Goal: Task Accomplishment & Management: Complete application form

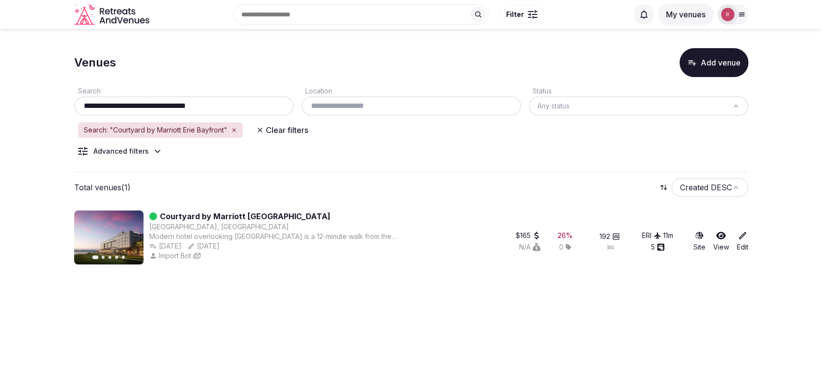
click at [130, 111] on div "**********" at bounding box center [184, 105] width 220 height 19
click at [141, 104] on input "**********" at bounding box center [184, 106] width 212 height 12
paste input "text"
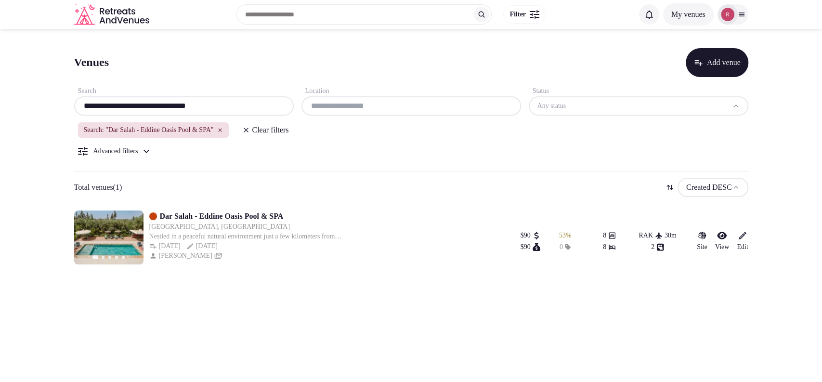
type input "**********"
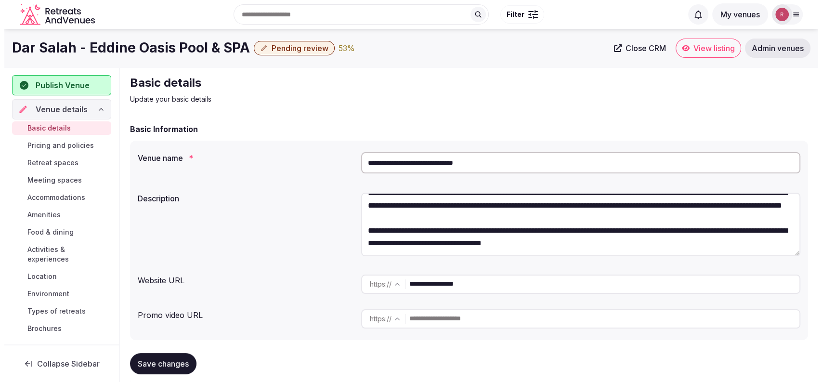
scroll to position [143, 0]
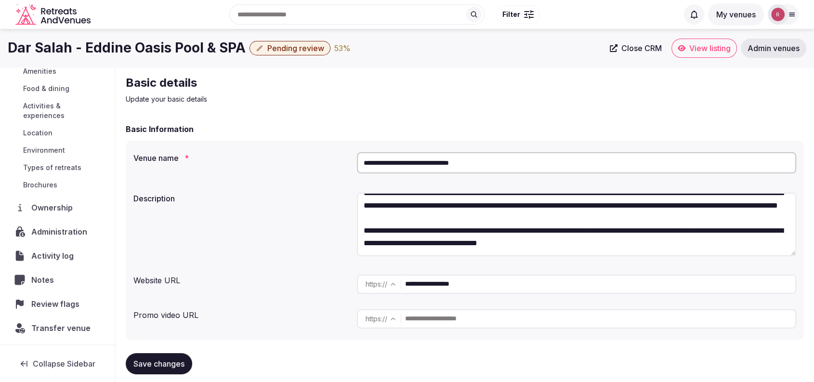
click at [39, 203] on span "Ownership" at bounding box center [53, 208] width 45 height 12
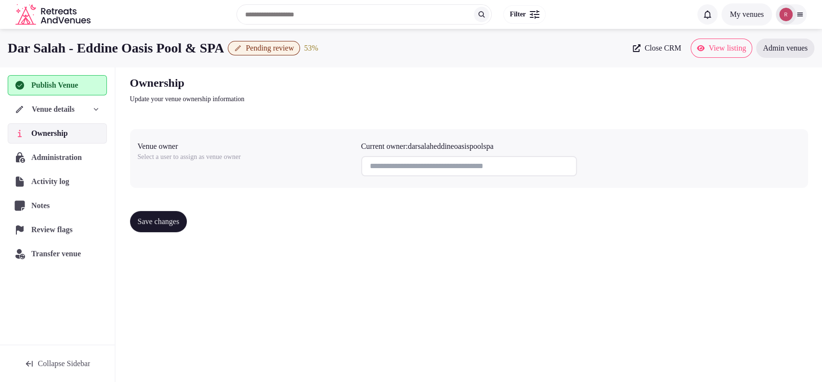
click at [69, 107] on span "Venue details" at bounding box center [53, 110] width 43 height 12
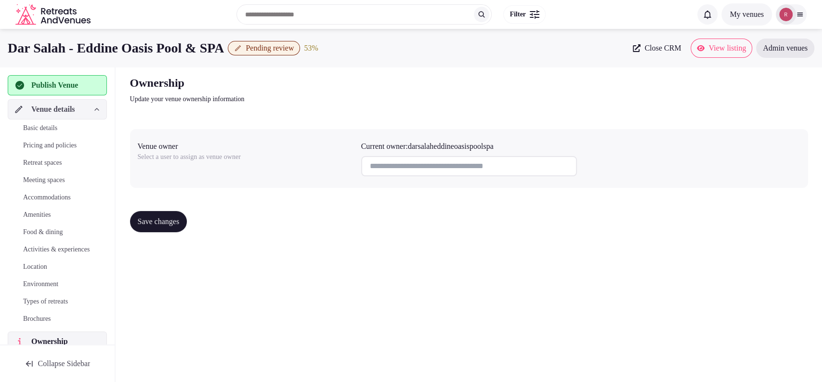
click at [54, 122] on link "Basic details" at bounding box center [57, 127] width 99 height 13
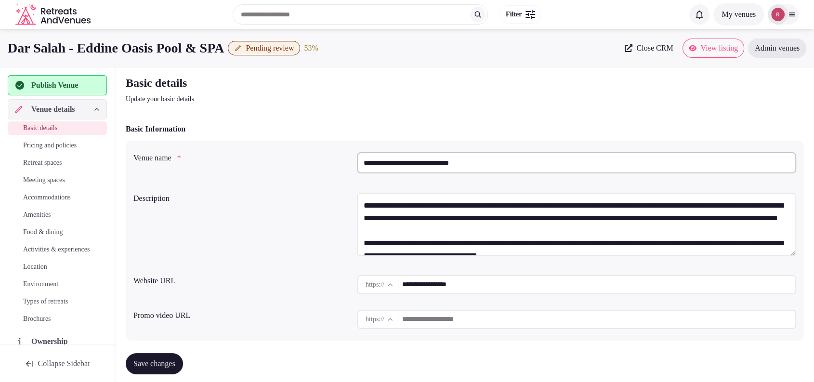
click at [636, 49] on span "Close CRM" at bounding box center [654, 48] width 37 height 10
click at [638, 39] on link "Close CRM" at bounding box center [649, 48] width 60 height 19
click at [294, 45] on span "Pending review" at bounding box center [270, 48] width 48 height 10
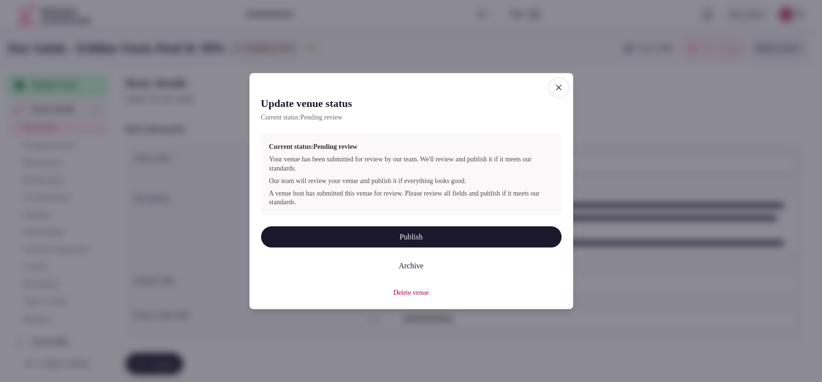
click at [559, 91] on icon "button" at bounding box center [559, 87] width 10 height 10
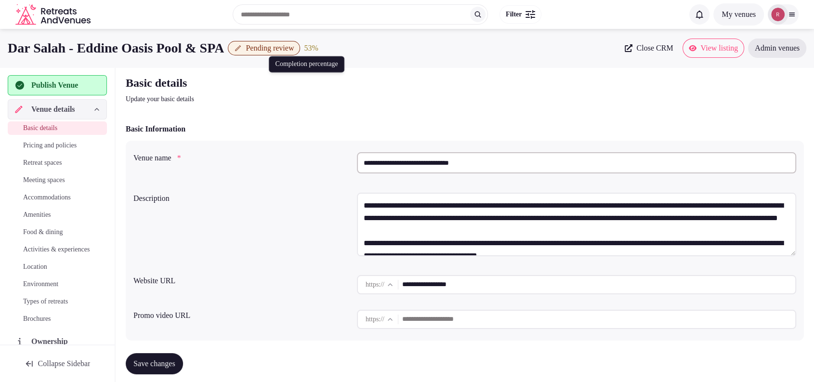
click at [318, 47] on div "53 %" at bounding box center [311, 48] width 14 height 12
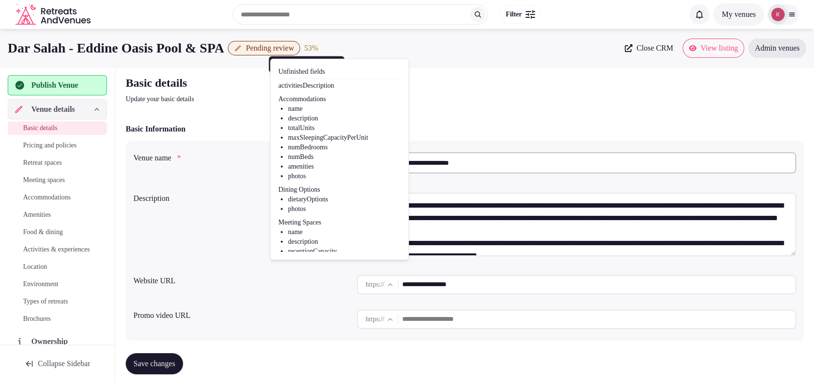
scroll to position [42, 0]
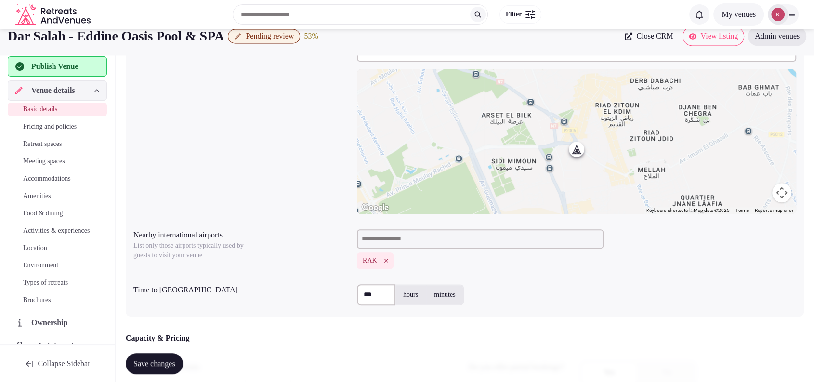
scroll to position [294, 0]
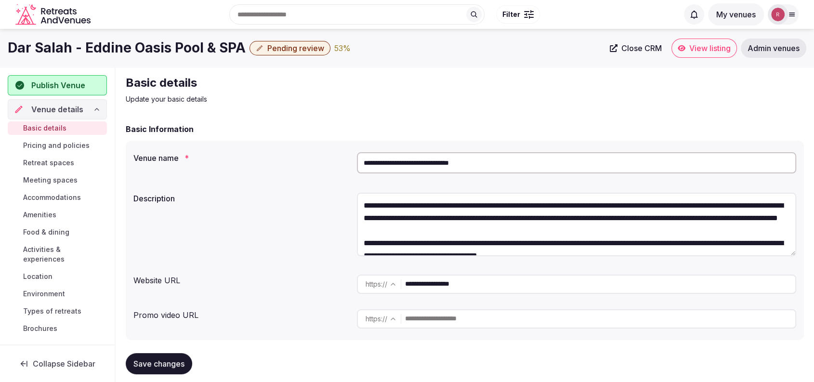
click at [71, 88] on span "Publish Venue" at bounding box center [58, 85] width 54 height 12
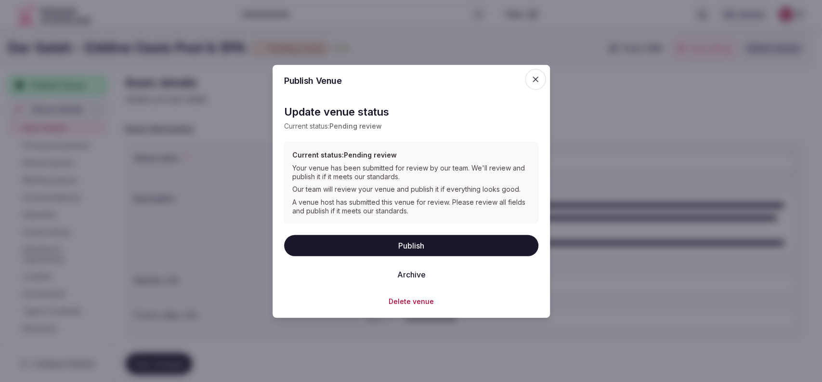
click at [365, 244] on button "Publish" at bounding box center [411, 244] width 254 height 21
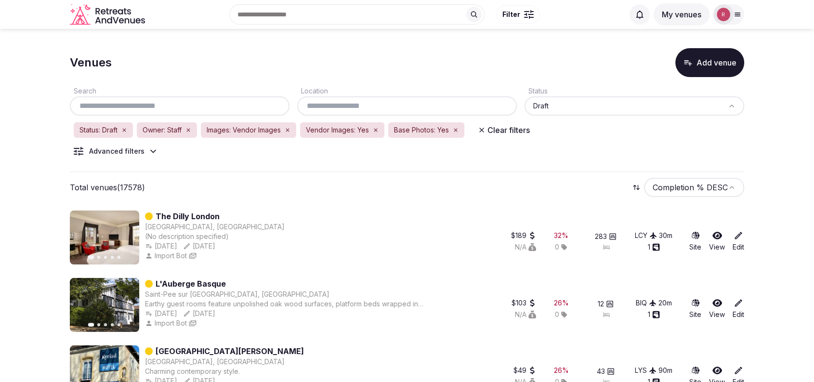
click at [135, 144] on div "Search Location Status Draft Status: Draft Owner: Staff Images: Vendor Images V…" at bounding box center [407, 124] width 674 height 95
click at [130, 152] on div "Advanced filters" at bounding box center [116, 151] width 55 height 10
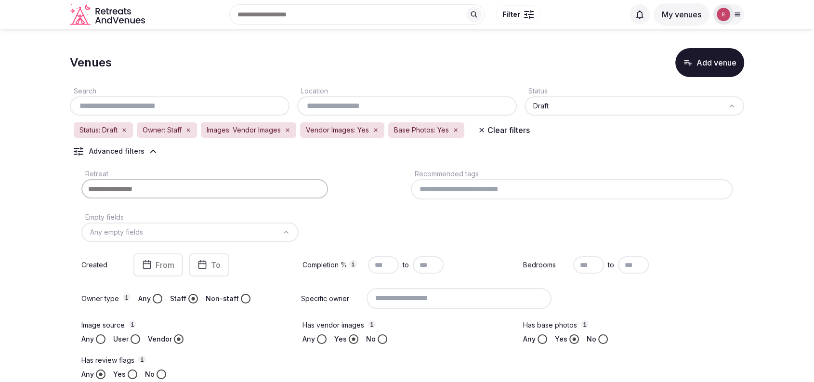
click at [130, 152] on div "Advanced filters" at bounding box center [116, 151] width 55 height 10
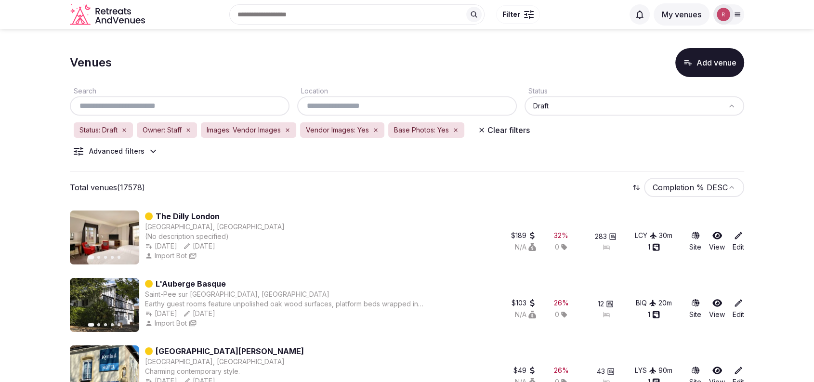
click at [498, 131] on button "Clear filters" at bounding box center [504, 129] width 64 height 17
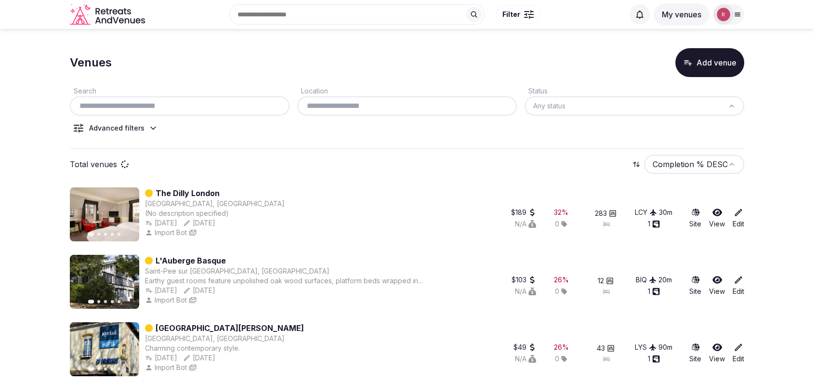
click at [696, 65] on button "Add venue" at bounding box center [709, 62] width 69 height 29
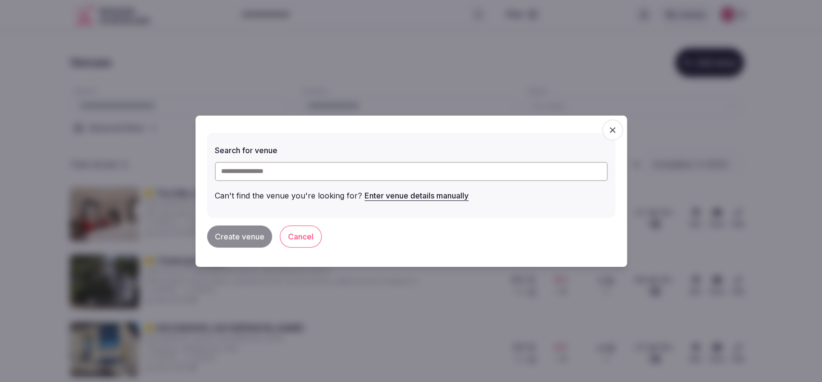
click at [369, 163] on input "text" at bounding box center [411, 171] width 393 height 19
paste input "**********"
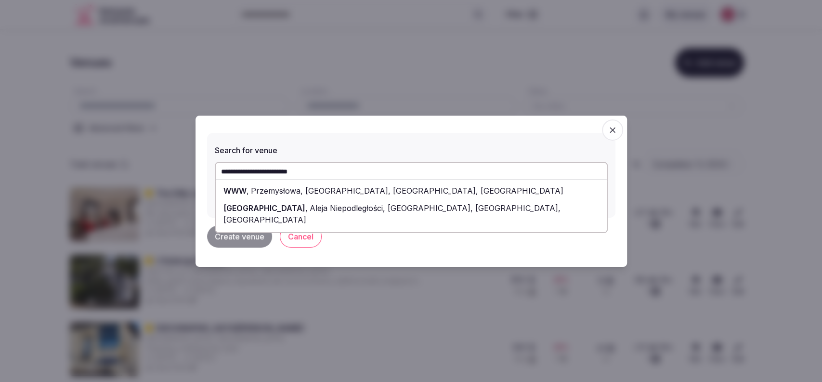
drag, startPoint x: 341, startPoint y: 174, endPoint x: 270, endPoint y: 167, distance: 71.6
click at [270, 167] on input "**********" at bounding box center [411, 171] width 393 height 19
click at [320, 169] on input "**********" at bounding box center [411, 171] width 393 height 19
click at [312, 212] on span "Aleja Niepodległości, Sopot, Pomeranian Voivodeship, Poland" at bounding box center [391, 213] width 337 height 21
type input "**********"
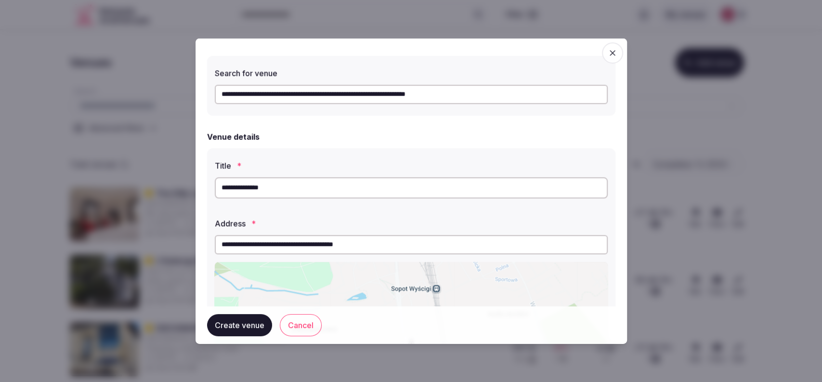
scroll to position [242, 0]
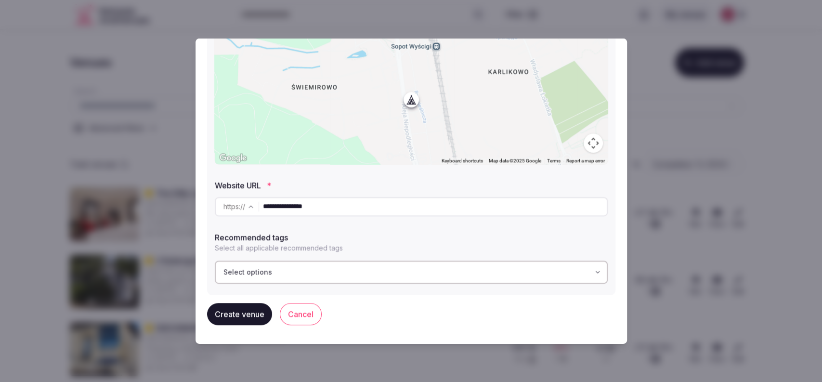
click at [318, 267] on div "Select options" at bounding box center [411, 272] width 387 height 10
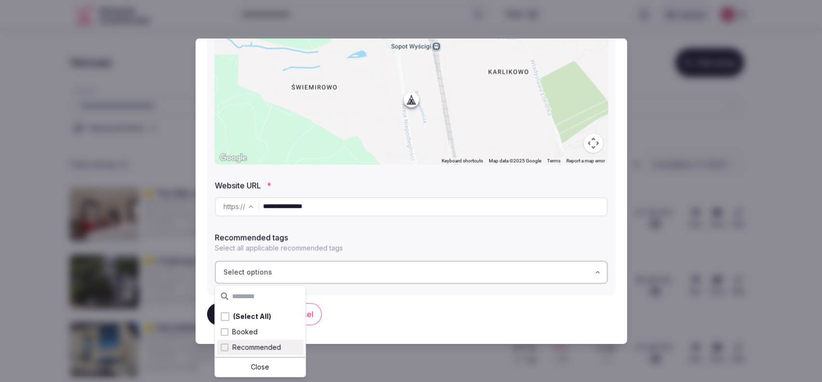
click at [277, 345] on span "Recommended" at bounding box center [256, 347] width 49 height 10
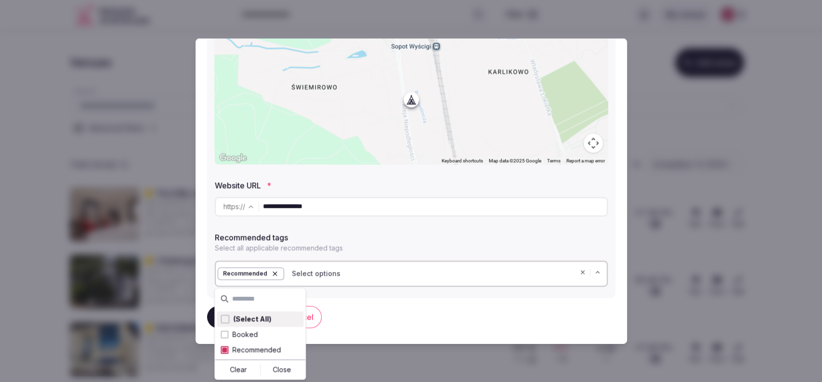
click at [430, 181] on label "Website URL *" at bounding box center [411, 185] width 393 height 8
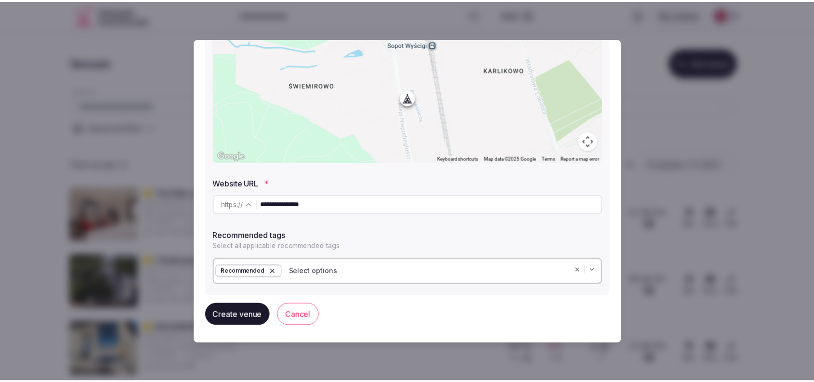
scroll to position [245, 0]
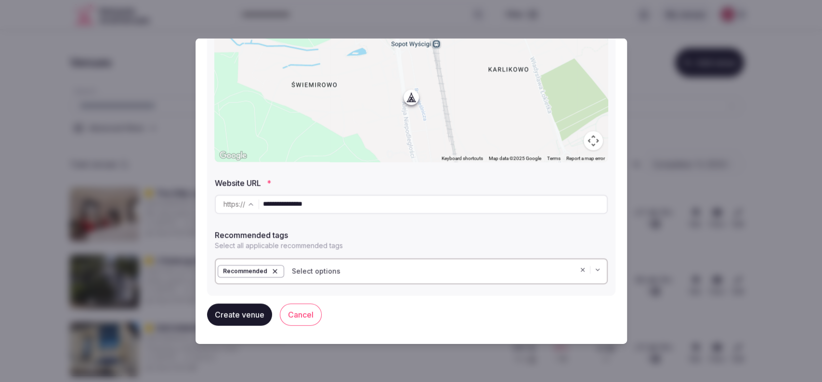
click at [252, 320] on button "Create venue" at bounding box center [239, 314] width 65 height 22
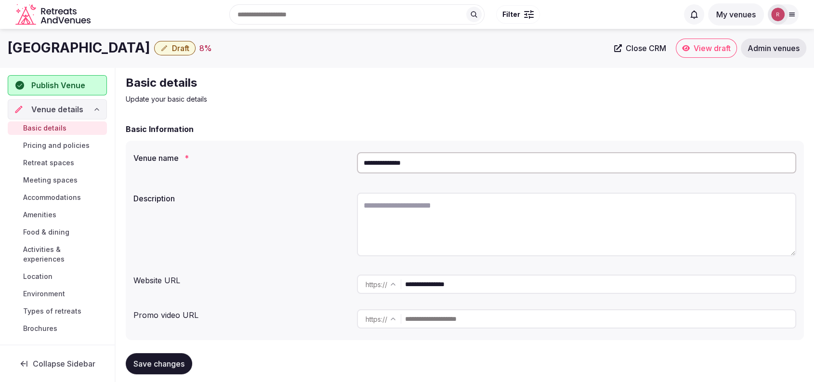
click at [477, 222] on textarea at bounding box center [576, 225] width 439 height 64
click at [425, 203] on textarea "To enrich screen reader interactions, please activate Accessibility in Grammarl…" at bounding box center [576, 225] width 439 height 64
paste textarea "**********"
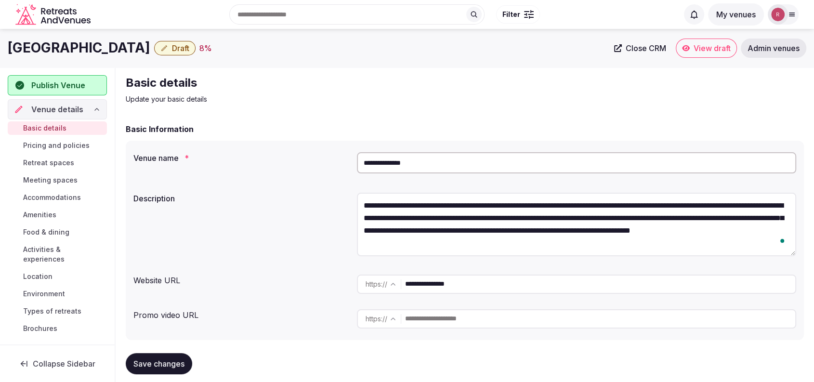
type textarea "**********"
click at [616, 123] on div "Basic Information" at bounding box center [465, 129] width 678 height 12
click at [172, 357] on button "Save changes" at bounding box center [159, 363] width 66 height 21
drag, startPoint x: 442, startPoint y: 163, endPoint x: 336, endPoint y: 162, distance: 105.9
click at [336, 162] on div "**********" at bounding box center [464, 164] width 662 height 33
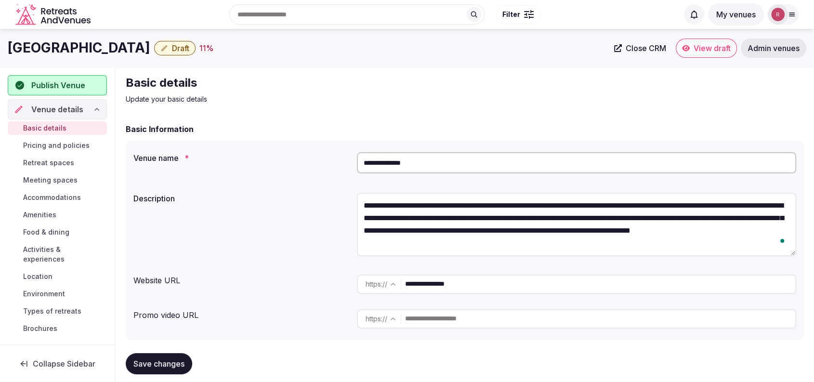
click at [279, 126] on div "Basic Information" at bounding box center [465, 129] width 678 height 12
click at [505, 130] on div "Basic Information" at bounding box center [465, 129] width 678 height 12
drag, startPoint x: 416, startPoint y: 161, endPoint x: 340, endPoint y: 153, distance: 77.0
click at [340, 153] on div "**********" at bounding box center [464, 164] width 662 height 33
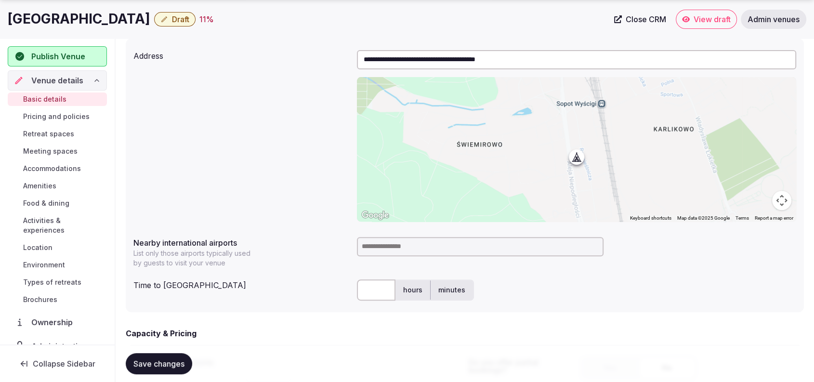
click at [451, 241] on input at bounding box center [480, 246] width 247 height 19
type input "***"
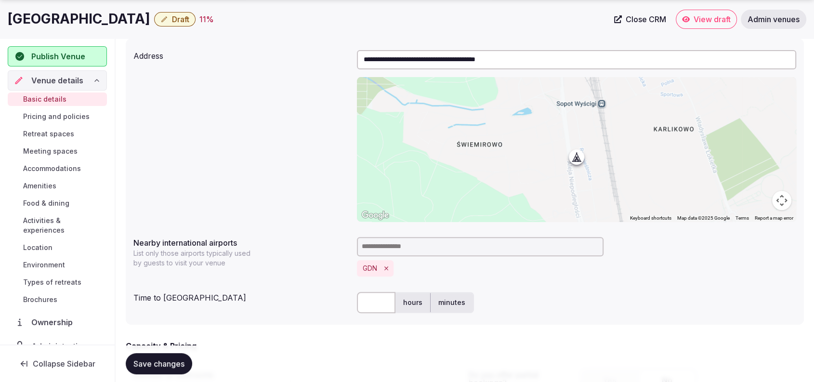
click at [379, 299] on input "text" at bounding box center [376, 302] width 39 height 21
type input "**"
click at [341, 327] on form "**********" at bounding box center [465, 284] width 678 height 991
click at [156, 356] on button "Save changes" at bounding box center [159, 363] width 66 height 21
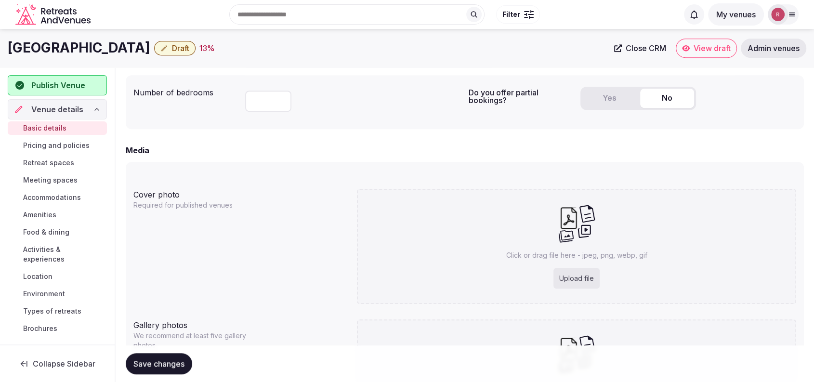
scroll to position [585, 0]
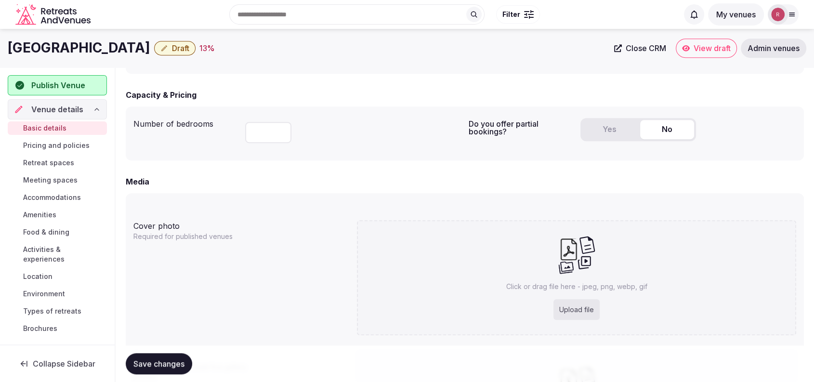
click at [263, 132] on input "number" at bounding box center [268, 132] width 46 height 21
type input "**"
click at [280, 156] on div "Number of bedrooms ** Do you offer partial bookings? Yes No" at bounding box center [465, 133] width 678 height 54
click at [612, 126] on button "Yes" at bounding box center [609, 129] width 54 height 19
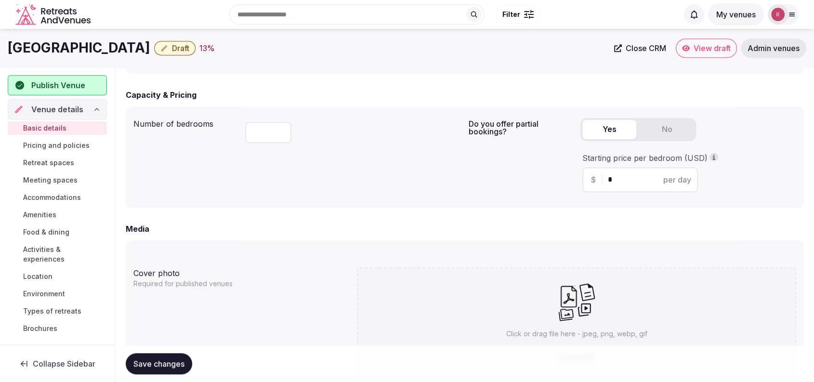
click at [624, 184] on input "*" at bounding box center [648, 180] width 81 height 12
type input "**"
click at [393, 193] on div "Number of bedrooms **" at bounding box center [296, 157] width 327 height 86
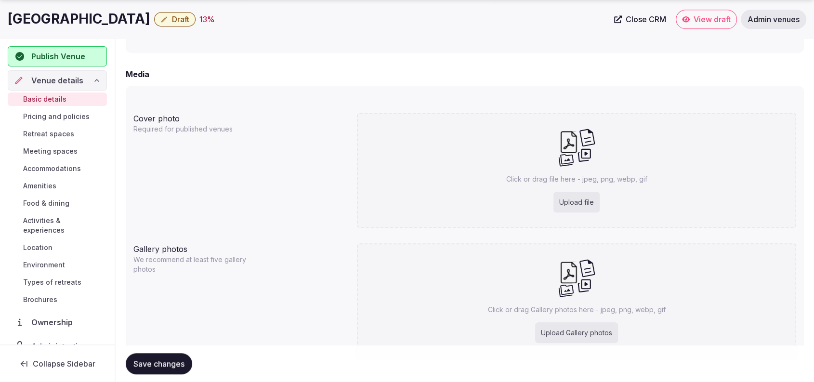
scroll to position [747, 0]
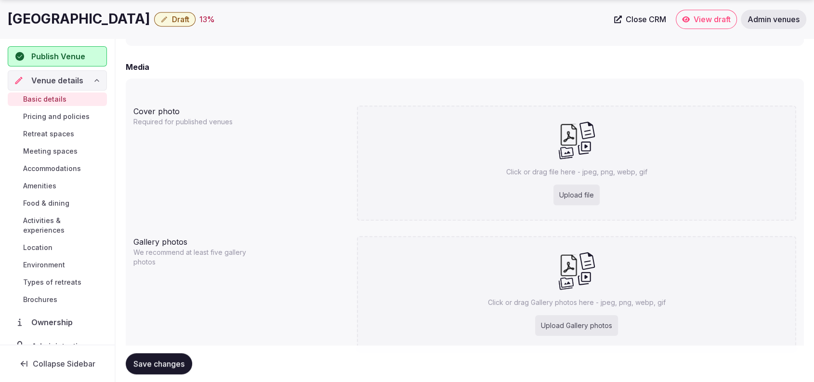
click at [150, 364] on span "Save changes" at bounding box center [158, 364] width 51 height 10
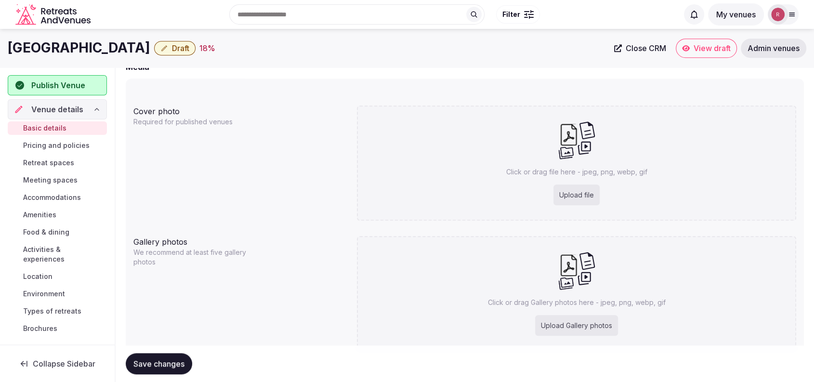
click at [587, 198] on div "Upload file" at bounding box center [576, 194] width 46 height 21
type input "**********"
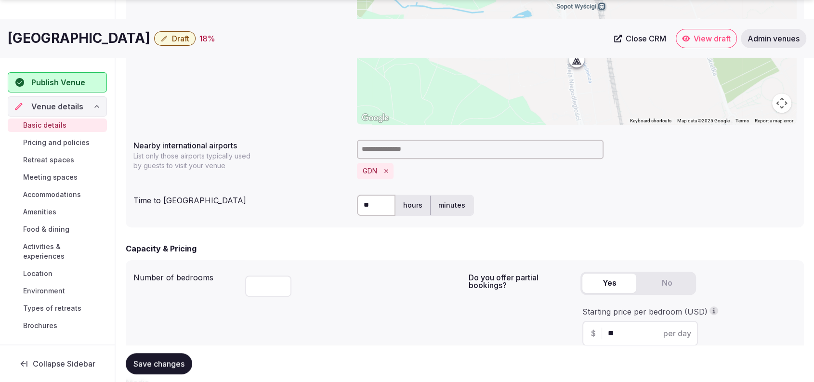
scroll to position [765, 0]
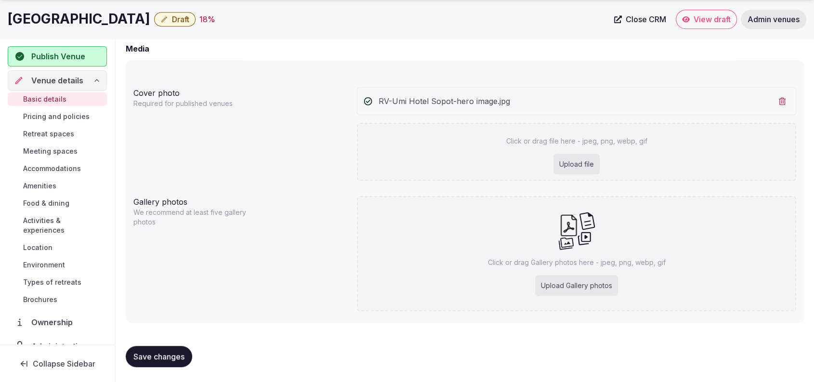
click at [181, 355] on span "Save changes" at bounding box center [158, 356] width 51 height 10
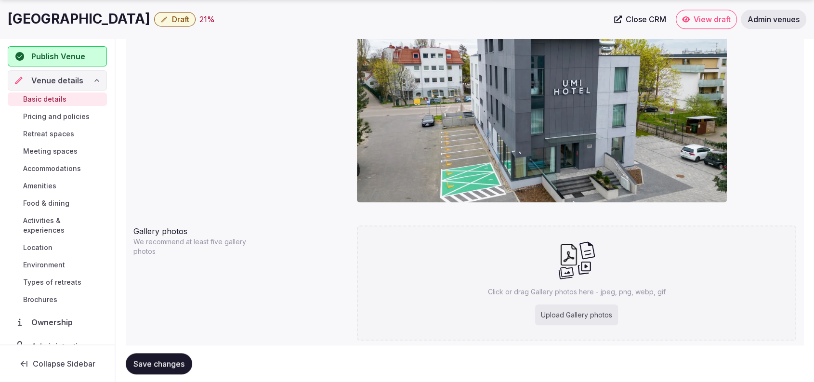
scroll to position [887, 0]
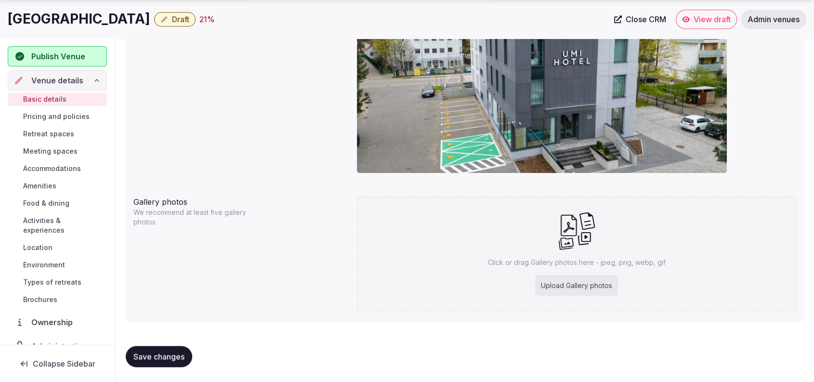
click at [582, 295] on div "Upload Gallery photos" at bounding box center [576, 285] width 83 height 21
type input "**********"
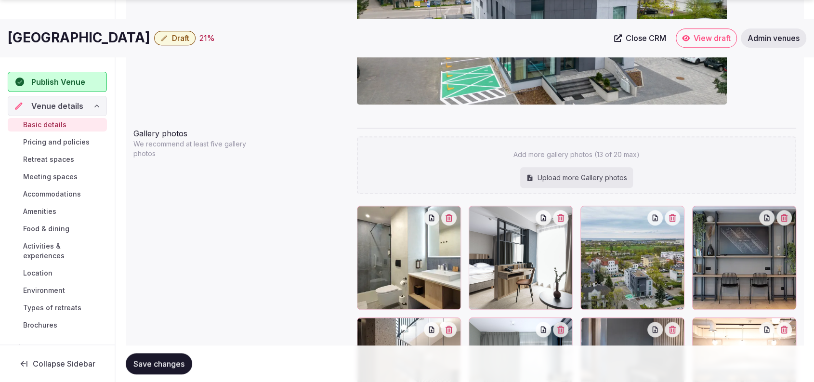
scroll to position [1290, 0]
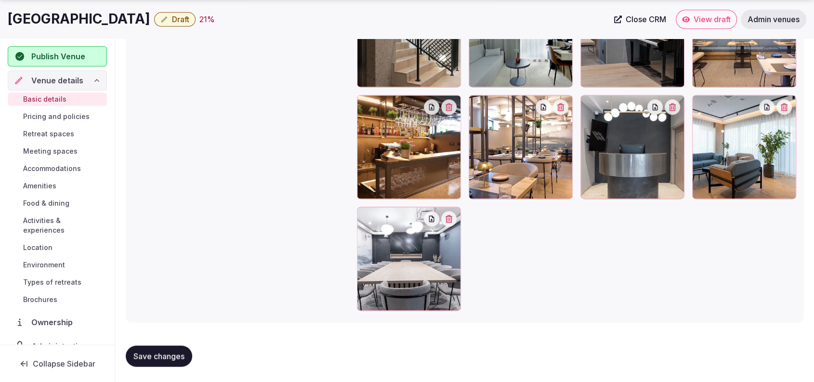
click at [156, 356] on span "Save changes" at bounding box center [158, 356] width 51 height 10
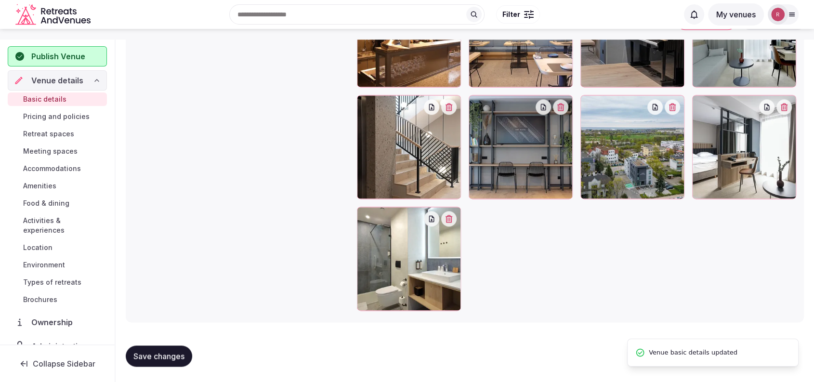
scroll to position [955, 0]
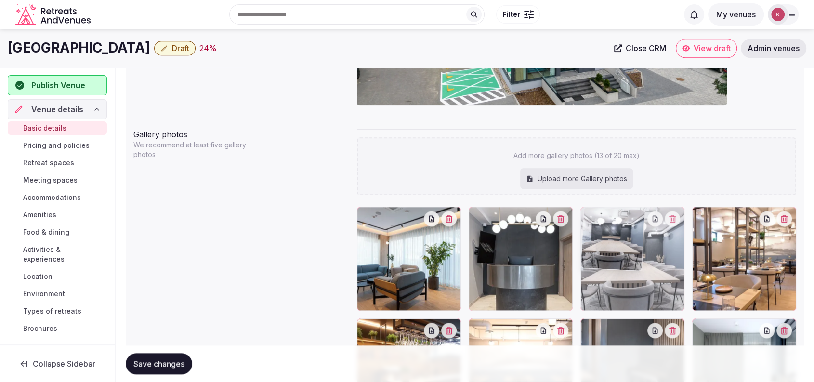
drag, startPoint x: 408, startPoint y: 282, endPoint x: 649, endPoint y: 292, distance: 240.9
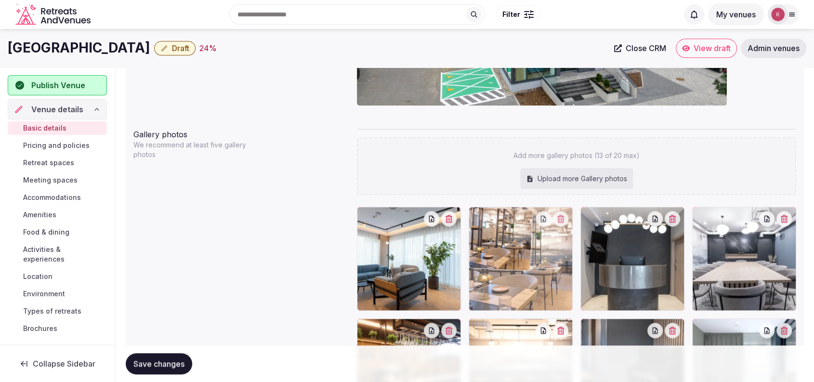
drag, startPoint x: 735, startPoint y: 269, endPoint x: 567, endPoint y: 280, distance: 168.4
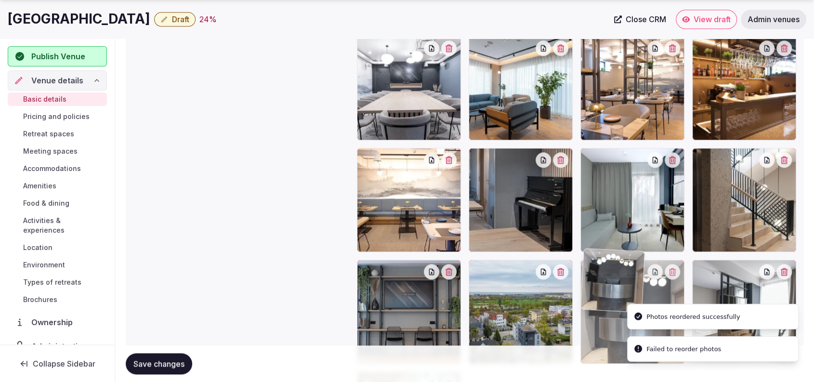
drag, startPoint x: 625, startPoint y: 287, endPoint x: 629, endPoint y: 318, distance: 30.5
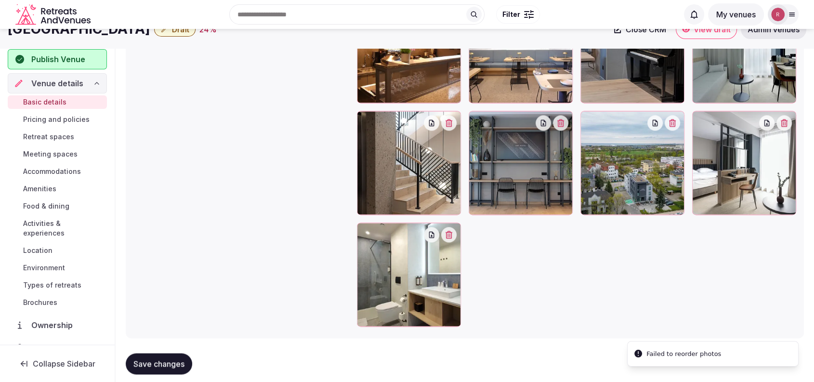
scroll to position [1195, 0]
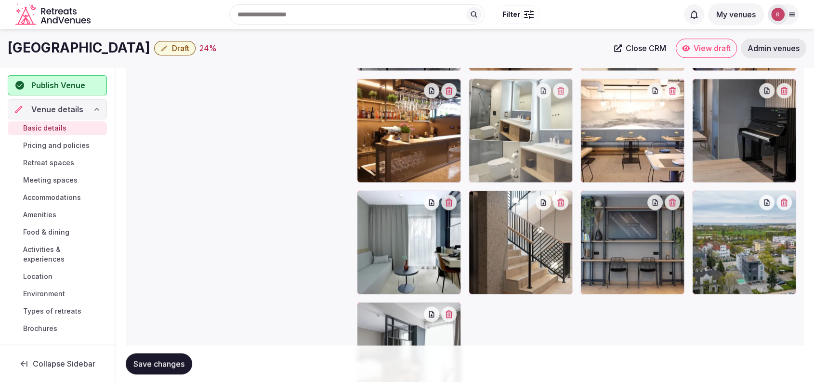
drag, startPoint x: 427, startPoint y: 344, endPoint x: 536, endPoint y: 144, distance: 228.0
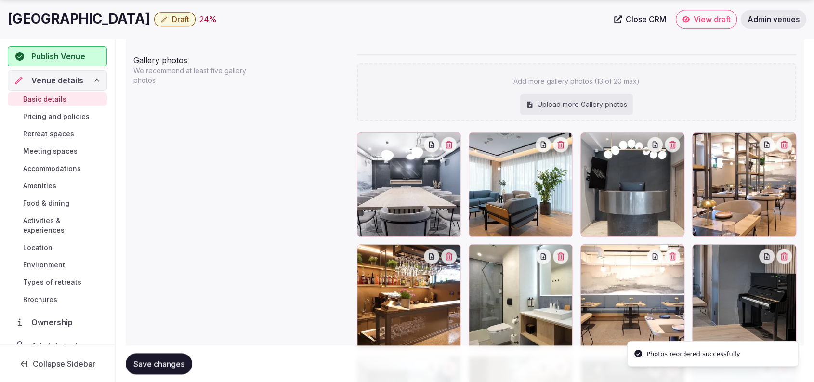
scroll to position [1057, 0]
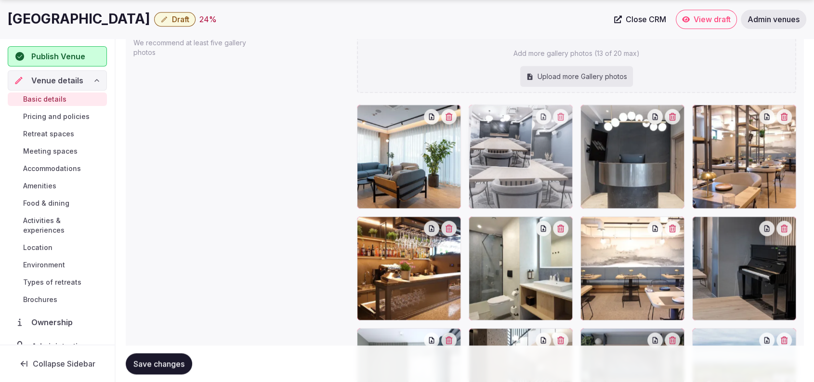
drag, startPoint x: 391, startPoint y: 178, endPoint x: 494, endPoint y: 178, distance: 102.6
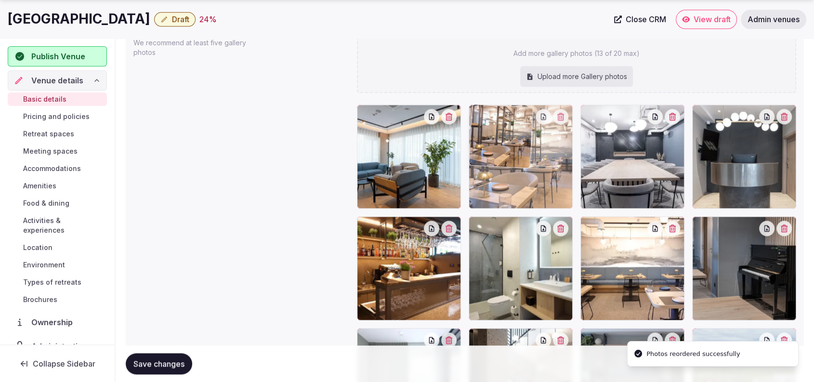
drag, startPoint x: 731, startPoint y: 180, endPoint x: 543, endPoint y: 193, distance: 188.7
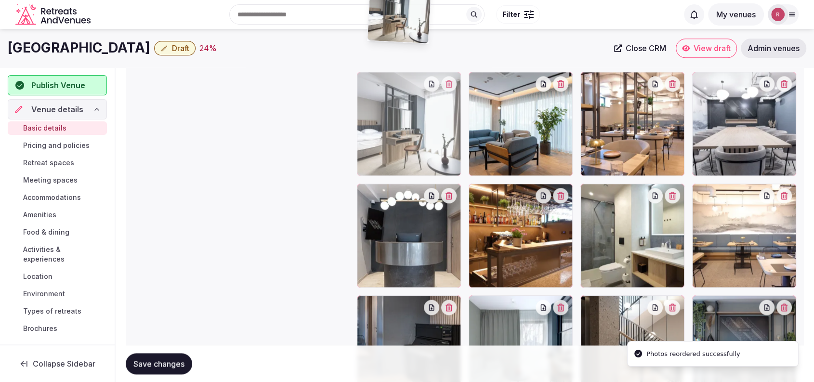
scroll to position [1030, 0]
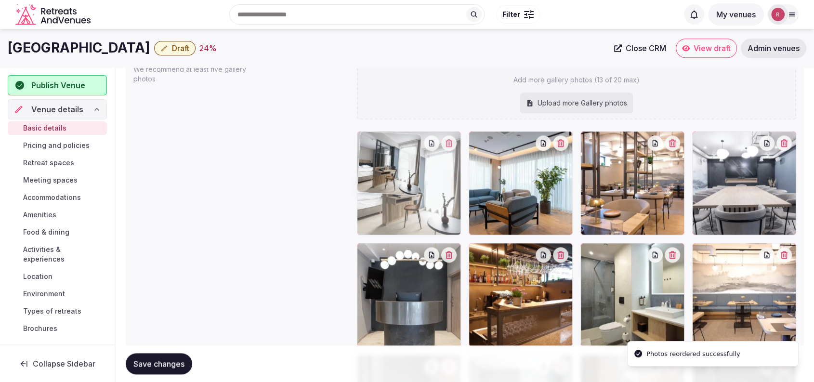
drag, startPoint x: 399, startPoint y: 312, endPoint x: 443, endPoint y: 238, distance: 85.3
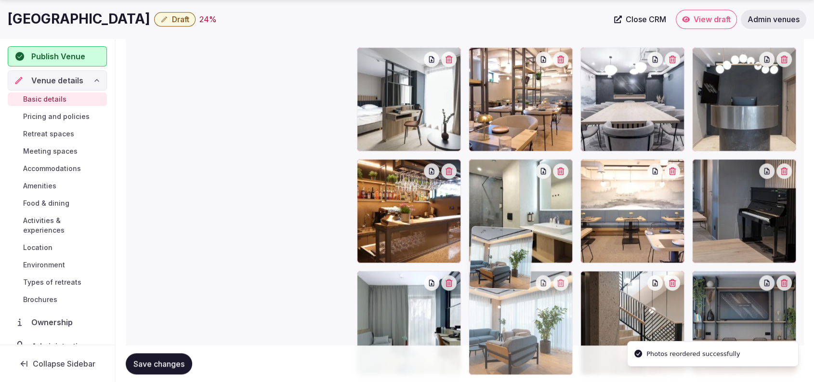
drag, startPoint x: 524, startPoint y: 224, endPoint x: 534, endPoint y: 336, distance: 111.7
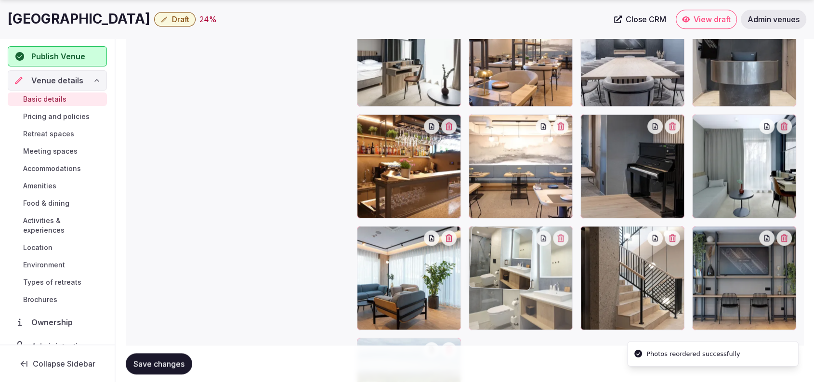
drag, startPoint x: 517, startPoint y: 192, endPoint x: 486, endPoint y: 308, distance: 120.1
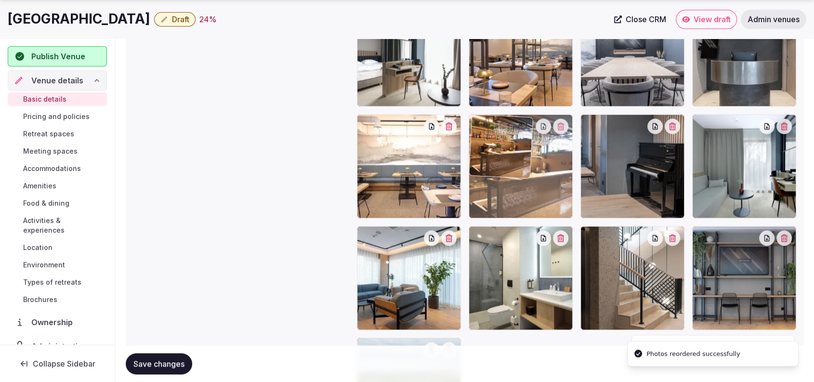
drag, startPoint x: 409, startPoint y: 197, endPoint x: 518, endPoint y: 211, distance: 109.7
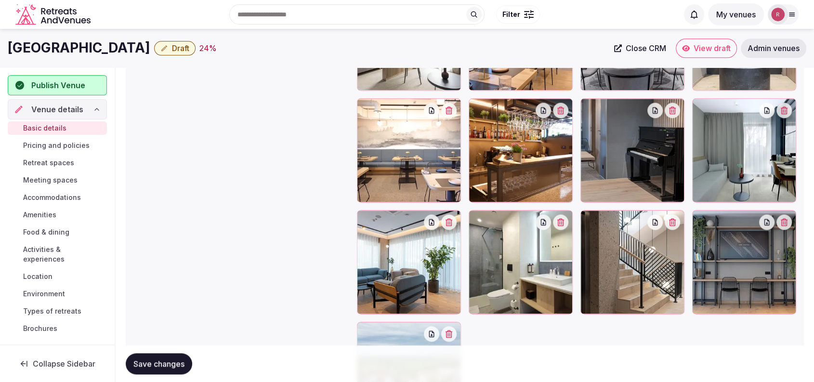
scroll to position [1141, 0]
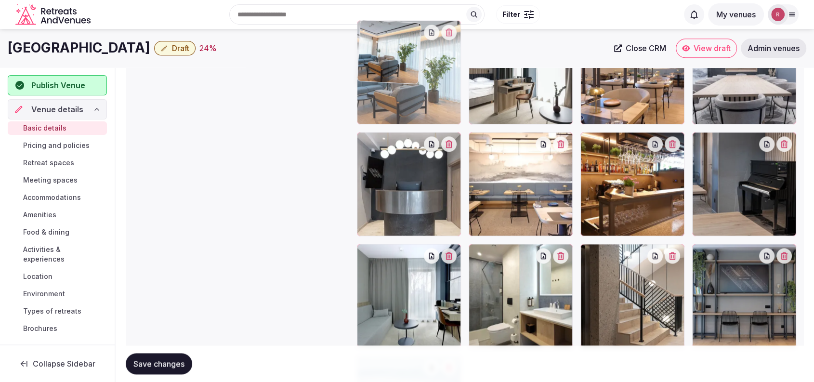
drag, startPoint x: 409, startPoint y: 300, endPoint x: 422, endPoint y: 110, distance: 191.1
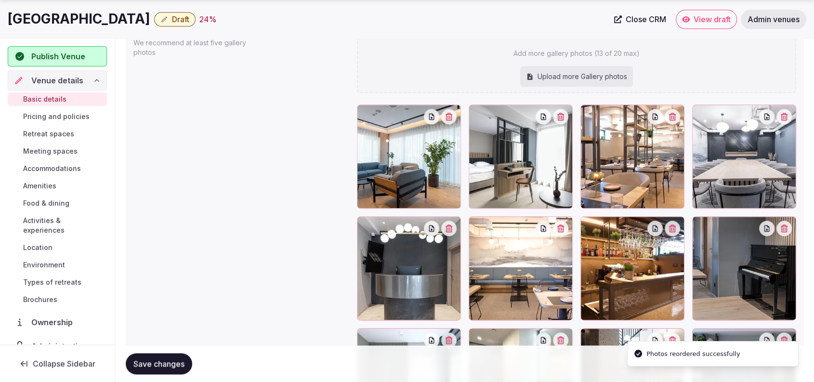
scroll to position [1063, 0]
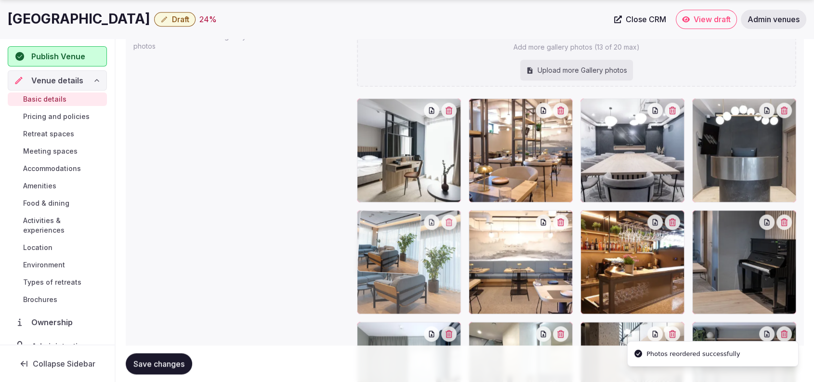
drag, startPoint x: 402, startPoint y: 175, endPoint x: 422, endPoint y: 272, distance: 98.9
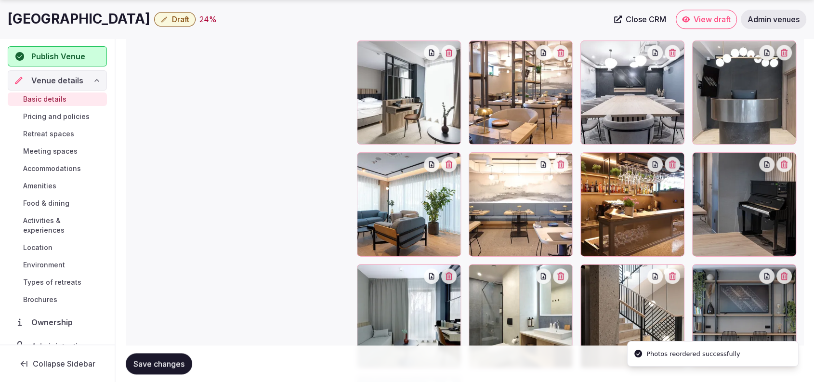
scroll to position [1127, 0]
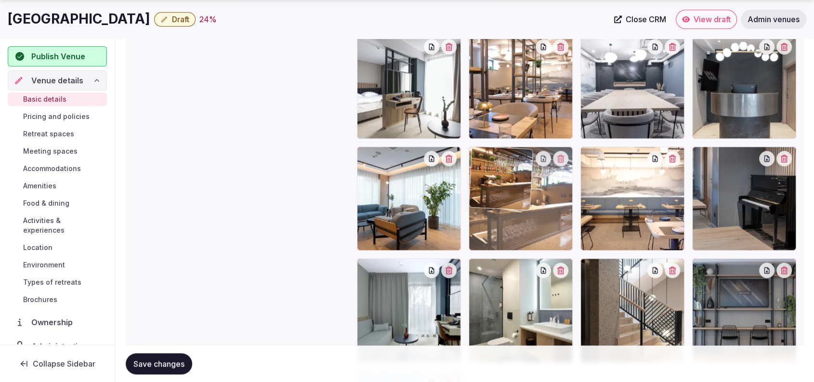
drag, startPoint x: 628, startPoint y: 223, endPoint x: 547, endPoint y: 226, distance: 81.4
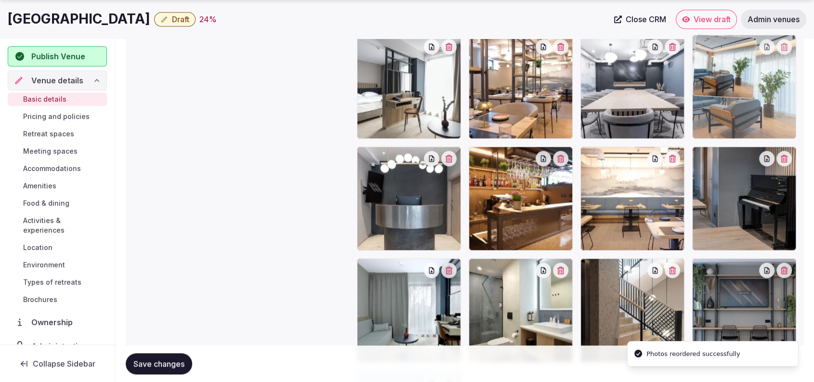
drag, startPoint x: 387, startPoint y: 224, endPoint x: 764, endPoint y: 154, distance: 383.6
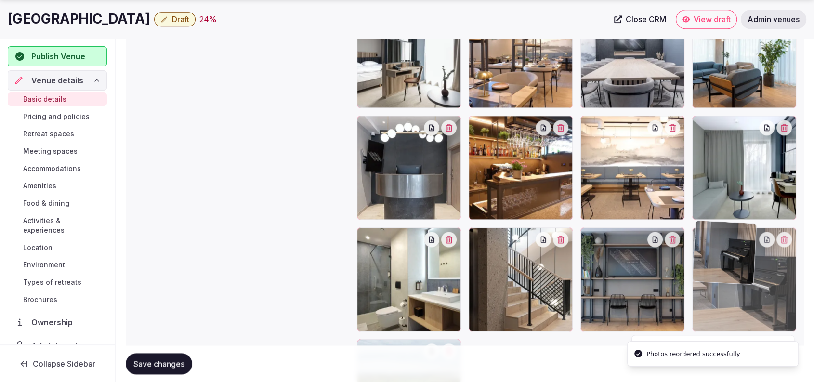
drag, startPoint x: 746, startPoint y: 233, endPoint x: 747, endPoint y: 318, distance: 85.7
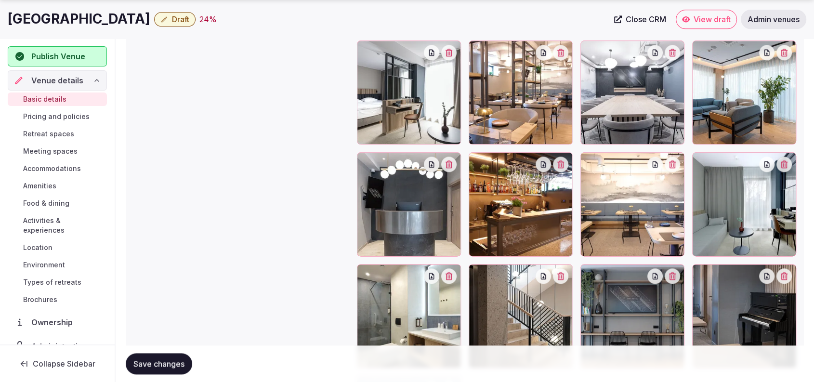
scroll to position [1139, 0]
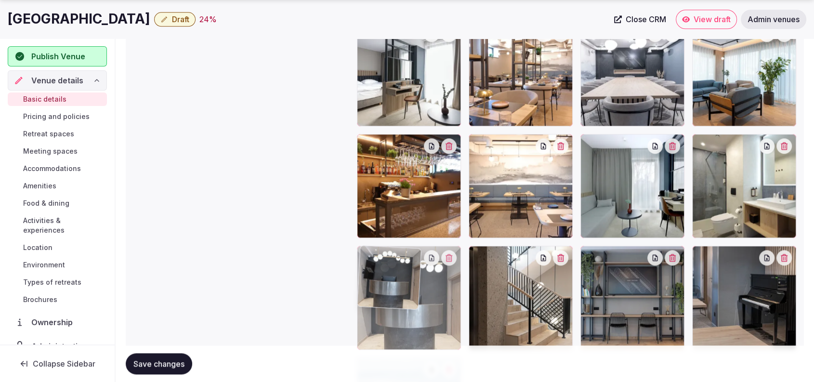
drag, startPoint x: 399, startPoint y: 199, endPoint x: 477, endPoint y: 245, distance: 90.4
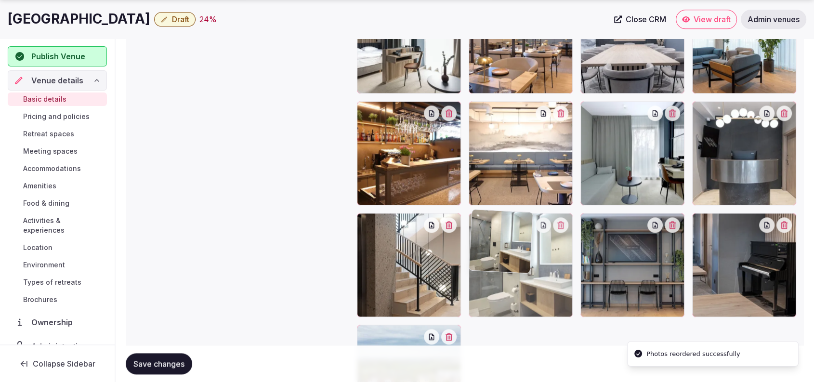
drag, startPoint x: 724, startPoint y: 203, endPoint x: 460, endPoint y: 284, distance: 275.6
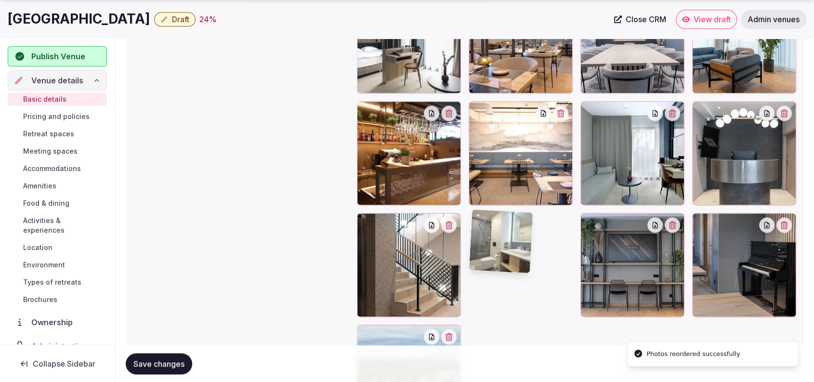
scroll to position [1175, 0]
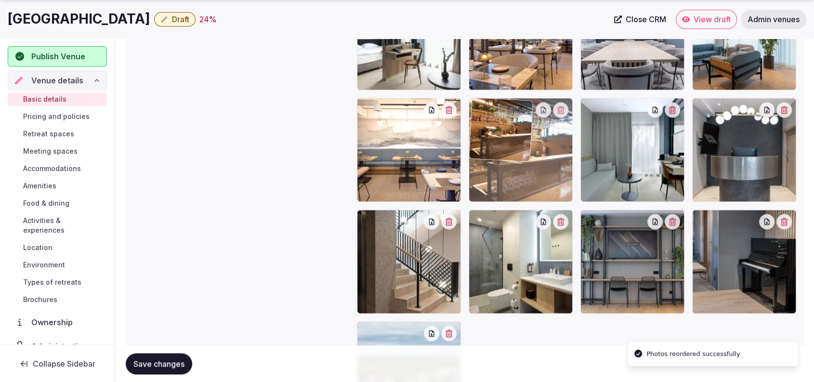
drag, startPoint x: 431, startPoint y: 169, endPoint x: 504, endPoint y: 185, distance: 74.6
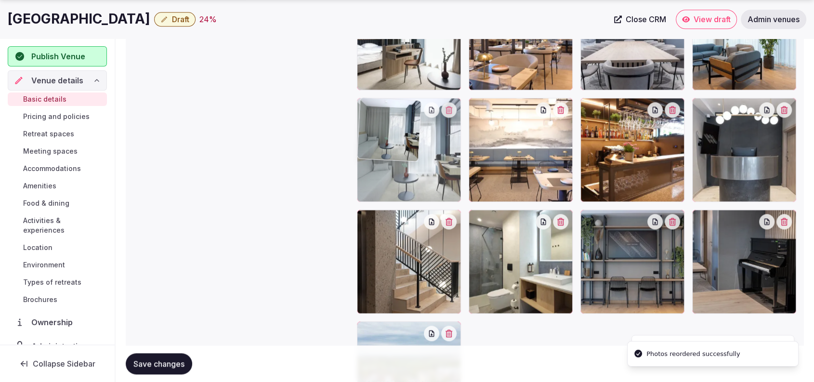
drag, startPoint x: 637, startPoint y: 167, endPoint x: 420, endPoint y: 189, distance: 218.7
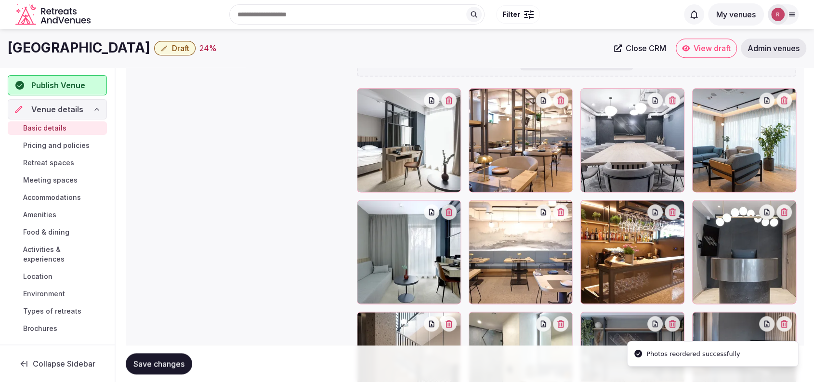
scroll to position [1077, 0]
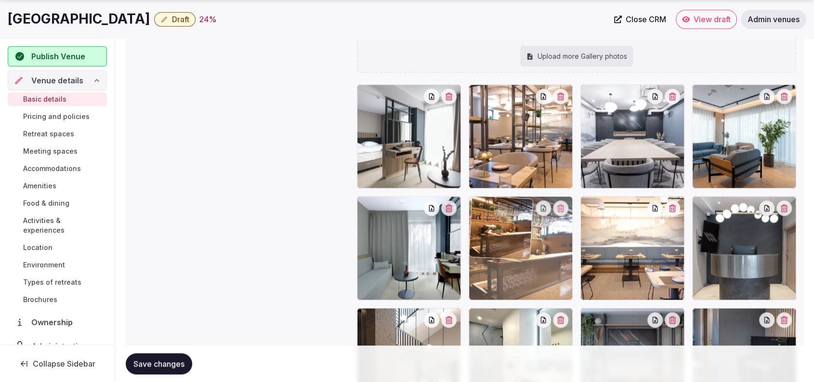
drag, startPoint x: 620, startPoint y: 232, endPoint x: 515, endPoint y: 242, distance: 105.9
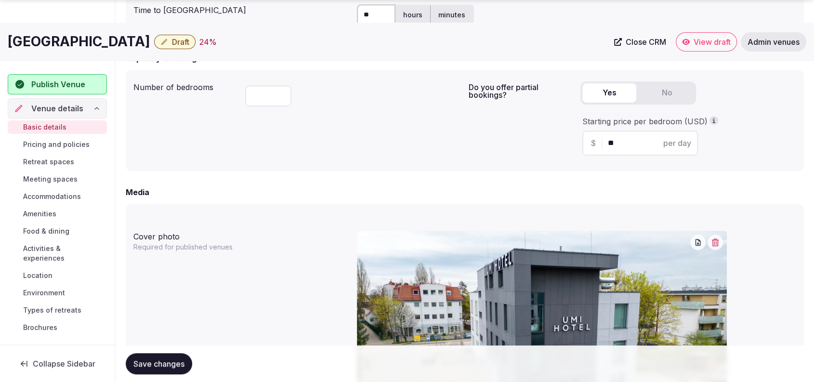
scroll to position [956, 0]
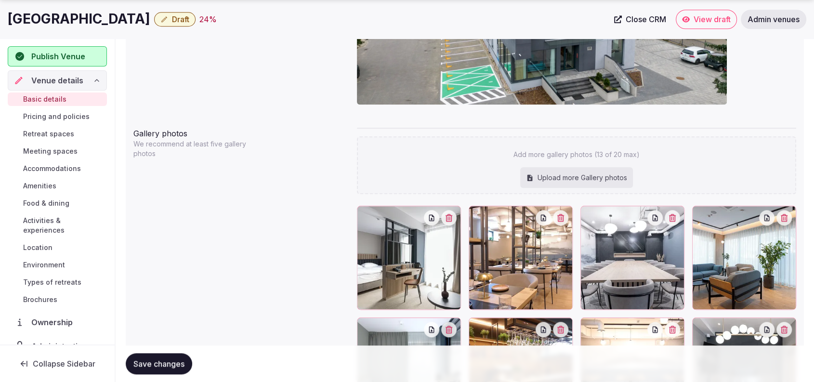
click at [168, 368] on button "Save changes" at bounding box center [159, 363] width 66 height 21
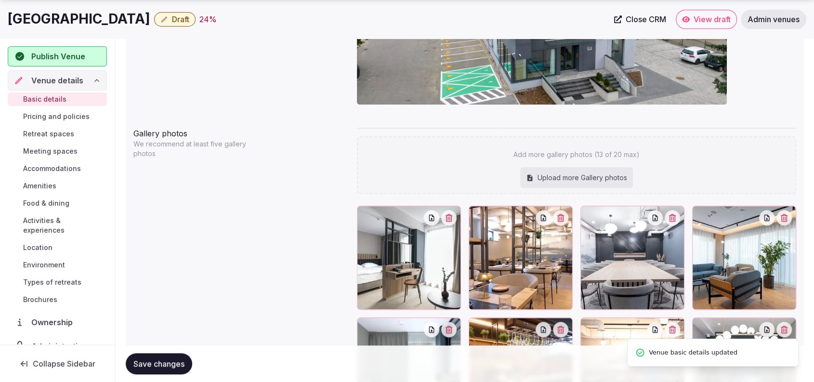
click at [47, 133] on span "Retreat spaces" at bounding box center [48, 134] width 51 height 10
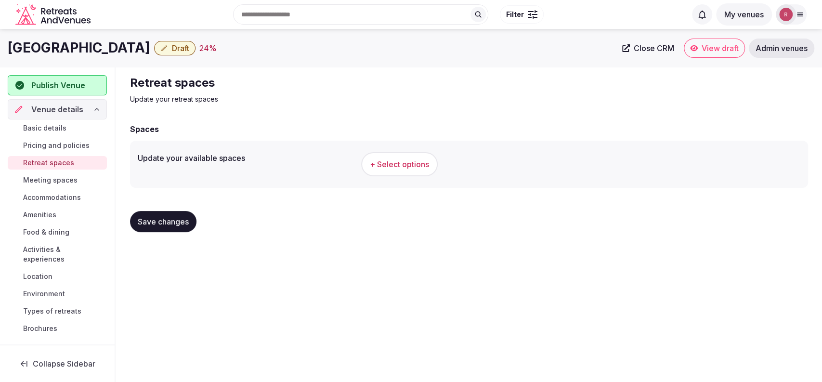
click at [429, 168] on span "+ Select options" at bounding box center [399, 164] width 59 height 11
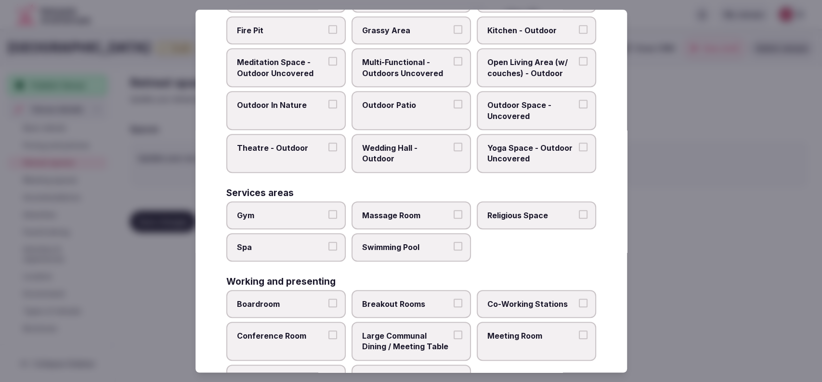
scroll to position [404, 0]
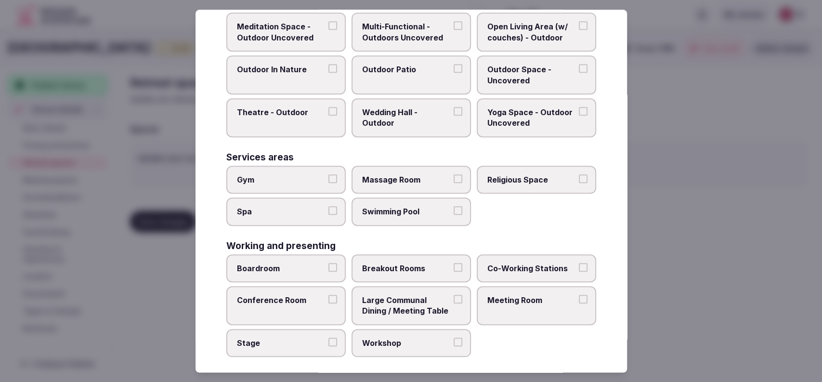
click at [541, 304] on label "Meeting Room" at bounding box center [536, 305] width 119 height 39
click at [579, 303] on button "Meeting Room" at bounding box center [583, 299] width 9 height 9
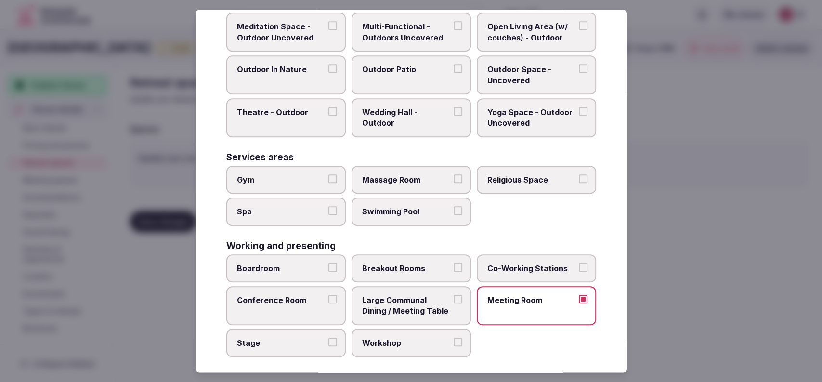
click at [281, 263] on span "Boardroom" at bounding box center [281, 268] width 89 height 11
click at [328, 263] on button "Boardroom" at bounding box center [332, 267] width 9 height 9
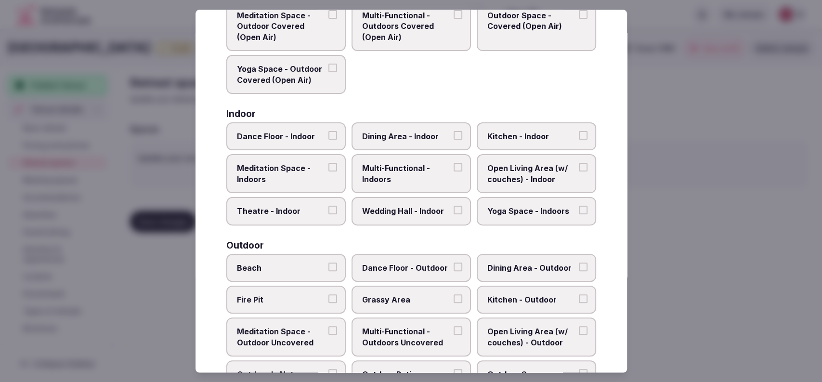
scroll to position [91, 0]
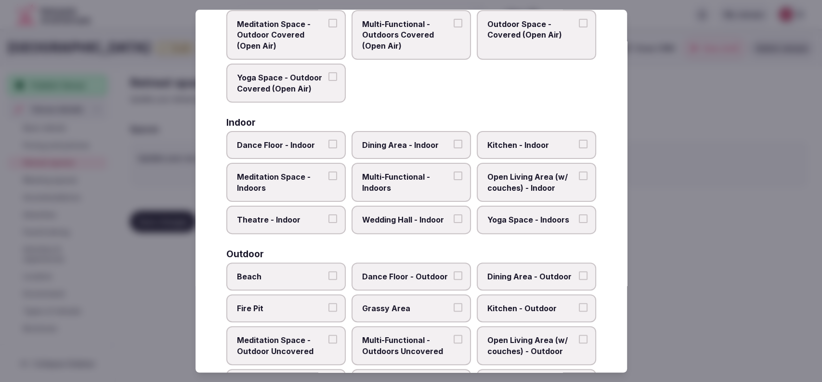
click at [404, 143] on span "Dining Area - Indoor" at bounding box center [406, 145] width 89 height 11
click at [454, 143] on button "Dining Area - Indoor" at bounding box center [458, 144] width 9 height 9
click at [488, 179] on span "Open Living Area (w/ couches) - Indoor" at bounding box center [531, 183] width 89 height 22
click at [579, 179] on button "Open Living Area (w/ couches) - Indoor" at bounding box center [583, 176] width 9 height 9
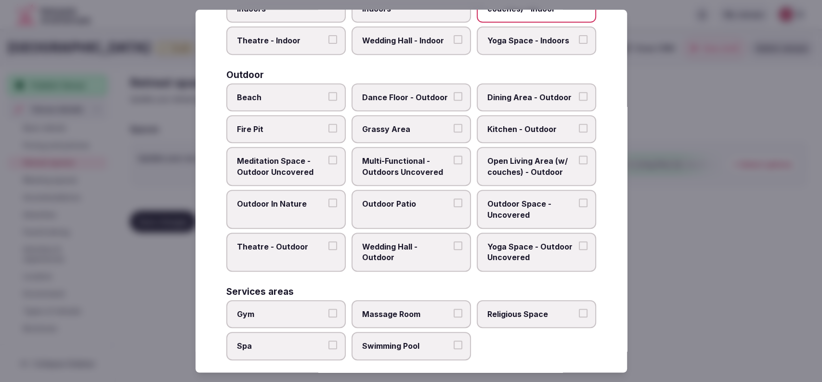
scroll to position [279, 0]
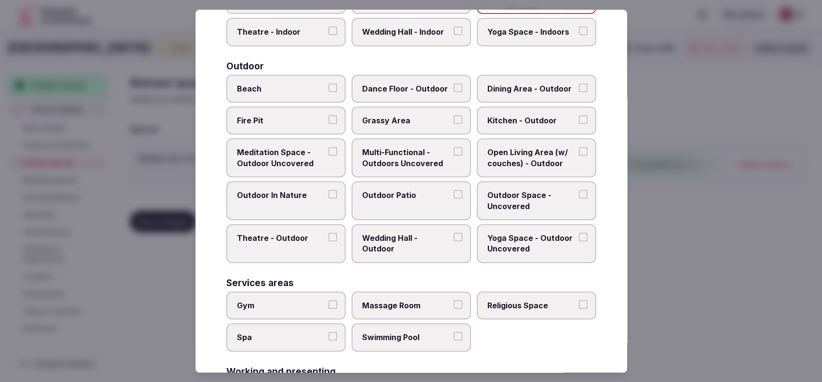
click at [702, 234] on div at bounding box center [411, 191] width 822 height 382
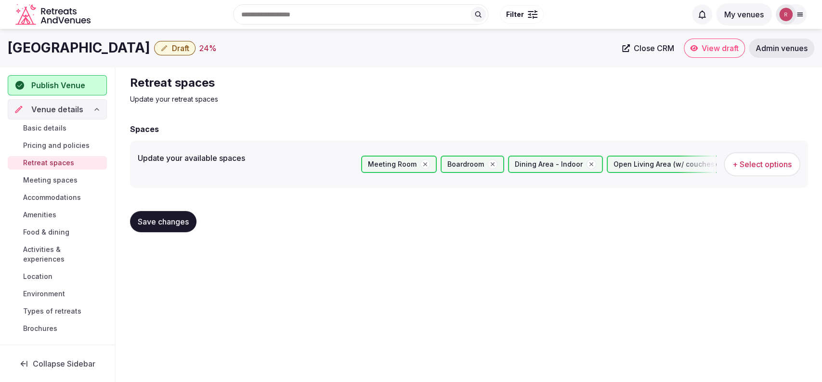
click at [158, 225] on span "Save changes" at bounding box center [163, 222] width 51 height 10
click at [53, 179] on span "Meeting spaces" at bounding box center [50, 180] width 54 height 10
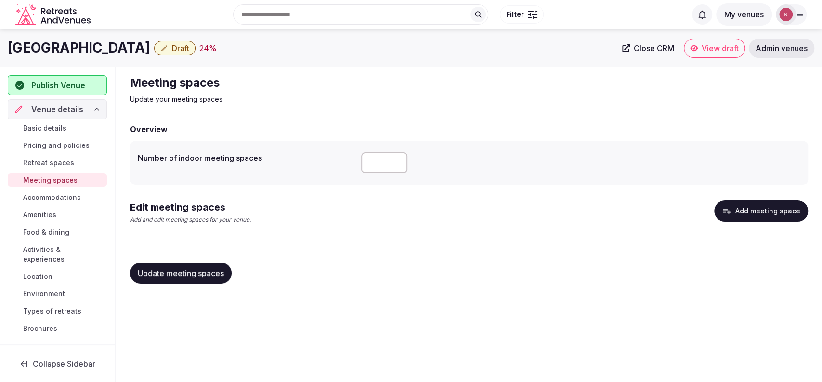
click at [371, 159] on input "number" at bounding box center [384, 162] width 46 height 21
type input "*"
click at [391, 210] on div "Edit meeting spaces Add and edit meeting spaces for your venue. Add meeting spa…" at bounding box center [469, 215] width 678 height 31
click at [782, 203] on button "Add meeting space" at bounding box center [761, 210] width 94 height 21
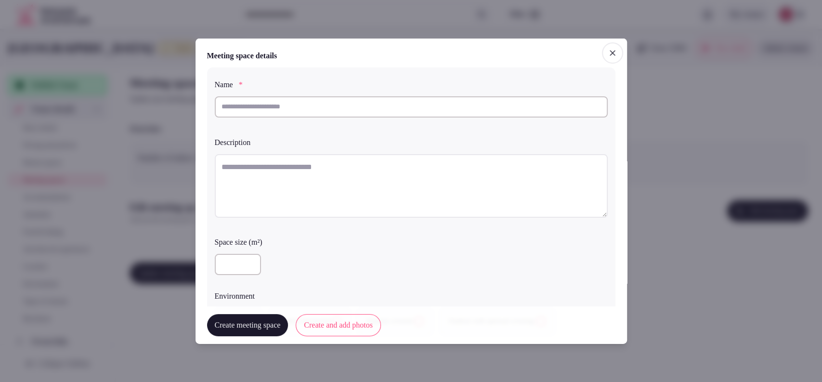
click at [323, 111] on input "text" at bounding box center [411, 106] width 393 height 21
drag, startPoint x: 604, startPoint y: 51, endPoint x: 320, endPoint y: 33, distance: 284.6
click at [608, 51] on icon "button" at bounding box center [613, 53] width 10 height 10
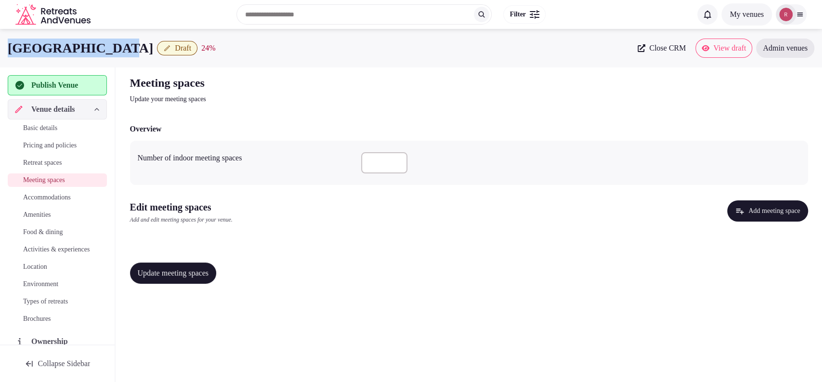
drag, startPoint x: 112, startPoint y: 46, endPoint x: 3, endPoint y: 41, distance: 108.9
click at [3, 41] on div "Umi Hotel Sopot Draft 24 % Close CRM View draft Admin venues" at bounding box center [411, 48] width 822 height 19
copy h1 "[GEOGRAPHIC_DATA]"
click at [809, 223] on div "Meeting spaces Update your meeting spaces Overview Number of indoor meeting spa…" at bounding box center [468, 183] width 693 height 232
click at [766, 221] on button "Add meeting space" at bounding box center [767, 210] width 80 height 21
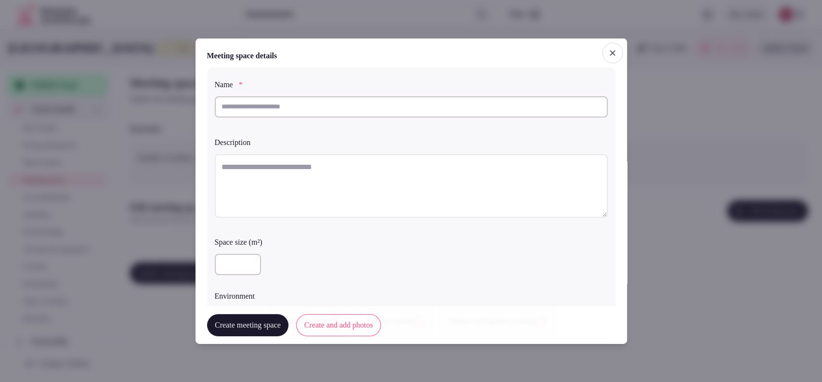
click at [316, 111] on input "text" at bounding box center [411, 106] width 393 height 21
type input "**********"
click at [314, 161] on textarea at bounding box center [411, 186] width 393 height 64
paste textarea "**********"
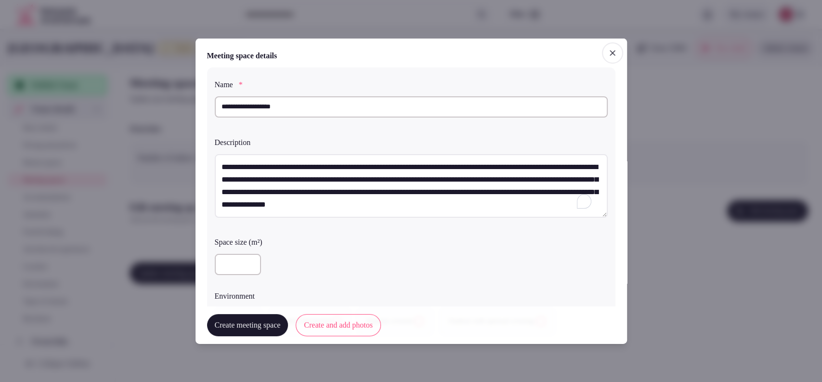
scroll to position [5, 0]
type textarea "**********"
click at [308, 106] on input "**********" at bounding box center [411, 106] width 393 height 21
type input "**********"
click at [225, 160] on textarea "**********" at bounding box center [407, 186] width 385 height 64
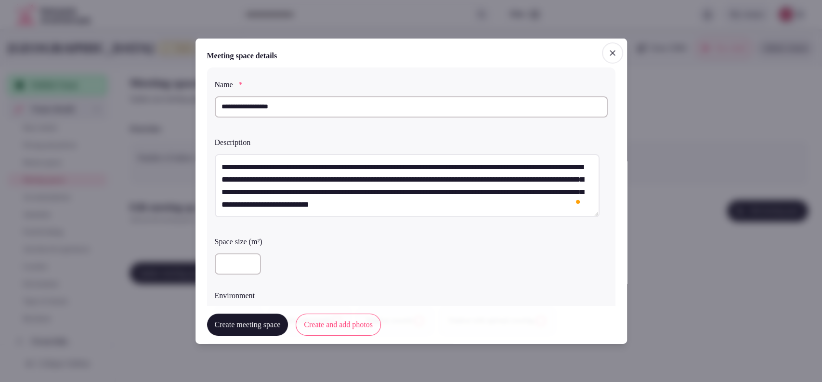
scroll to position [267, 0]
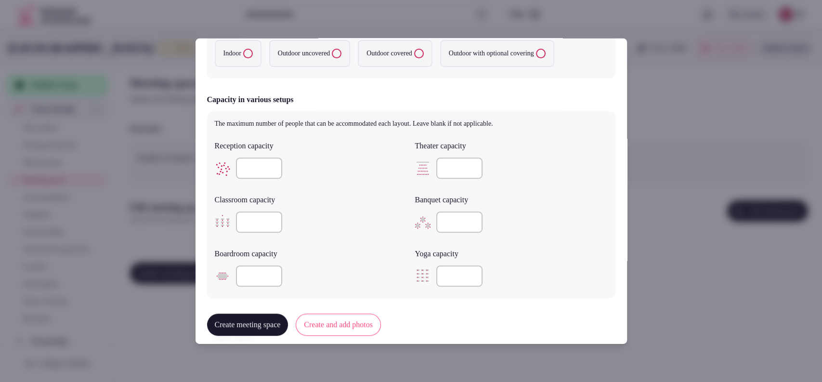
type textarea "**********"
click at [266, 154] on div at bounding box center [311, 168] width 193 height 29
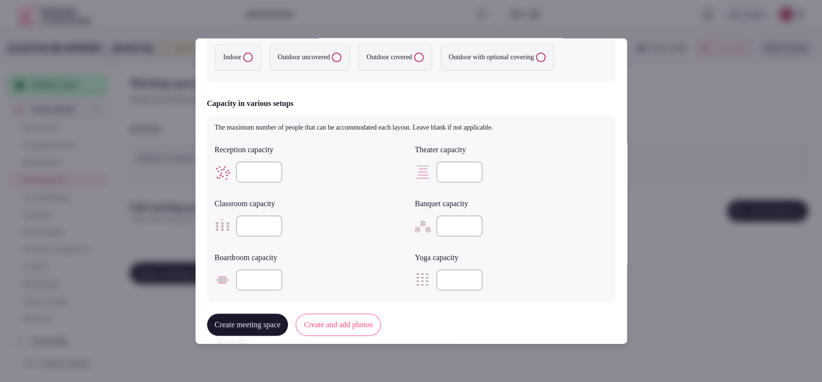
click at [262, 169] on input "number" at bounding box center [259, 171] width 46 height 21
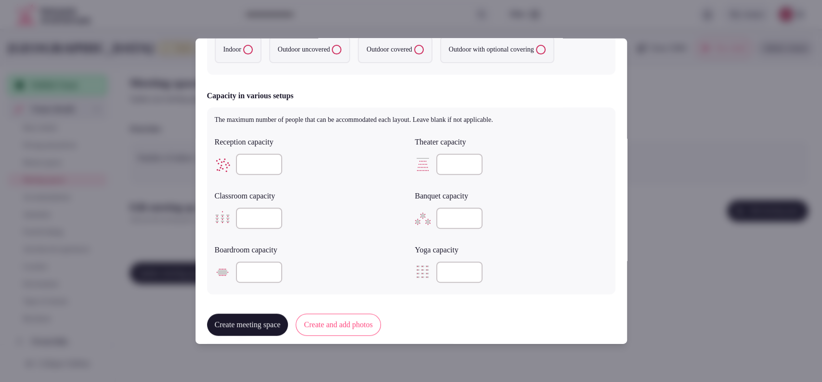
scroll to position [505, 0]
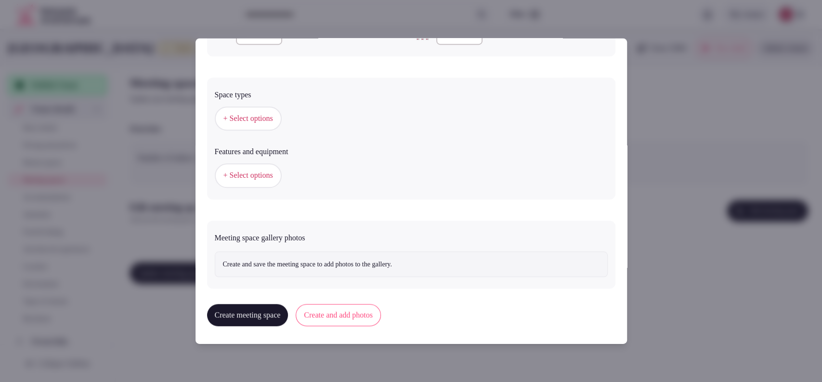
type input "**"
click at [250, 120] on span "+ Select options" at bounding box center [248, 118] width 50 height 11
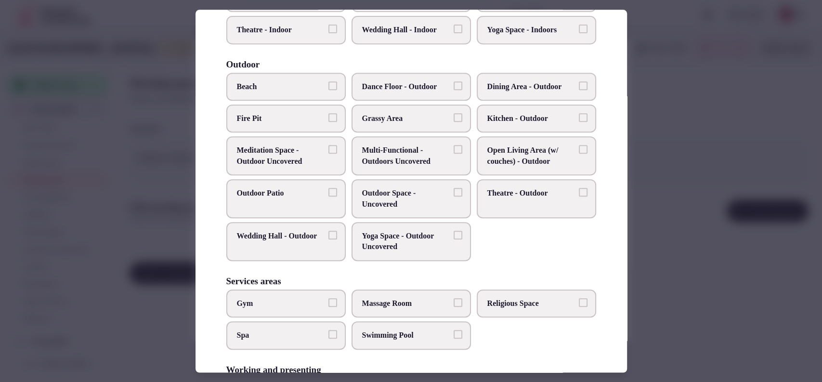
scroll to position [366, 0]
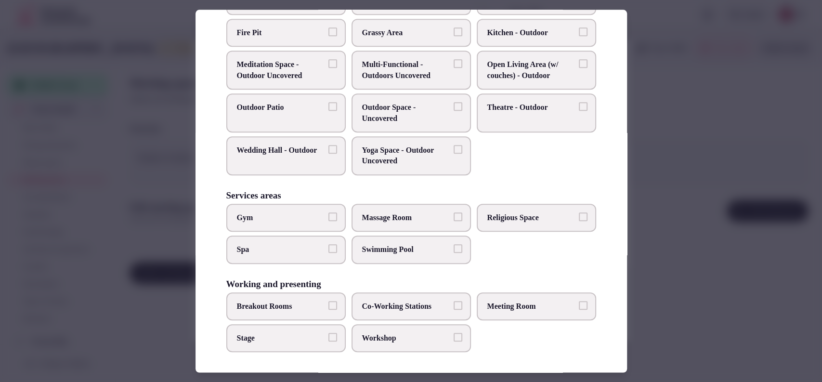
click at [490, 297] on label "Meeting Room" at bounding box center [536, 306] width 119 height 28
click at [579, 301] on button "Meeting Room" at bounding box center [583, 305] width 9 height 9
click at [698, 279] on div at bounding box center [411, 191] width 822 height 382
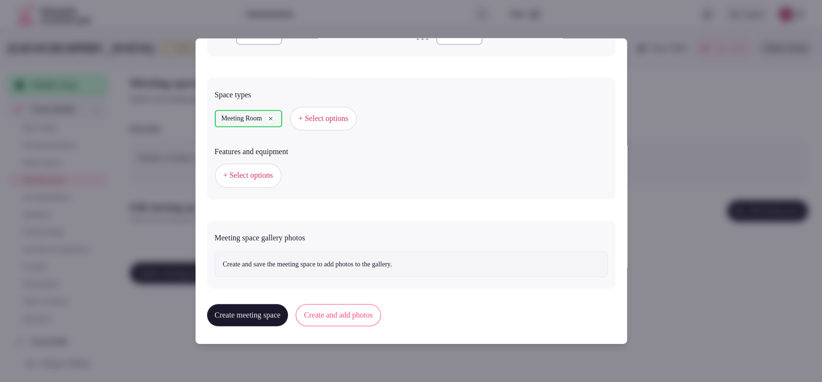
click at [361, 314] on button "Create and add photos" at bounding box center [338, 315] width 85 height 22
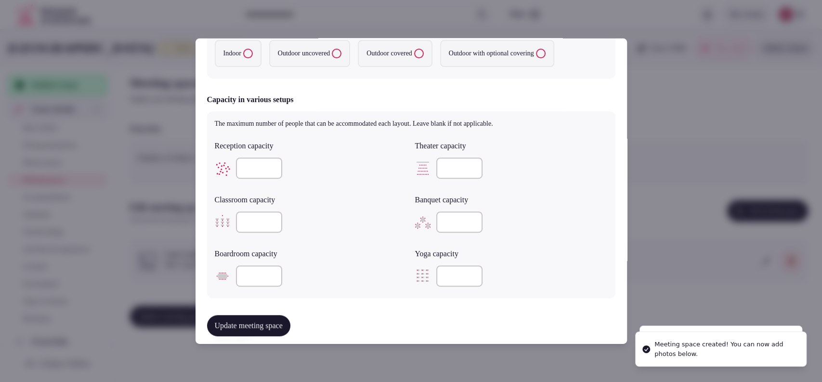
scroll to position [535, 0]
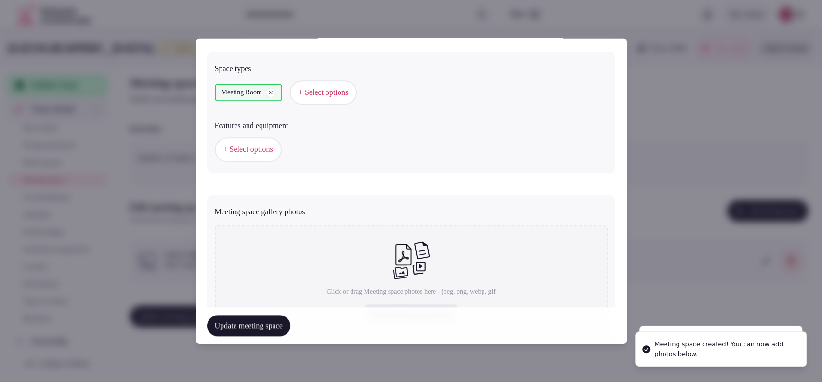
click at [258, 146] on span "+ Select options" at bounding box center [248, 149] width 50 height 11
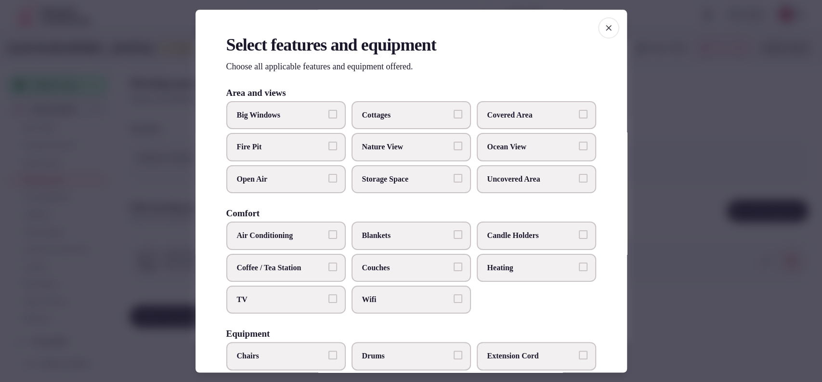
click at [325, 274] on label "Coffee / Tea Station" at bounding box center [285, 268] width 119 height 28
click at [328, 271] on button "Coffee / Tea Station" at bounding box center [332, 266] width 9 height 9
click at [313, 302] on span "TV" at bounding box center [281, 299] width 89 height 11
click at [328, 302] on button "TV" at bounding box center [332, 298] width 9 height 9
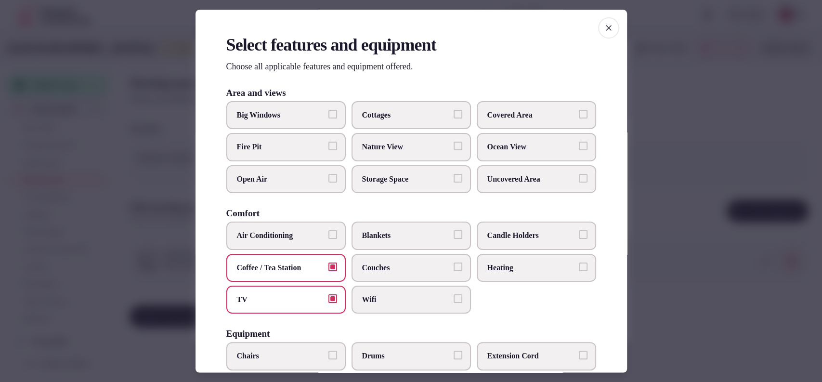
click at [304, 234] on span "Air Conditioning" at bounding box center [281, 236] width 89 height 11
click at [328, 234] on button "Air Conditioning" at bounding box center [332, 235] width 9 height 9
click at [503, 116] on span "Covered Area" at bounding box center [531, 115] width 89 height 11
click at [579, 116] on button "Covered Area" at bounding box center [583, 114] width 9 height 9
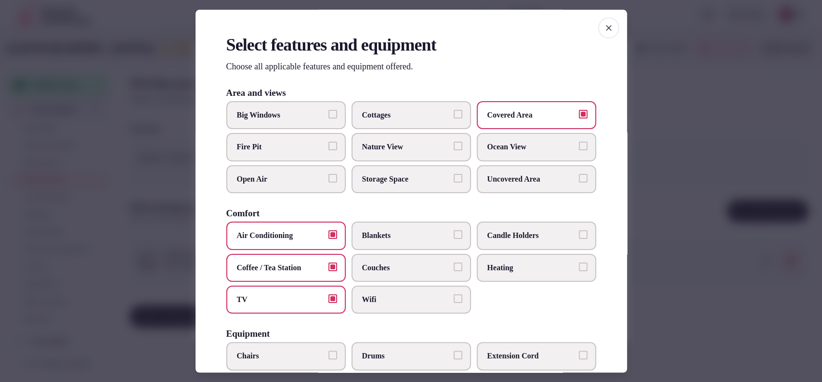
scroll to position [298, 0]
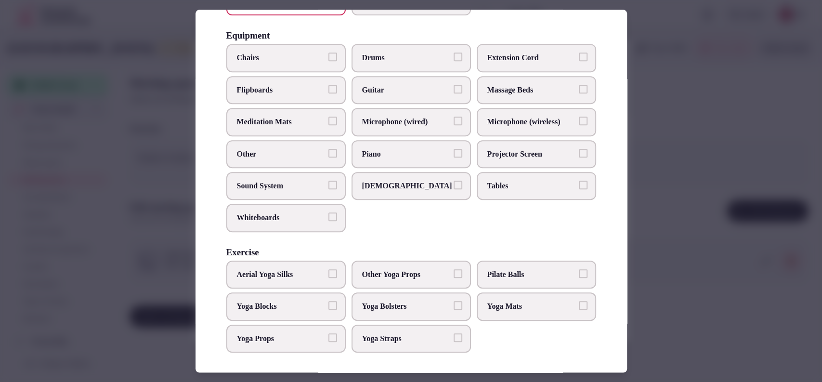
click at [499, 187] on span "Tables" at bounding box center [531, 186] width 89 height 11
click at [579, 187] on button "Tables" at bounding box center [583, 185] width 9 height 9
click at [289, 53] on span "Chairs" at bounding box center [281, 58] width 89 height 11
click at [328, 53] on button "Chairs" at bounding box center [332, 57] width 9 height 9
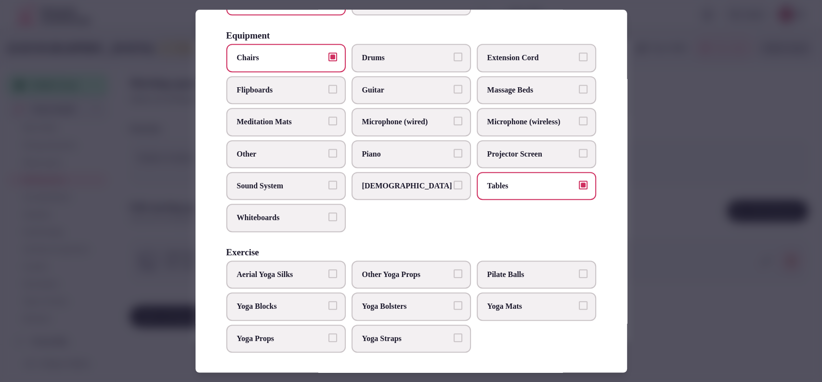
scroll to position [0, 0]
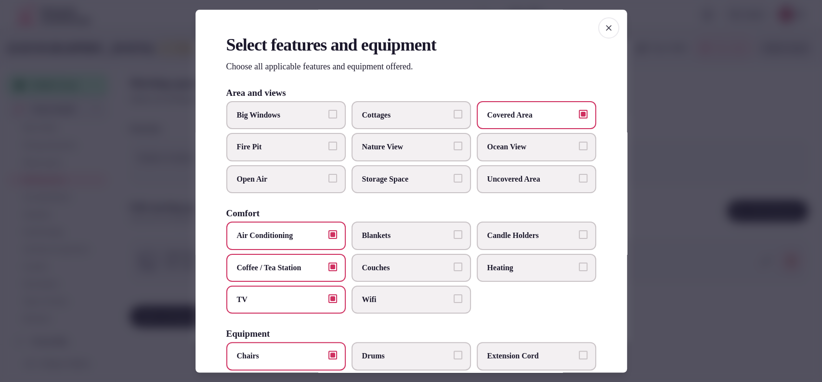
click at [415, 295] on span "Wifi" at bounding box center [406, 299] width 89 height 11
click at [454, 295] on button "Wifi" at bounding box center [458, 298] width 9 height 9
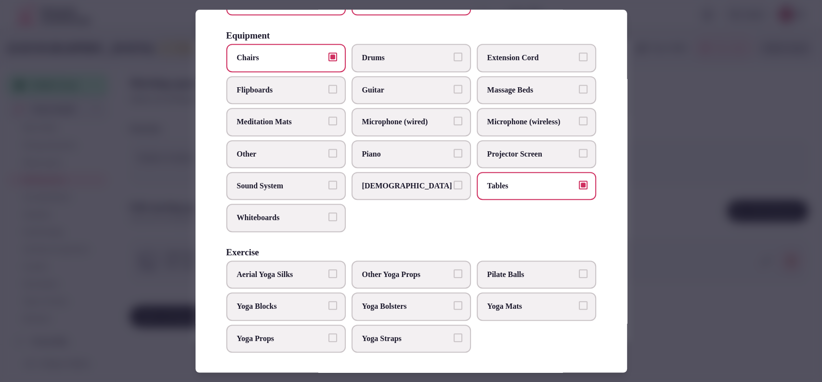
click at [693, 207] on div at bounding box center [411, 191] width 822 height 382
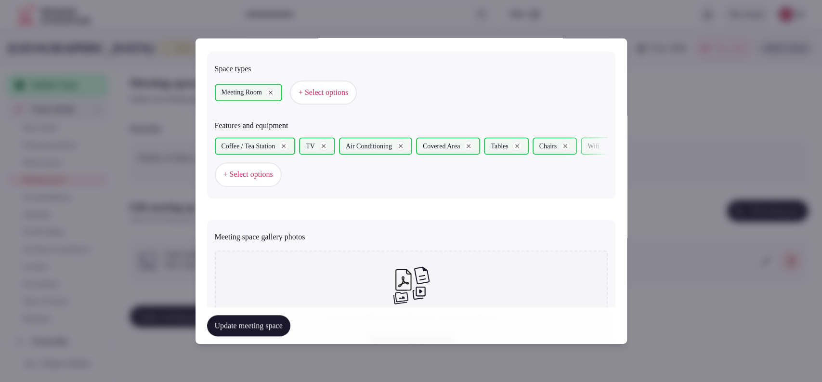
scroll to position [623, 0]
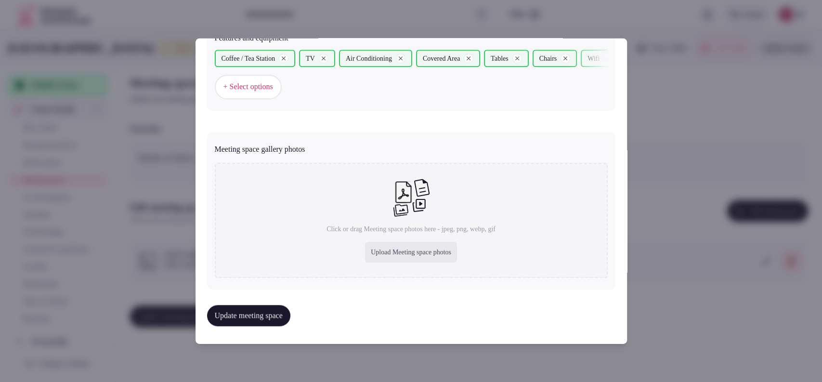
click at [414, 249] on div "Upload Meeting space photos" at bounding box center [411, 252] width 92 height 21
type input "**********"
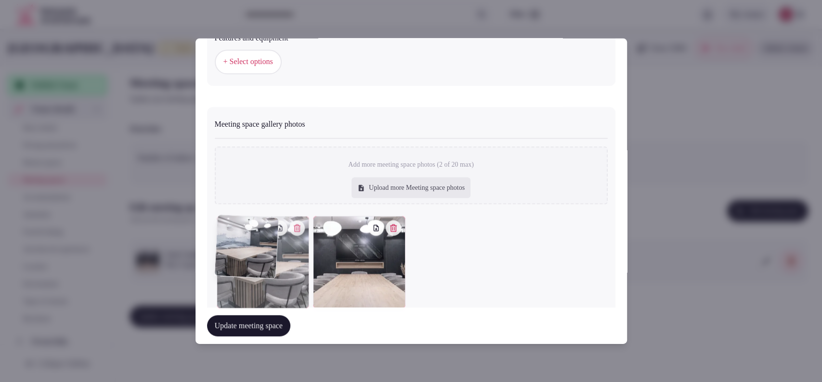
drag, startPoint x: 339, startPoint y: 278, endPoint x: 254, endPoint y: 279, distance: 84.7
click at [254, 279] on div at bounding box center [263, 262] width 92 height 92
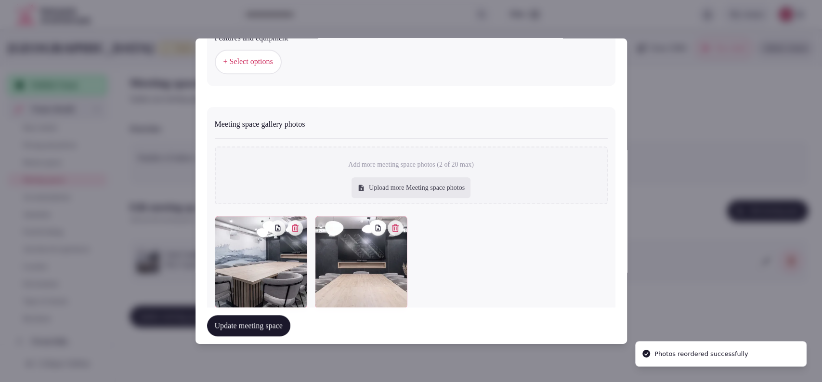
click at [247, 327] on button "Update meeting space" at bounding box center [248, 325] width 83 height 21
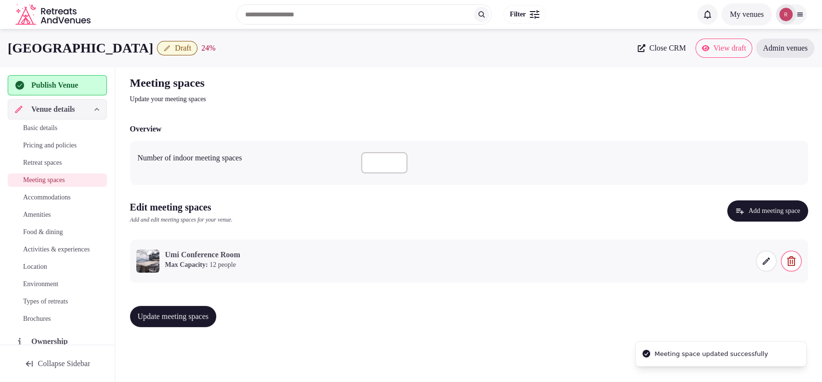
click at [197, 320] on span "Update meeting spaces" at bounding box center [173, 317] width 71 height 10
click at [759, 260] on span at bounding box center [765, 260] width 21 height 21
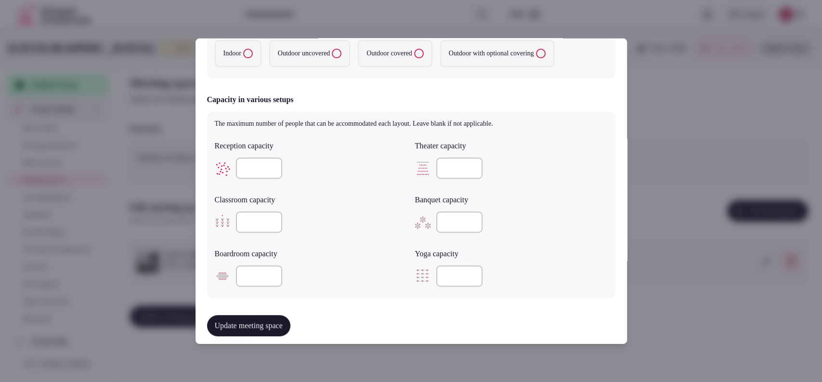
scroll to position [535, 0]
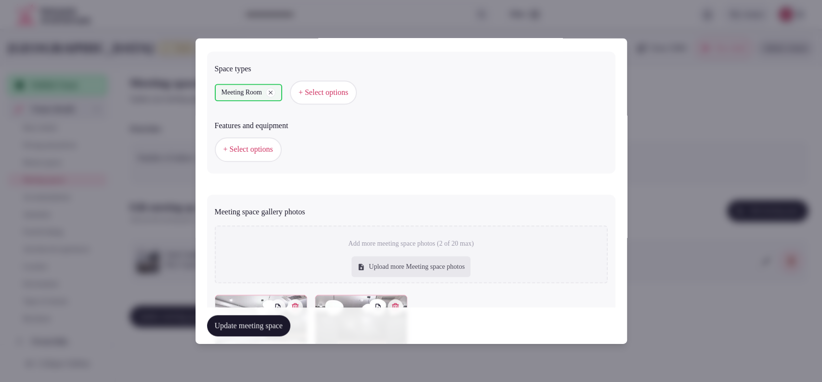
click at [261, 144] on span "+ Select options" at bounding box center [248, 149] width 50 height 11
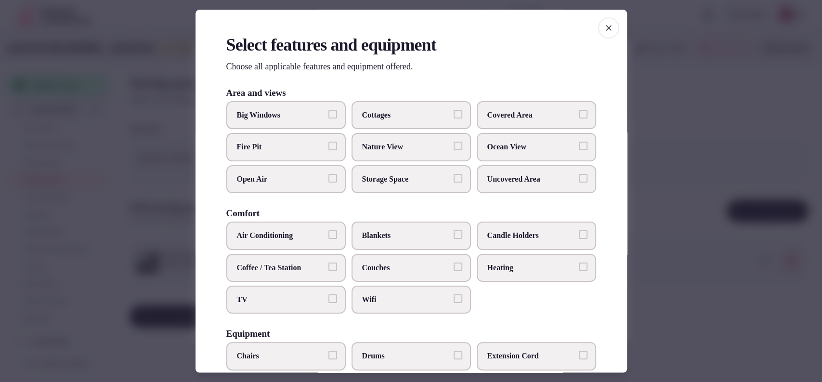
click at [505, 110] on span "Covered Area" at bounding box center [531, 115] width 89 height 11
click at [579, 110] on button "Covered Area" at bounding box center [583, 114] width 9 height 9
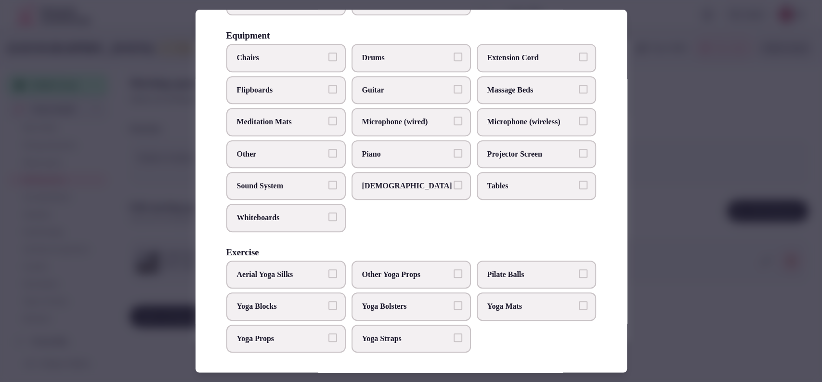
click at [271, 49] on label "Chairs" at bounding box center [285, 58] width 119 height 28
click at [328, 53] on button "Chairs" at bounding box center [332, 57] width 9 height 9
click at [497, 187] on span "Tables" at bounding box center [531, 186] width 89 height 11
click at [579, 187] on button "Tables" at bounding box center [583, 185] width 9 height 9
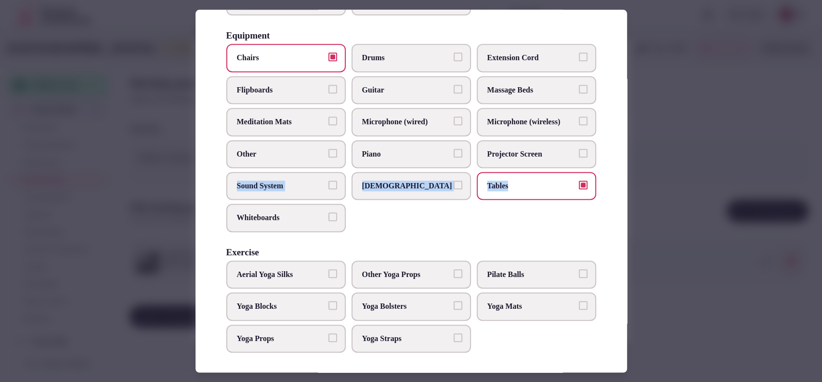
drag, startPoint x: 618, startPoint y: 215, endPoint x: 619, endPoint y: 161, distance: 53.9
click at [619, 161] on div "Select features and equipment Choose all applicable features and equipment offe…" at bounding box center [410, 191] width 431 height 363
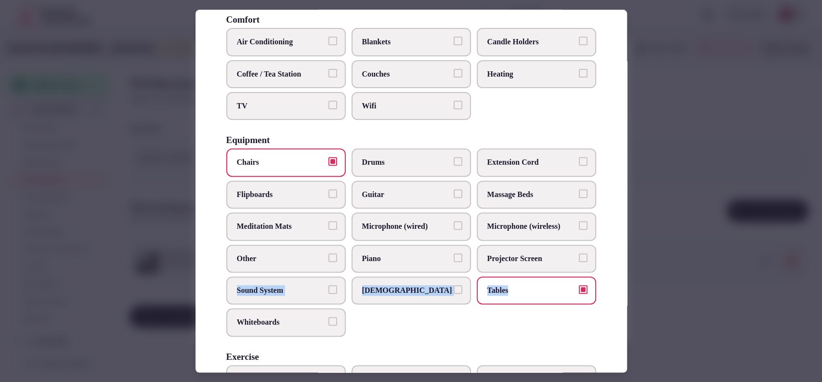
scroll to position [154, 0]
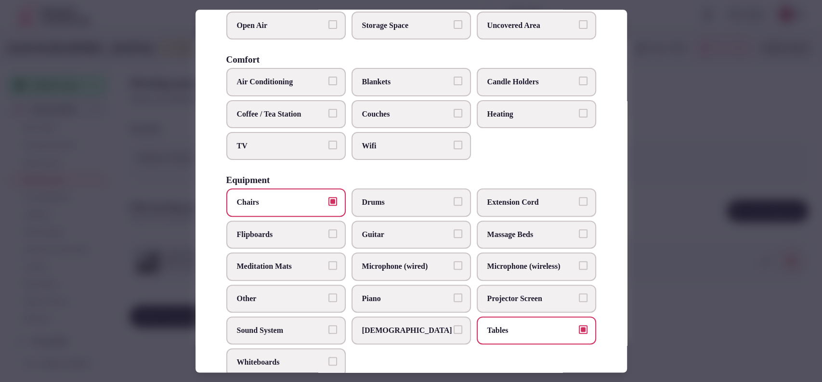
click at [310, 145] on span "TV" at bounding box center [281, 146] width 89 height 11
click at [328, 145] on button "TV" at bounding box center [332, 145] width 9 height 9
click at [310, 116] on span "Coffee / Tea Station" at bounding box center [281, 114] width 89 height 11
click at [328, 116] on button "Coffee / Tea Station" at bounding box center [332, 113] width 9 height 9
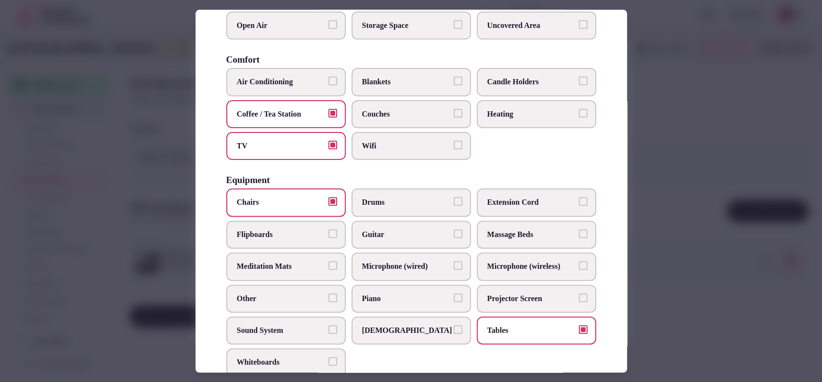
click at [316, 90] on label "Air Conditioning" at bounding box center [285, 82] width 119 height 28
click at [328, 86] on button "Air Conditioning" at bounding box center [332, 81] width 9 height 9
click at [369, 150] on span "Wifi" at bounding box center [406, 146] width 89 height 11
click at [454, 149] on button "Wifi" at bounding box center [458, 145] width 9 height 9
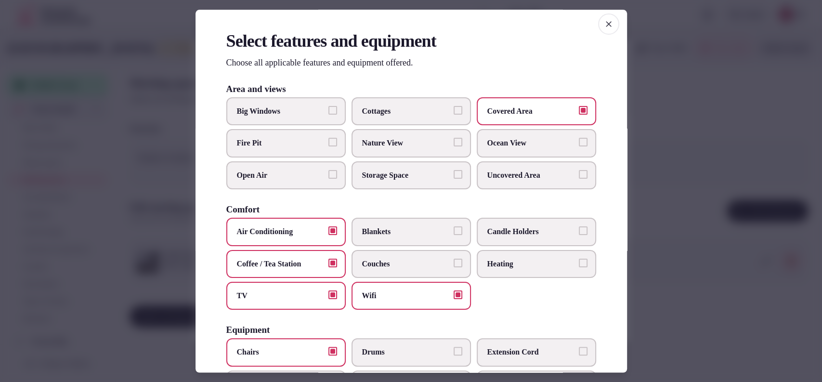
scroll to position [0, 0]
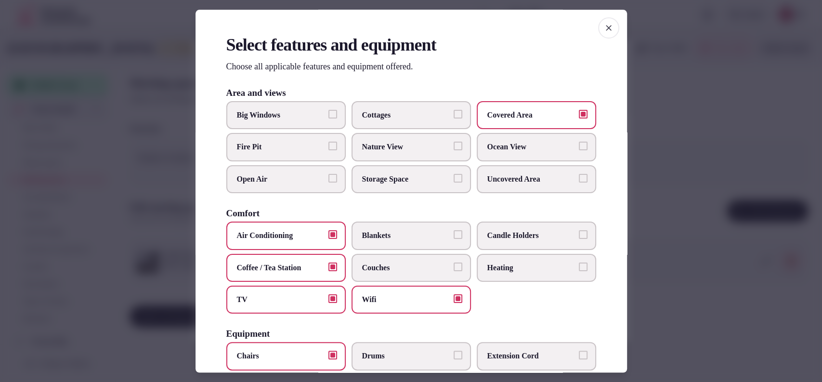
click at [696, 157] on div at bounding box center [411, 191] width 822 height 382
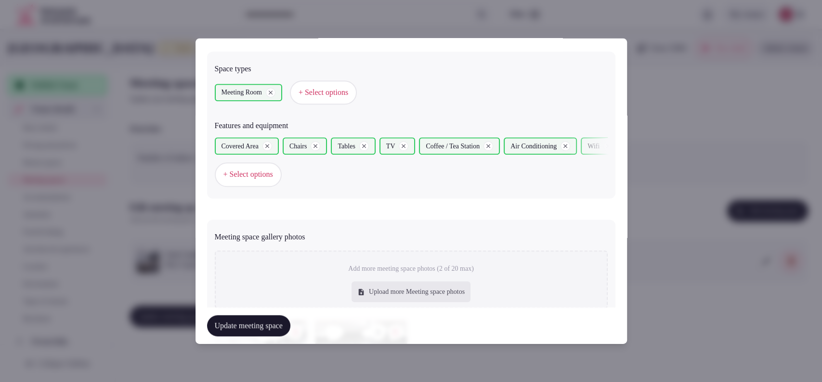
scroll to position [667, 0]
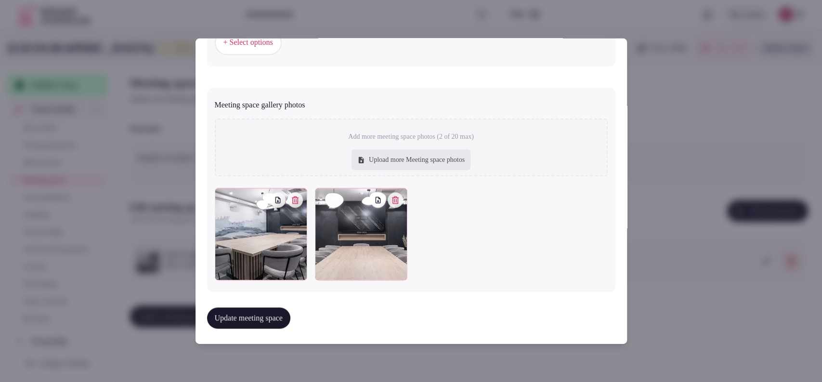
click at [247, 312] on button "Update meeting space" at bounding box center [248, 317] width 83 height 21
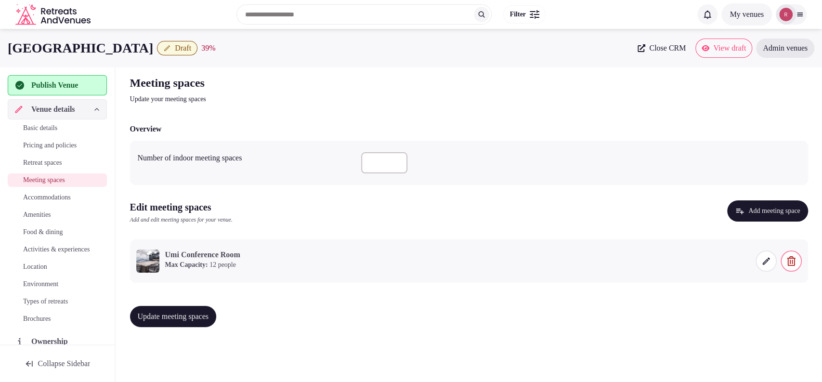
click at [61, 195] on span "Accommodations" at bounding box center [47, 198] width 48 height 10
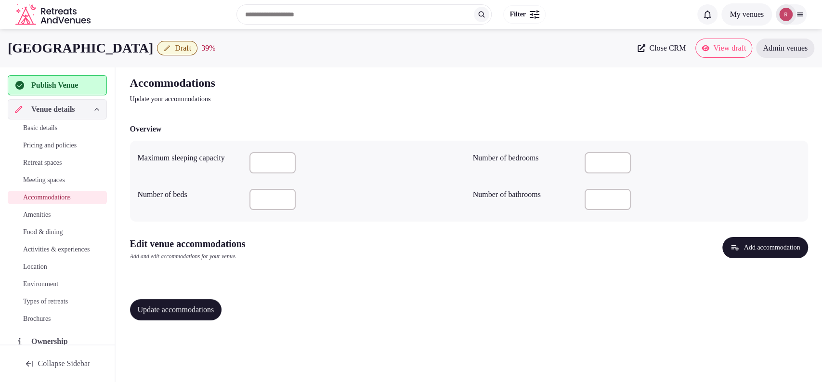
click at [377, 170] on div at bounding box center [357, 162] width 216 height 21
click at [730, 242] on button "Add accommodation" at bounding box center [764, 247] width 85 height 21
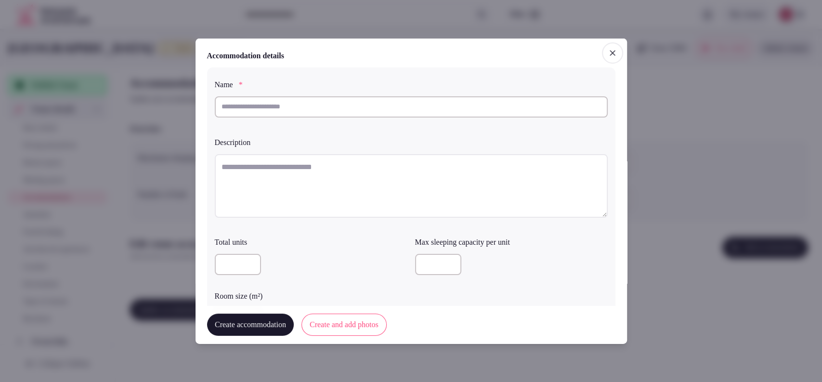
click at [299, 99] on input "text" at bounding box center [411, 106] width 393 height 21
type input "**********"
click at [448, 180] on textarea at bounding box center [411, 186] width 393 height 64
paste textarea "**********"
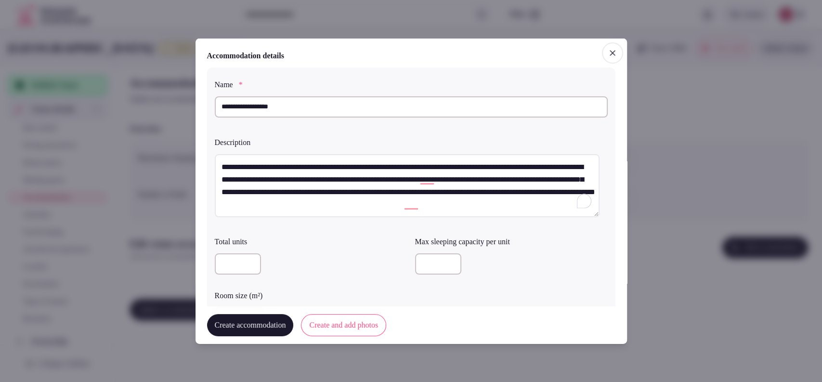
type textarea "**********"
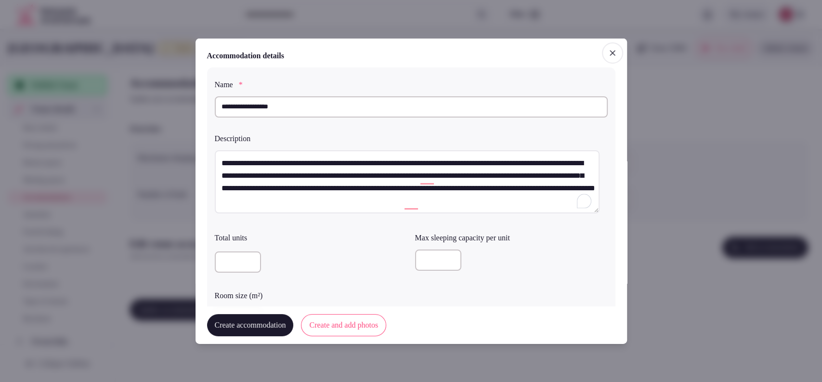
click at [440, 263] on div at bounding box center [511, 259] width 193 height 21
type input "*"
click at [519, 247] on div "*" at bounding box center [511, 262] width 193 height 33
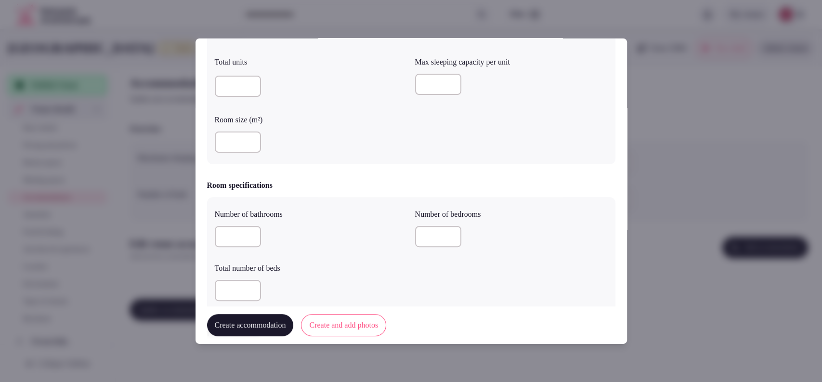
scroll to position [214, 0]
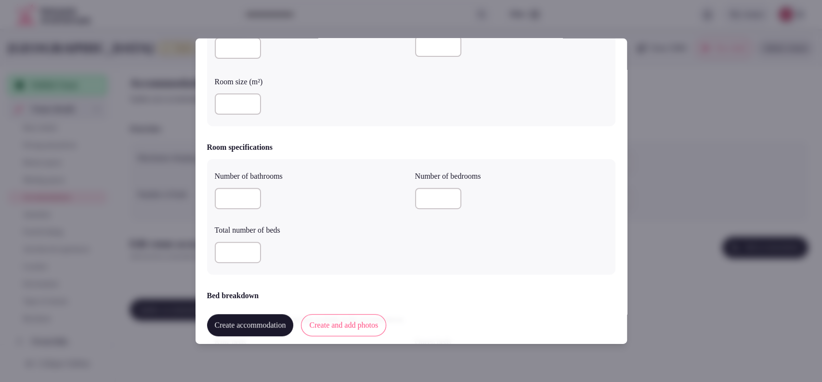
click at [239, 188] on input "number" at bounding box center [238, 198] width 46 height 21
type input "*"
click at [237, 242] on div at bounding box center [311, 252] width 193 height 29
type input "*"
click at [416, 189] on input "number" at bounding box center [438, 198] width 46 height 21
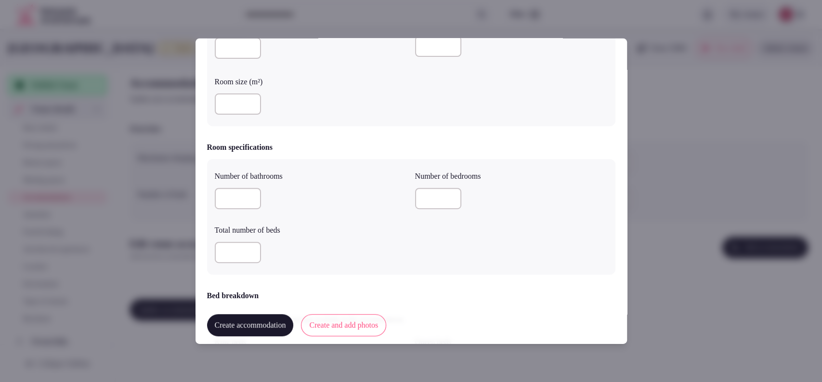
type input "*"
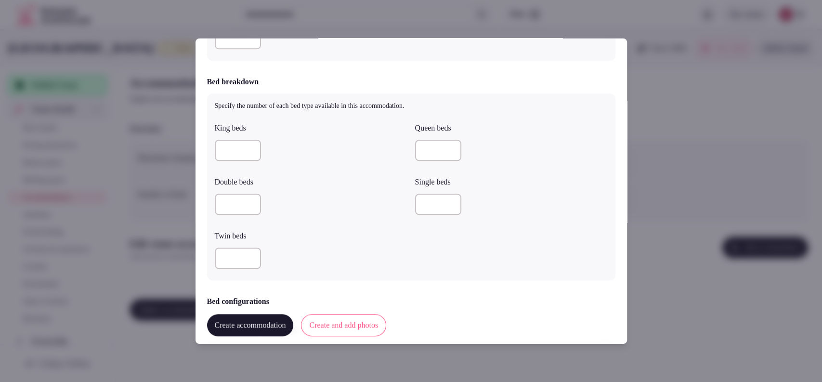
scroll to position [452, 0]
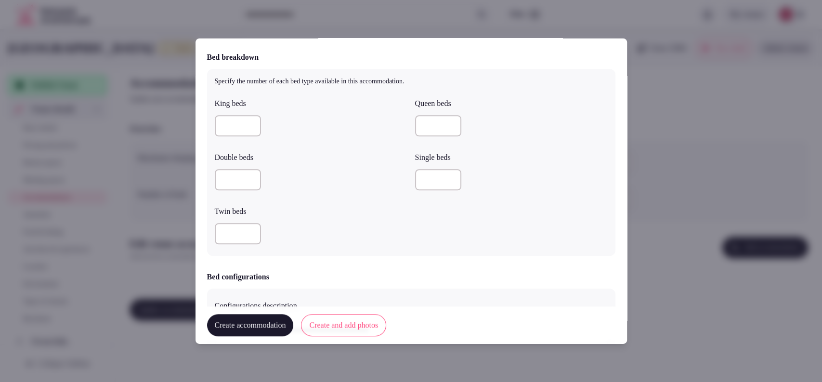
click at [220, 184] on input "number" at bounding box center [238, 179] width 46 height 21
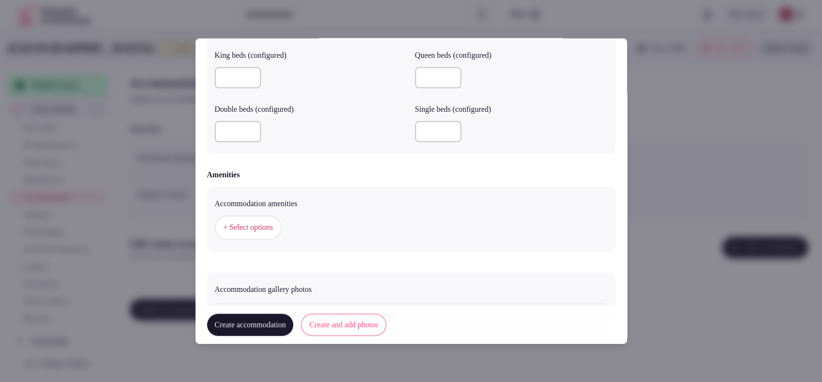
scroll to position [535, 0]
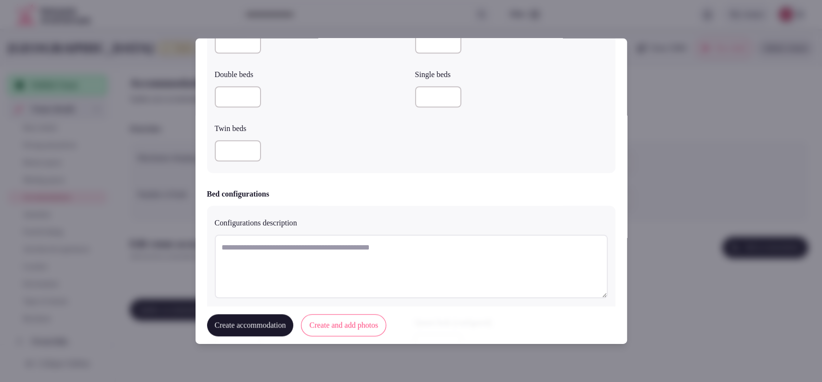
type input "*"
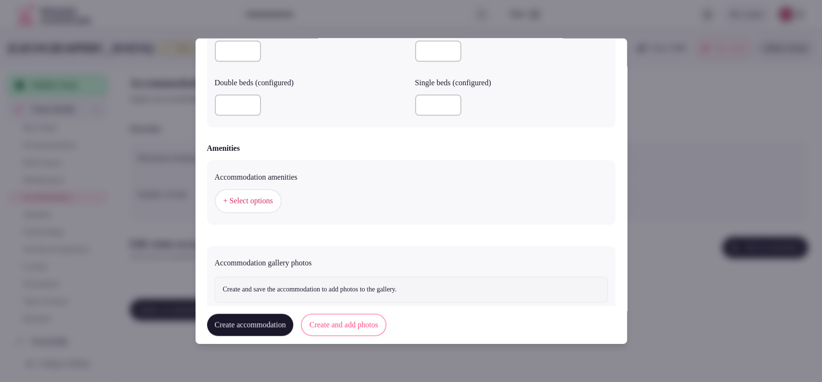
scroll to position [854, 0]
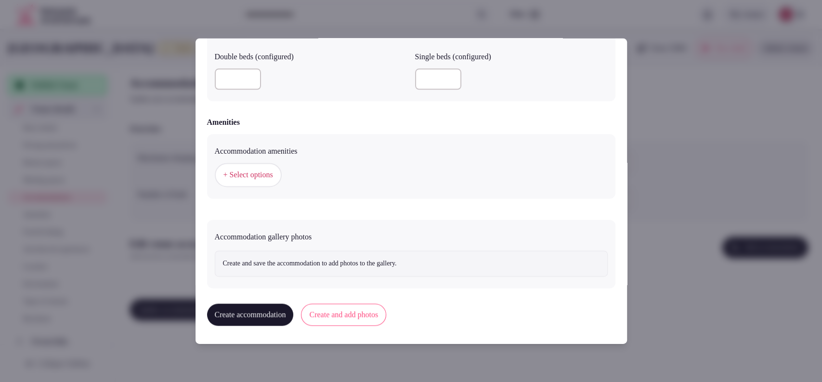
click at [242, 172] on span "+ Select options" at bounding box center [248, 175] width 50 height 11
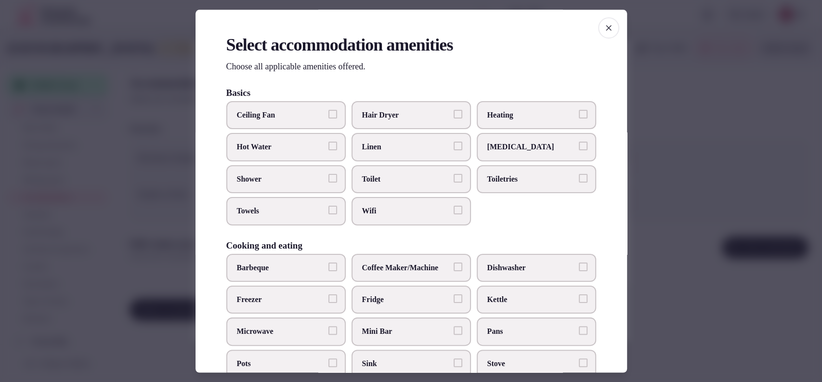
click at [501, 111] on span "Heating" at bounding box center [531, 115] width 89 height 11
click at [579, 111] on button "Heating" at bounding box center [583, 114] width 9 height 9
click at [416, 157] on label "Linen" at bounding box center [410, 147] width 119 height 28
click at [454, 151] on button "Linen" at bounding box center [458, 146] width 9 height 9
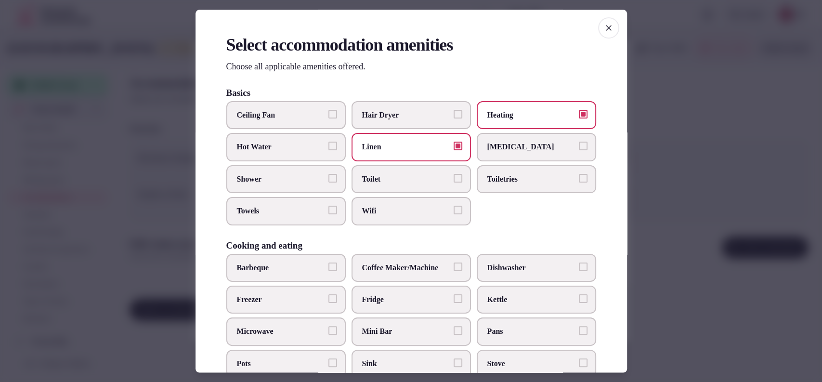
drag, startPoint x: 416, startPoint y: 170, endPoint x: 417, endPoint y: 195, distance: 24.1
click at [416, 171] on label "Toilet" at bounding box center [410, 179] width 119 height 28
click at [454, 174] on button "Toilet" at bounding box center [458, 178] width 9 height 9
click at [417, 197] on label "Wifi" at bounding box center [410, 211] width 119 height 28
click at [454, 206] on button "Wifi" at bounding box center [458, 210] width 9 height 9
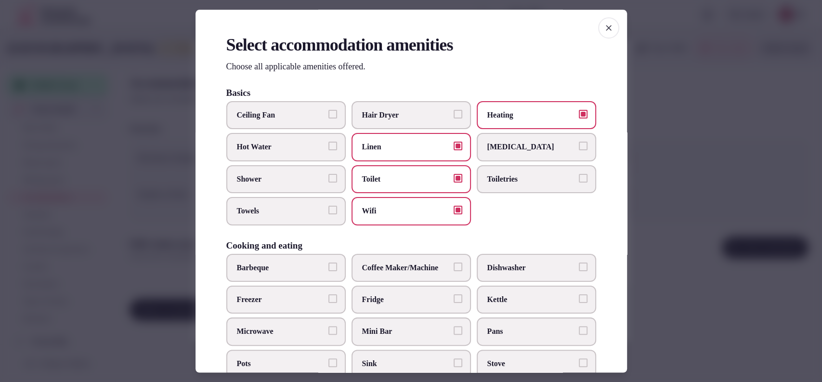
click at [503, 165] on label "Toiletries" at bounding box center [536, 179] width 119 height 28
click at [579, 174] on button "Toiletries" at bounding box center [583, 178] width 9 height 9
click at [273, 212] on span "Towels" at bounding box center [281, 211] width 89 height 11
click at [328, 212] on button "Towels" at bounding box center [332, 210] width 9 height 9
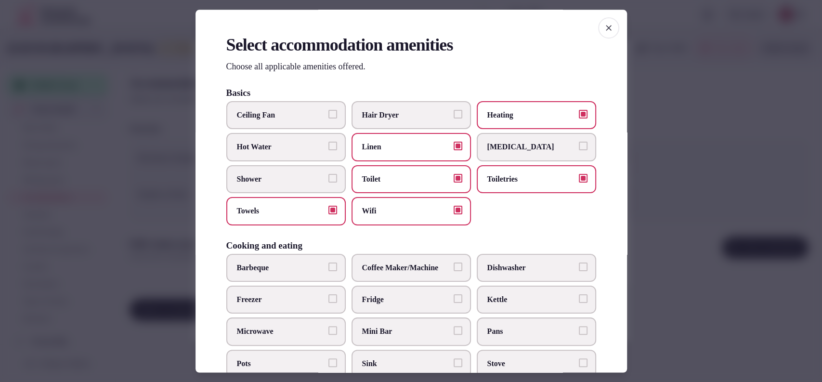
click at [281, 176] on span "Shower" at bounding box center [281, 179] width 89 height 11
click at [328, 176] on button "Shower" at bounding box center [332, 178] width 9 height 9
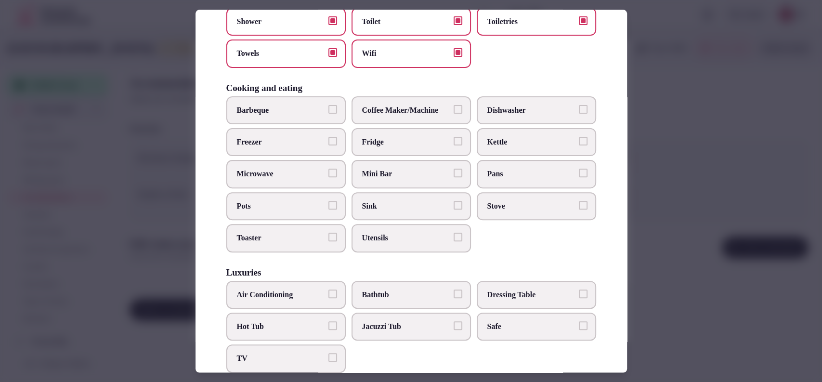
scroll to position [160, 0]
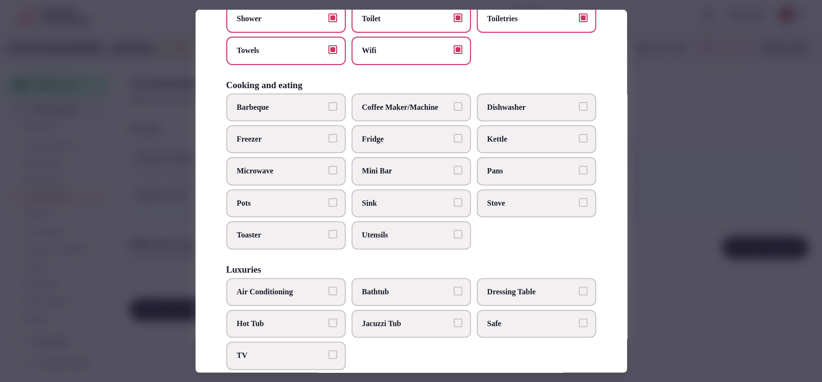
click at [405, 99] on label "Coffee Maker/Machine" at bounding box center [410, 107] width 119 height 28
click at [454, 102] on button "Coffee Maker/Machine" at bounding box center [458, 106] width 9 height 9
click at [308, 286] on span "Air Conditioning" at bounding box center [281, 291] width 89 height 11
click at [328, 286] on button "Air Conditioning" at bounding box center [332, 290] width 9 height 9
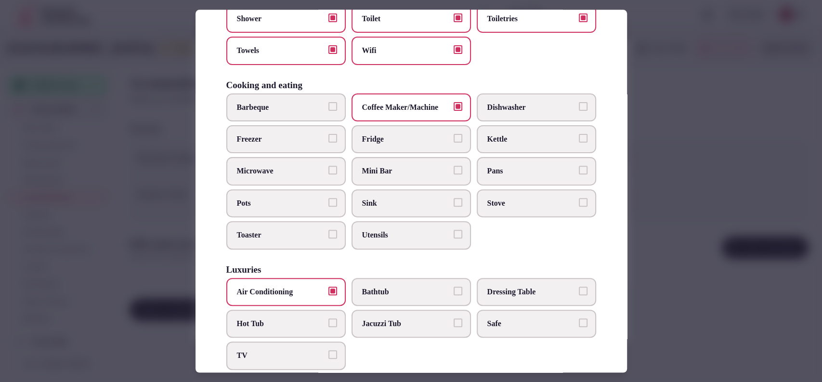
click at [292, 362] on label "TV" at bounding box center [285, 356] width 119 height 28
click at [328, 359] on button "TV" at bounding box center [332, 355] width 9 height 9
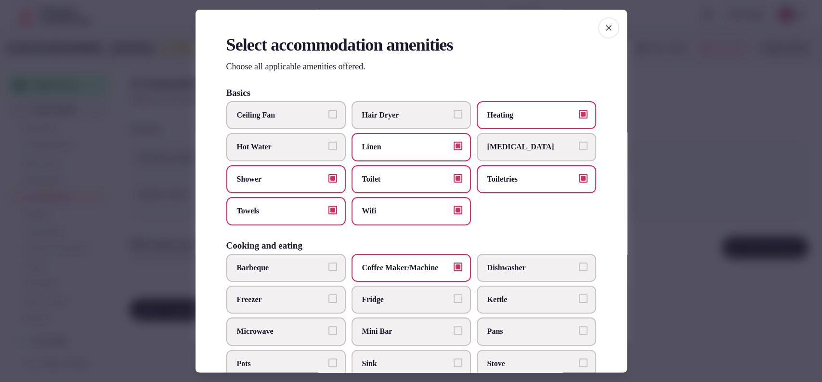
click at [414, 114] on span "Hair Dryer" at bounding box center [406, 115] width 89 height 11
click at [454, 114] on button "Hair Dryer" at bounding box center [458, 114] width 9 height 9
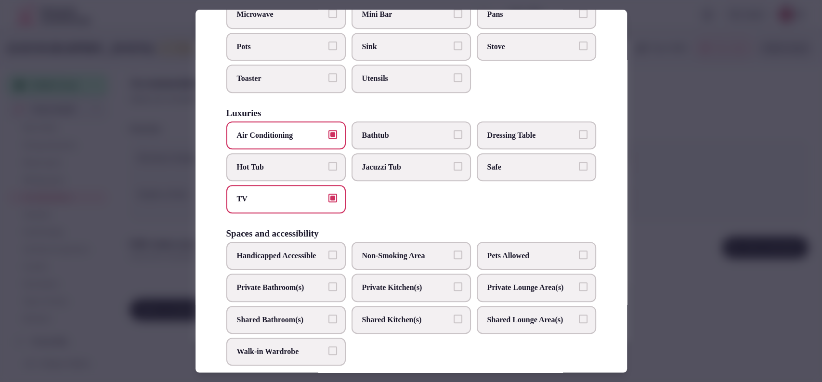
scroll to position [482, 0]
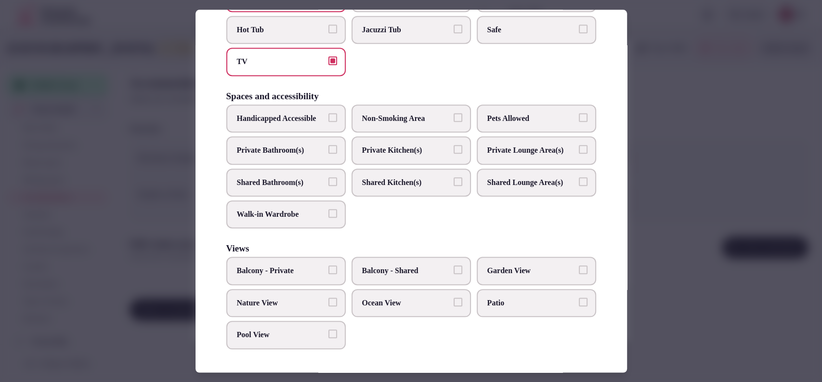
click at [267, 145] on span "Private Bathroom(s)" at bounding box center [281, 150] width 89 height 11
click at [328, 145] on button "Private Bathroom(s)" at bounding box center [332, 149] width 9 height 9
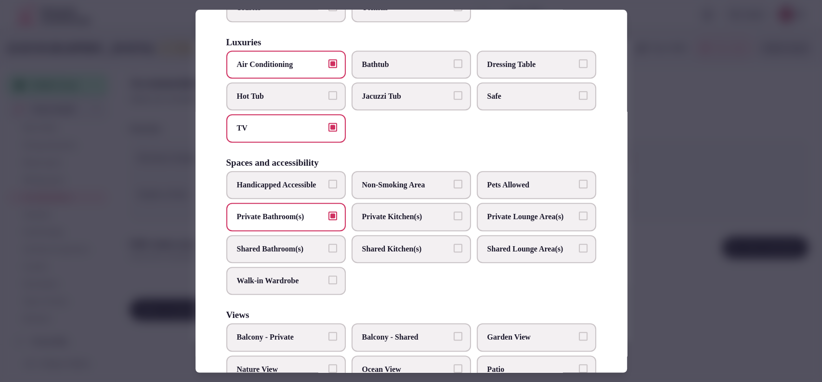
scroll to position [420, 0]
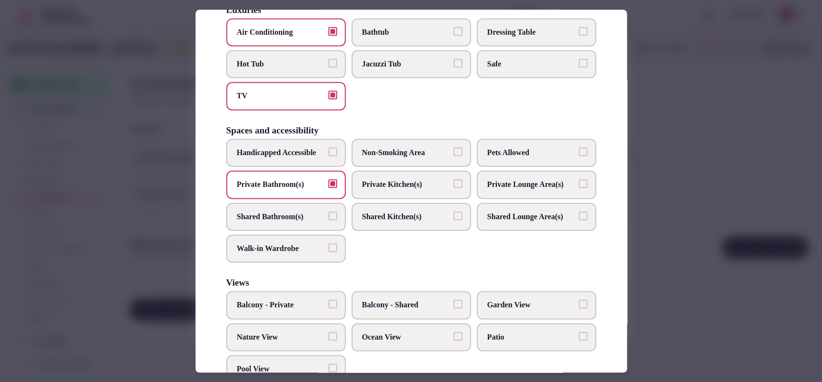
click at [682, 155] on div at bounding box center [411, 191] width 822 height 382
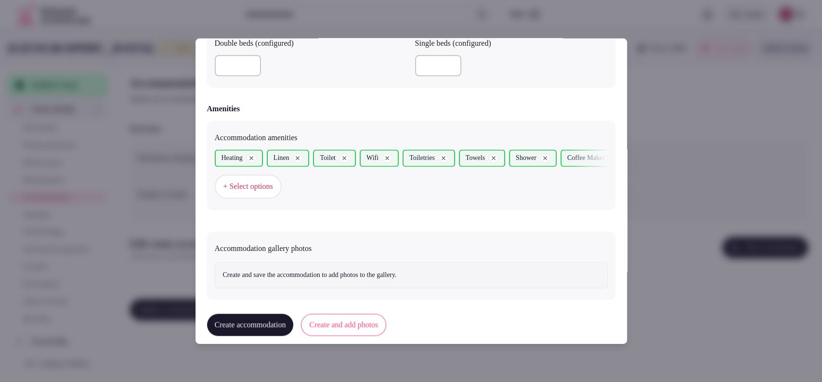
scroll to position [879, 0]
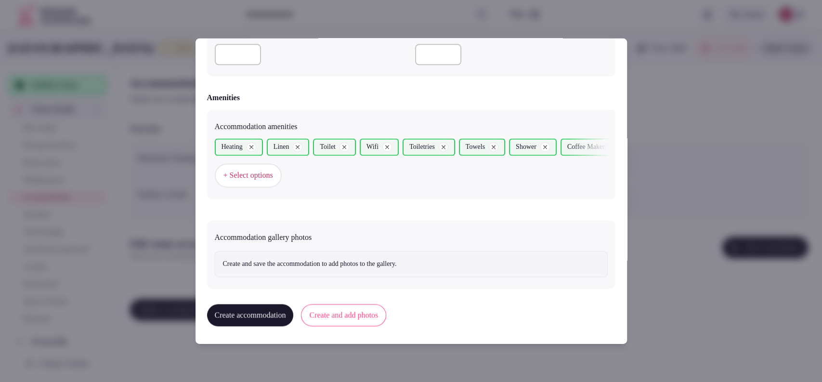
click at [375, 310] on button "Create and add photos" at bounding box center [343, 315] width 85 height 22
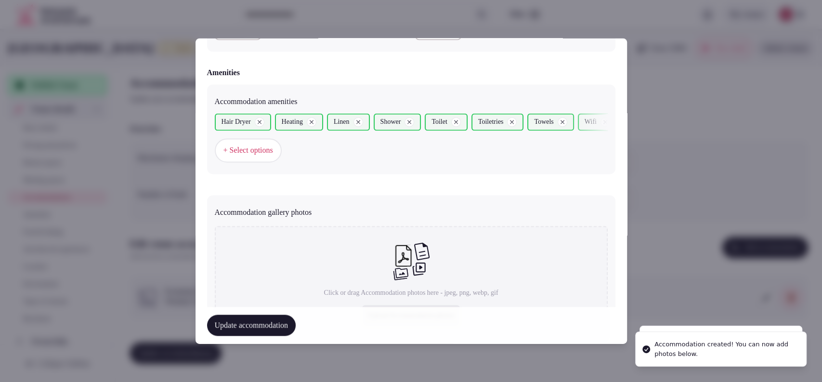
scroll to position [967, 0]
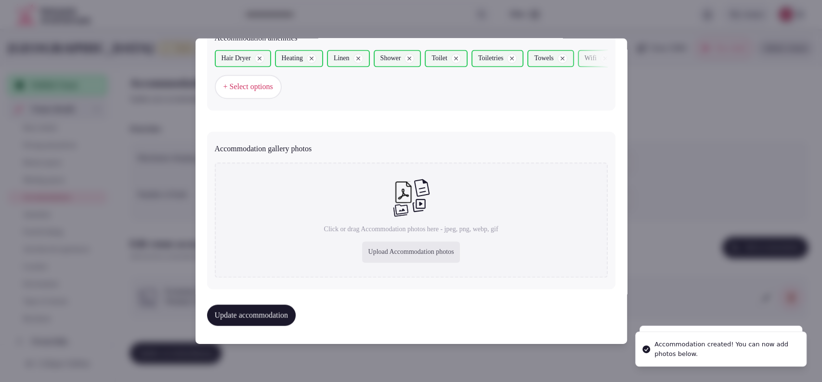
click at [393, 251] on div "Upload Accommodation photos" at bounding box center [410, 252] width 97 height 21
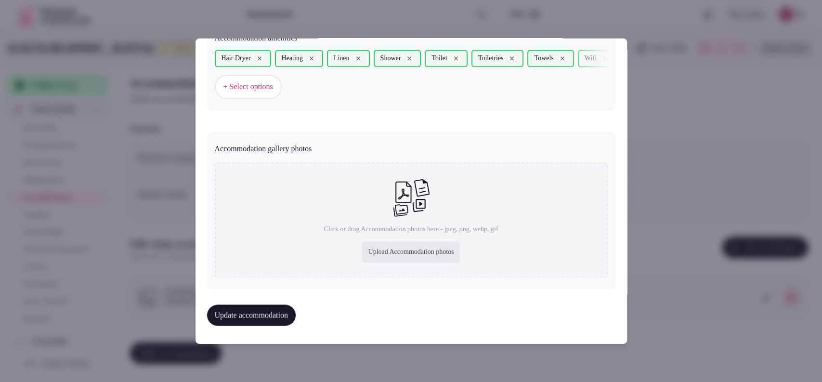
type input "**********"
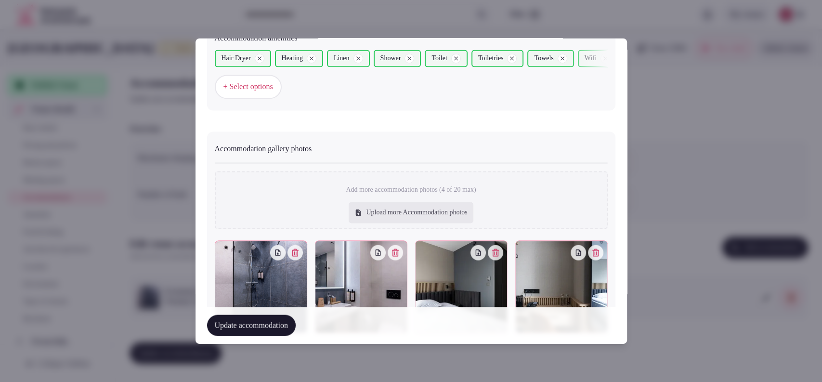
scroll to position [1021, 0]
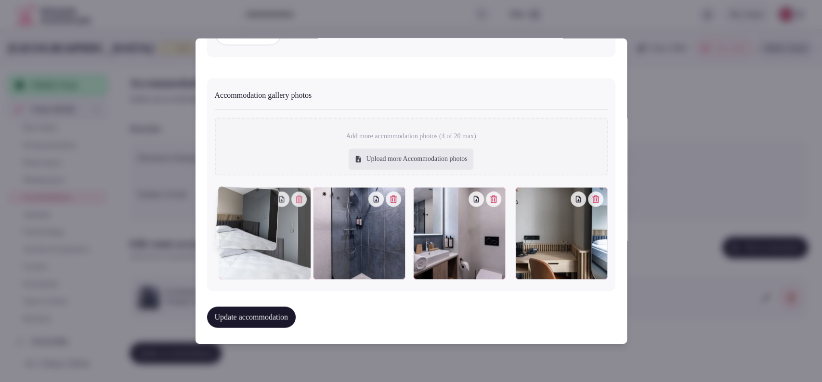
drag, startPoint x: 465, startPoint y: 249, endPoint x: 325, endPoint y: 244, distance: 139.3
click at [315, 252] on div at bounding box center [411, 233] width 393 height 92
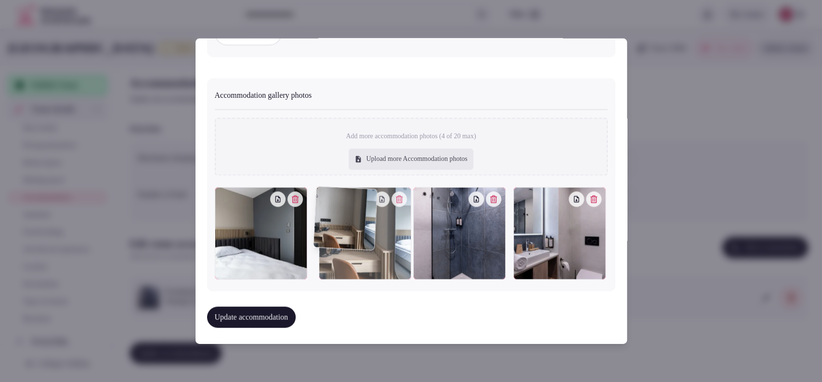
drag, startPoint x: 582, startPoint y: 249, endPoint x: 425, endPoint y: 262, distance: 157.5
click at [425, 265] on div at bounding box center [411, 233] width 393 height 92
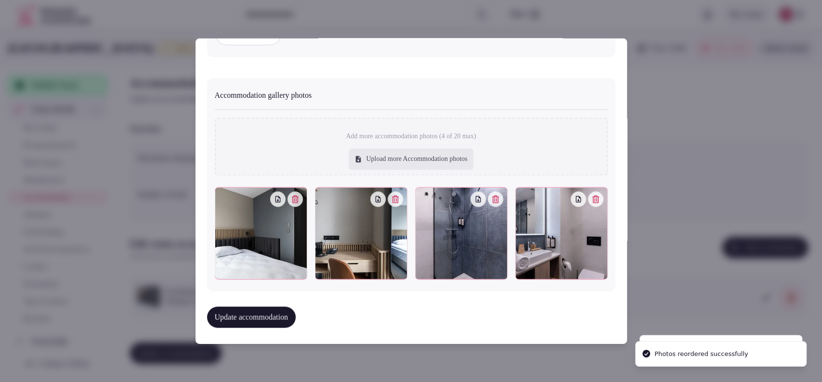
click at [275, 311] on button "Update accommodation" at bounding box center [251, 317] width 89 height 21
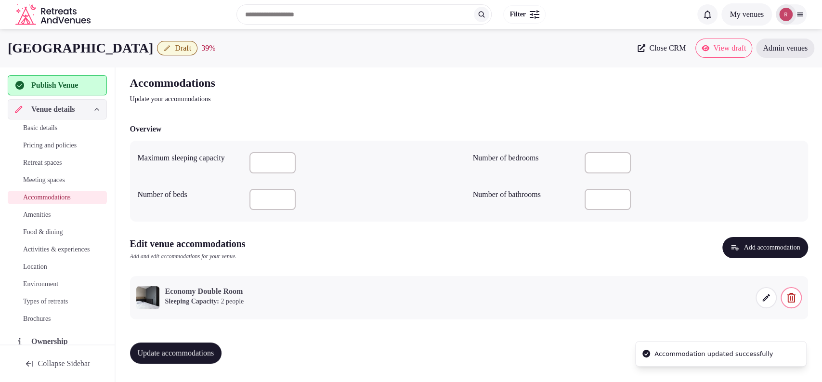
click at [206, 351] on span "Update accommodations" at bounding box center [176, 353] width 77 height 10
click at [51, 216] on span "Amenities" at bounding box center [37, 215] width 28 height 10
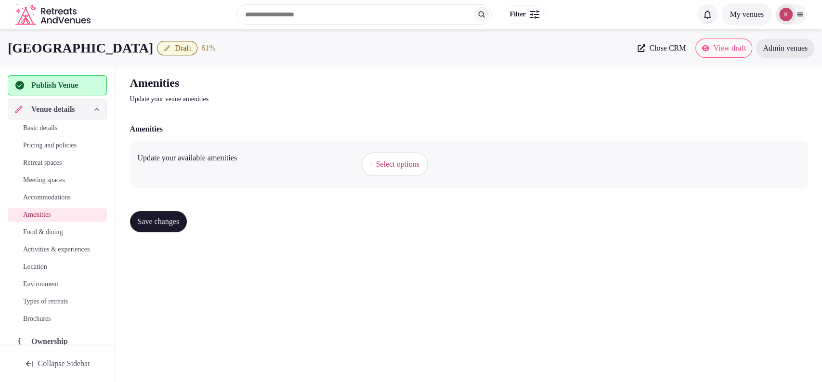
click at [383, 164] on span "+ Select options" at bounding box center [395, 164] width 50 height 11
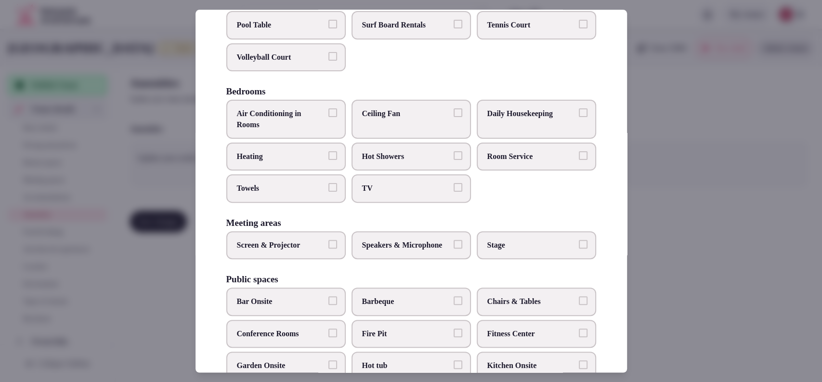
scroll to position [150, 0]
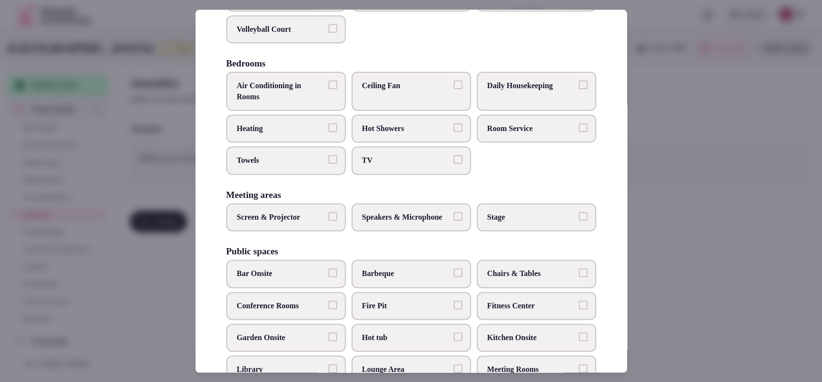
click at [412, 166] on span "TV" at bounding box center [406, 161] width 89 height 11
click at [454, 164] on button "TV" at bounding box center [458, 160] width 9 height 9
click at [313, 175] on label "Towels" at bounding box center [285, 161] width 119 height 28
click at [328, 164] on button "Towels" at bounding box center [332, 160] width 9 height 9
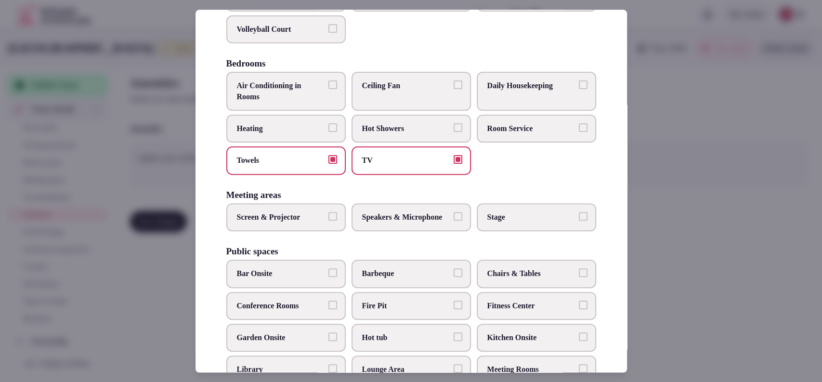
click at [313, 143] on label "Heating" at bounding box center [285, 129] width 119 height 28
click at [328, 132] on button "Heating" at bounding box center [332, 127] width 9 height 9
click at [308, 99] on span "Air Conditioning in Rooms" at bounding box center [281, 92] width 89 height 22
click at [328, 90] on button "Air Conditioning in Rooms" at bounding box center [332, 85] width 9 height 9
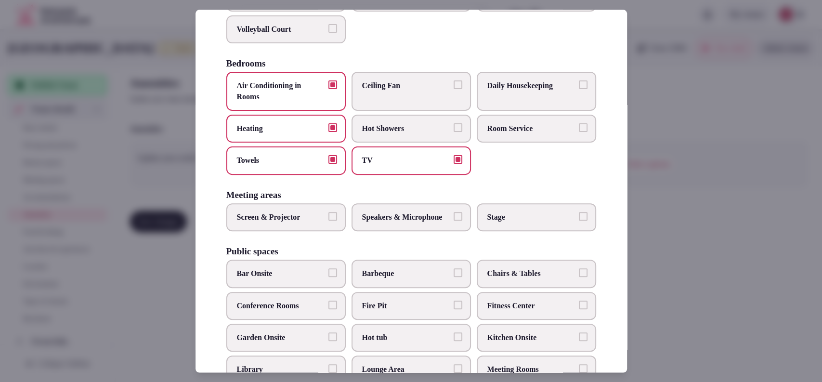
click at [302, 279] on span "Bar Onsite" at bounding box center [281, 274] width 89 height 11
click at [328, 277] on button "Bar Onsite" at bounding box center [332, 273] width 9 height 9
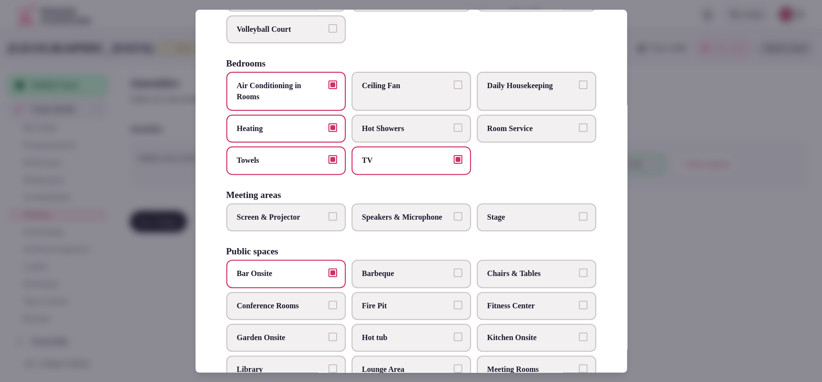
click at [547, 89] on label "Daily Housekeeping" at bounding box center [536, 91] width 119 height 39
click at [579, 89] on button "Daily Housekeeping" at bounding box center [583, 85] width 9 height 9
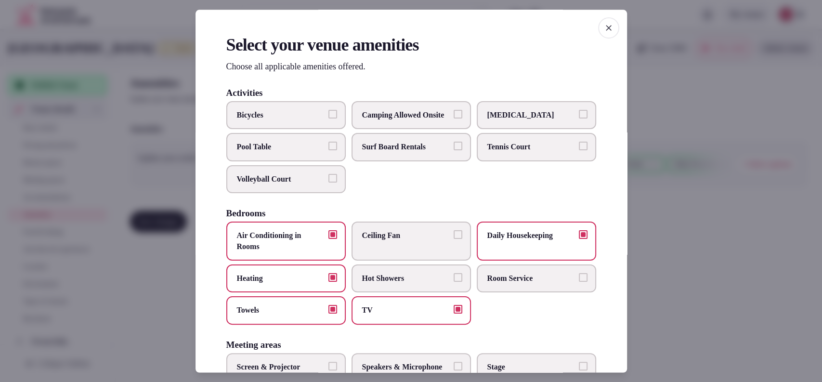
scroll to position [317, 0]
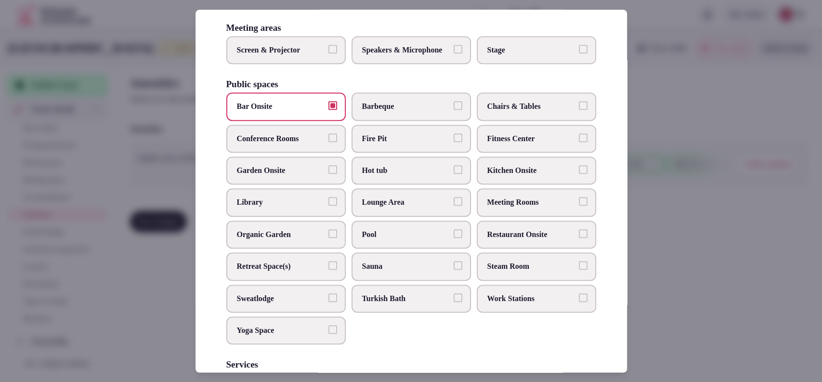
click at [533, 243] on label "Restaurant Onsite" at bounding box center [536, 235] width 119 height 28
click at [579, 238] on button "Restaurant Onsite" at bounding box center [583, 233] width 9 height 9
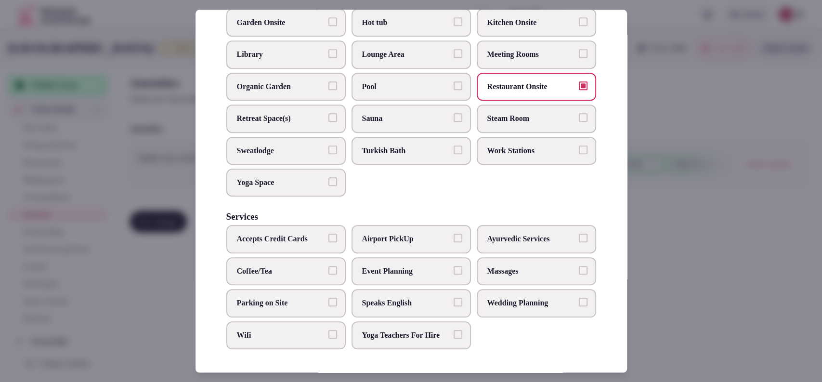
click at [311, 266] on span "Coffee/Tea" at bounding box center [281, 271] width 89 height 11
click at [328, 266] on button "Coffee/Tea" at bounding box center [332, 270] width 9 height 9
click at [302, 298] on span "Parking on Site" at bounding box center [281, 303] width 89 height 11
click at [328, 298] on button "Parking on Site" at bounding box center [332, 302] width 9 height 9
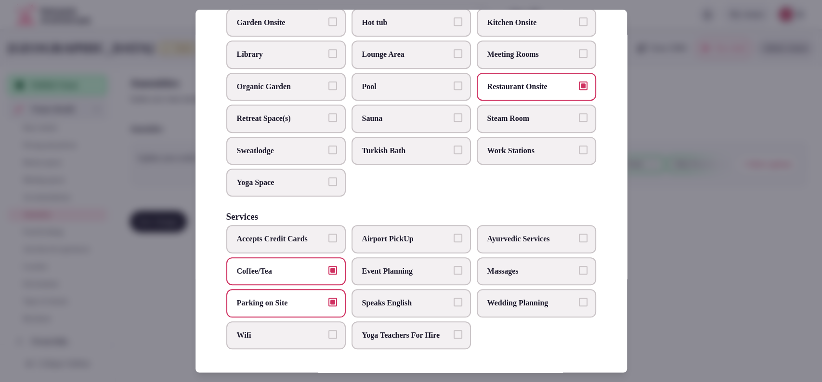
click at [325, 330] on label "Wifi" at bounding box center [285, 335] width 119 height 28
click at [328, 330] on button "Wifi" at bounding box center [332, 334] width 9 height 9
click at [701, 180] on div at bounding box center [411, 191] width 822 height 382
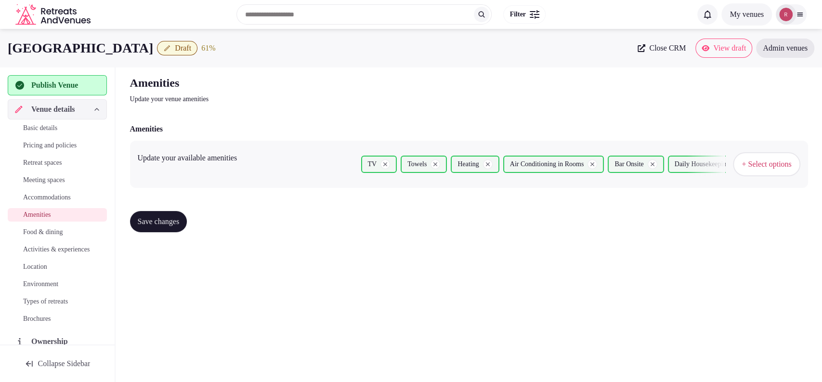
click at [171, 230] on button "Save changes" at bounding box center [158, 221] width 57 height 21
click at [63, 229] on span "Food & dining" at bounding box center [42, 232] width 39 height 10
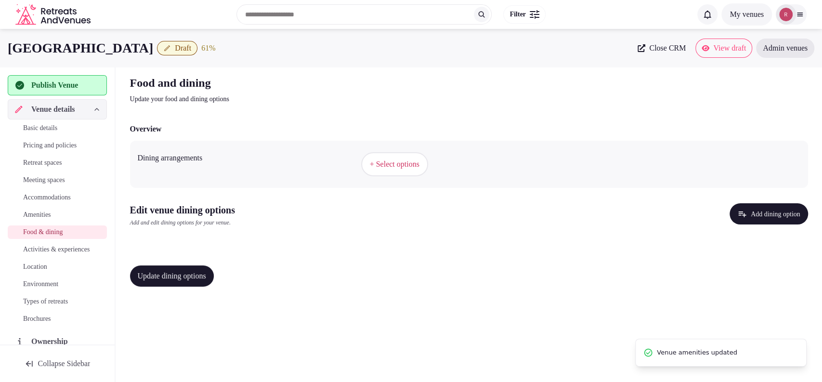
click at [373, 164] on span "+ Select options" at bounding box center [395, 164] width 50 height 11
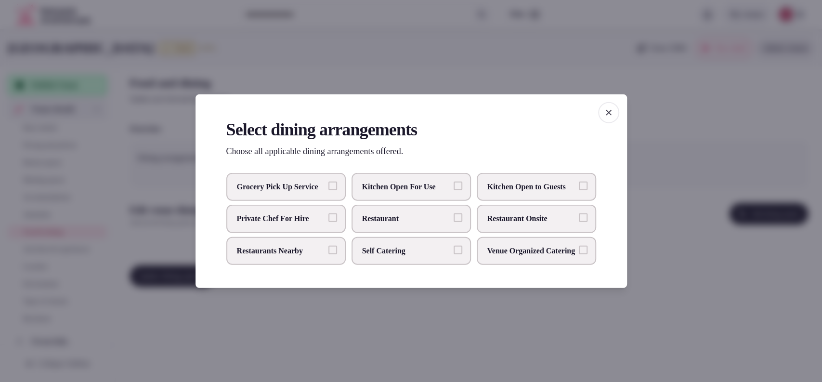
click at [530, 217] on span "Restaurant Onsite" at bounding box center [531, 218] width 89 height 11
click at [579, 217] on button "Restaurant Onsite" at bounding box center [583, 217] width 9 height 9
click at [667, 257] on div at bounding box center [411, 191] width 822 height 382
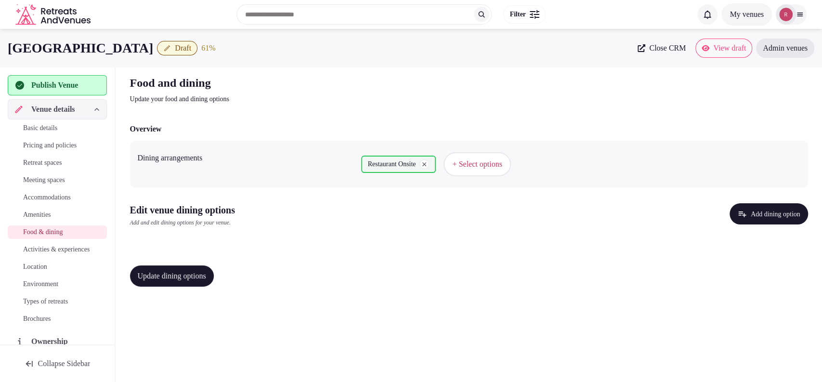
click at [755, 209] on button "Add dining option" at bounding box center [768, 213] width 78 height 21
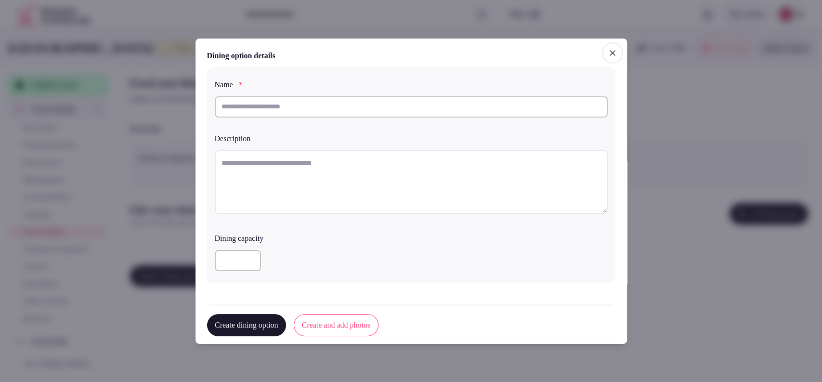
click at [709, 258] on div at bounding box center [411, 191] width 822 height 382
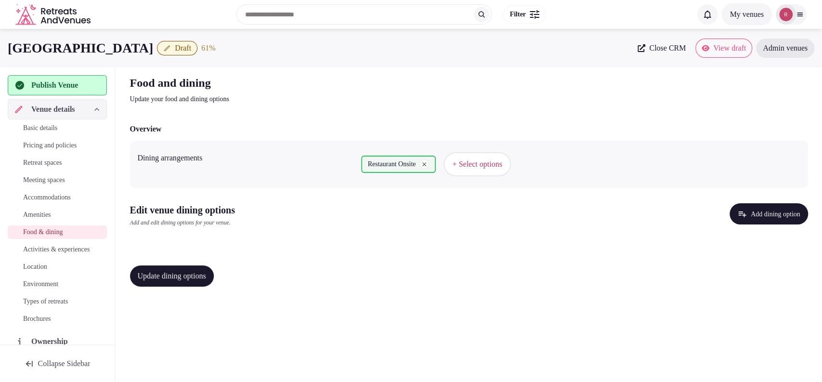
click at [762, 219] on button "Add dining option" at bounding box center [768, 213] width 78 height 21
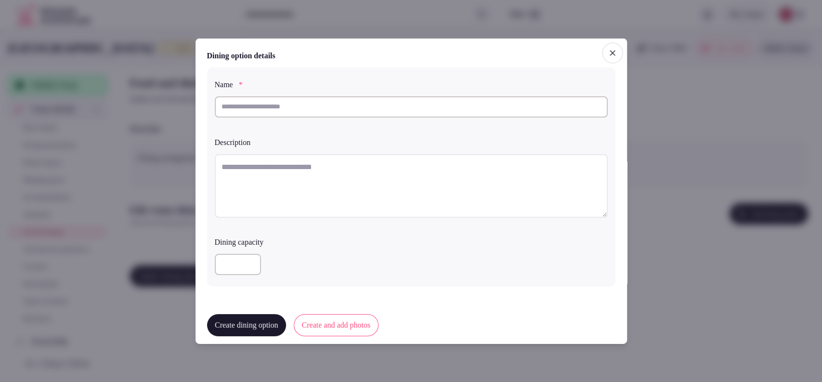
click at [386, 97] on input "text" at bounding box center [411, 106] width 393 height 21
paste input "**********"
type input "**********"
click at [284, 323] on button "Create dining option" at bounding box center [246, 325] width 79 height 22
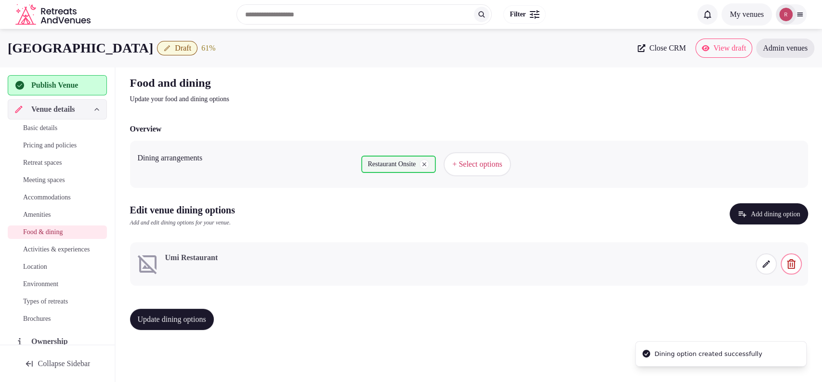
click at [27, 216] on span "Amenities" at bounding box center [37, 215] width 28 height 10
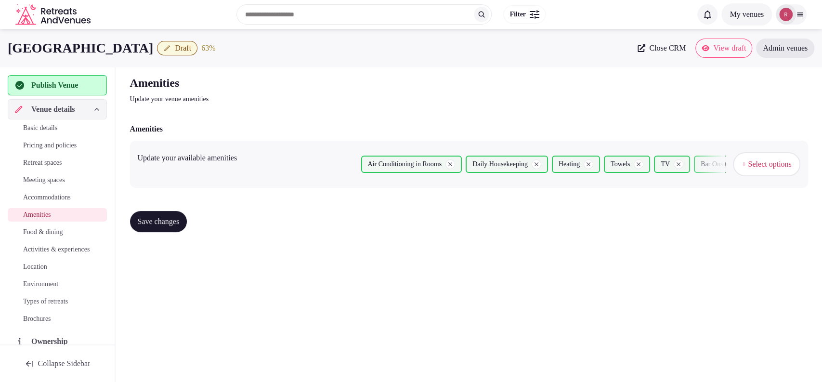
click at [741, 162] on span "+ Select options" at bounding box center [766, 164] width 50 height 11
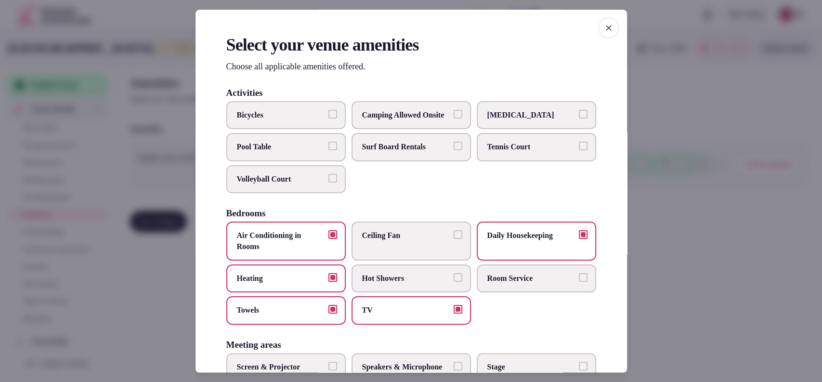
scroll to position [493, 0]
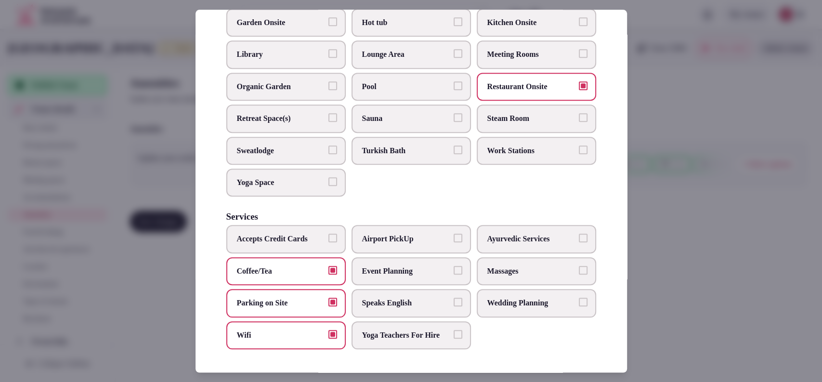
click at [276, 238] on label "Accepts Credit Cards" at bounding box center [285, 239] width 119 height 28
click at [328, 238] on button "Accepts Credit Cards" at bounding box center [332, 238] width 9 height 9
drag, startPoint x: 706, startPoint y: 235, endPoint x: 596, endPoint y: 249, distance: 110.7
click at [705, 234] on div at bounding box center [411, 191] width 822 height 382
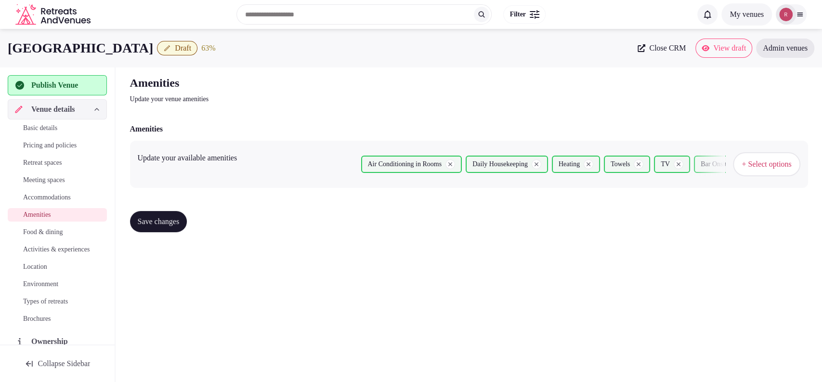
click at [140, 224] on span "Save changes" at bounding box center [159, 222] width 42 height 10
click at [55, 232] on span "Food & dining" at bounding box center [42, 232] width 39 height 10
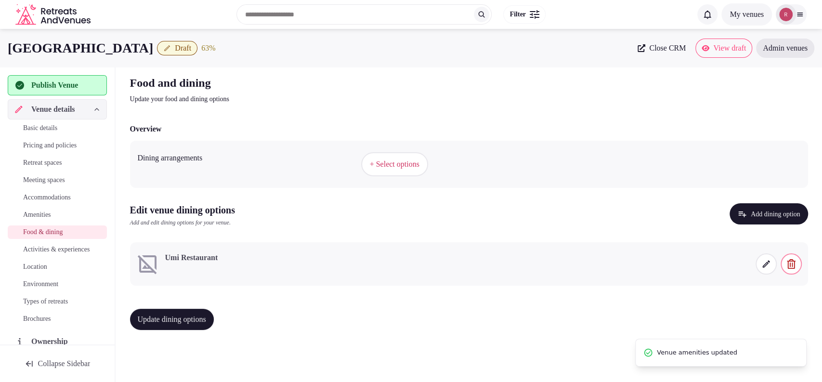
click at [410, 164] on span "+ Select options" at bounding box center [395, 164] width 50 height 11
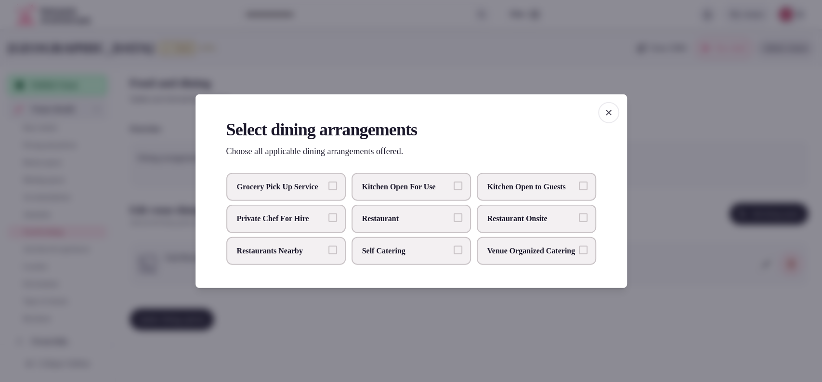
click at [504, 220] on span "Restaurant Onsite" at bounding box center [531, 218] width 89 height 11
click at [579, 220] on button "Restaurant Onsite" at bounding box center [583, 217] width 9 height 9
click at [682, 314] on div at bounding box center [411, 191] width 822 height 382
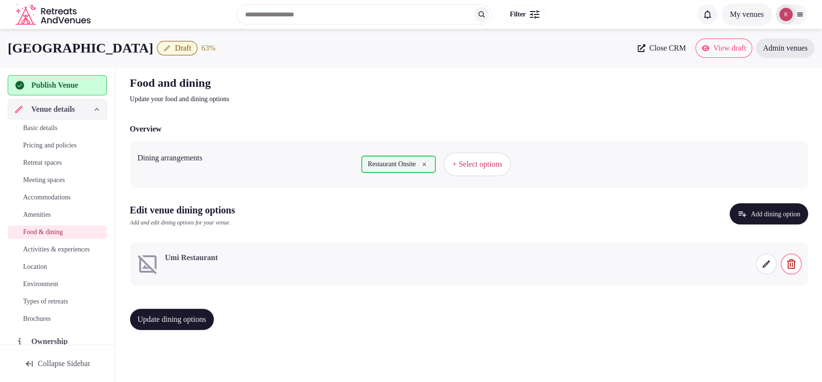
drag, startPoint x: 173, startPoint y: 322, endPoint x: 226, endPoint y: 322, distance: 53.0
click at [174, 321] on span "Update dining options" at bounding box center [172, 319] width 68 height 10
click at [765, 270] on span at bounding box center [765, 263] width 21 height 21
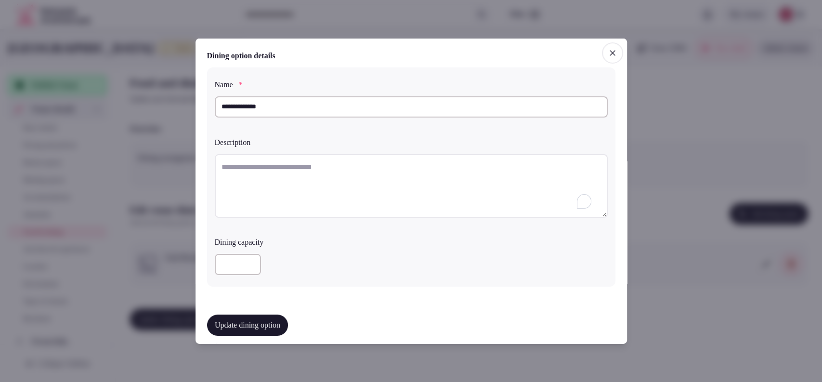
click at [322, 156] on textarea "To enrich screen reader interactions, please activate Accessibility in Grammarl…" at bounding box center [411, 186] width 393 height 64
paste textarea "**********"
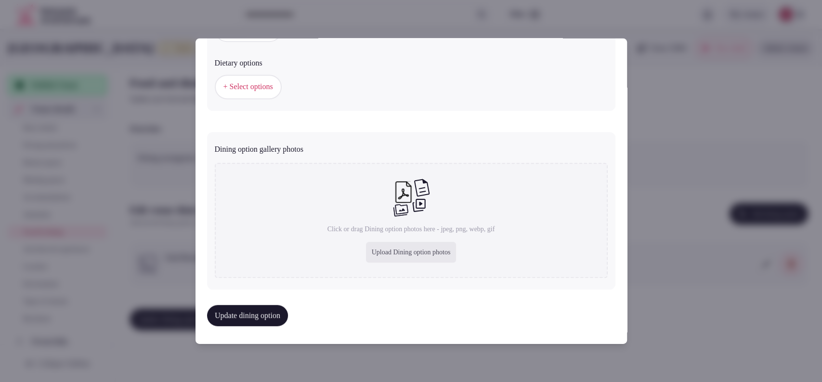
scroll to position [319, 0]
type textarea "**********"
click at [265, 78] on button "+ Select options" at bounding box center [248, 86] width 67 height 24
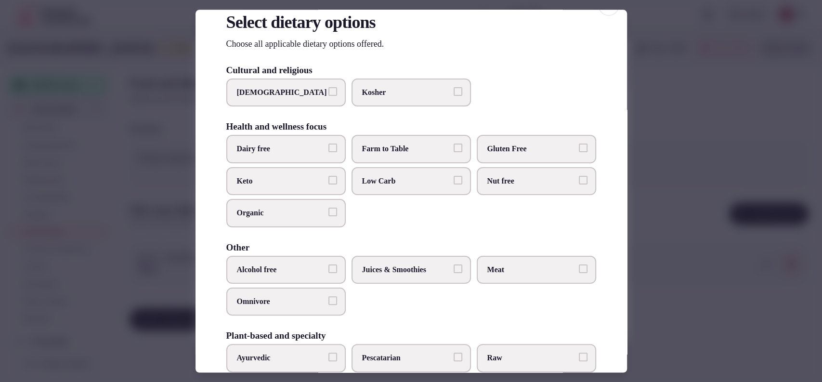
scroll to position [76, 0]
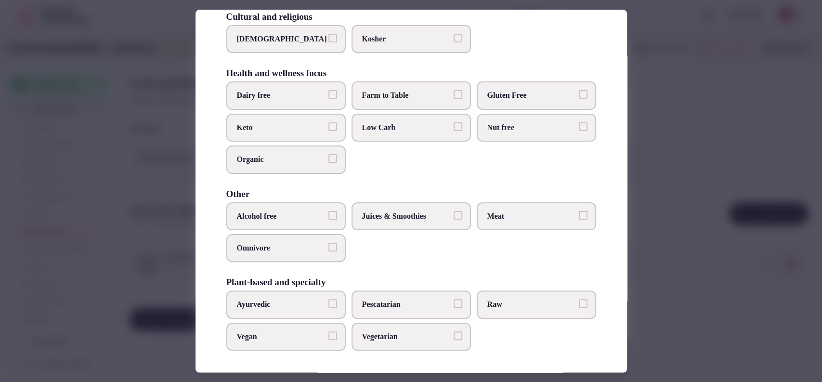
click at [698, 217] on div at bounding box center [411, 191] width 822 height 382
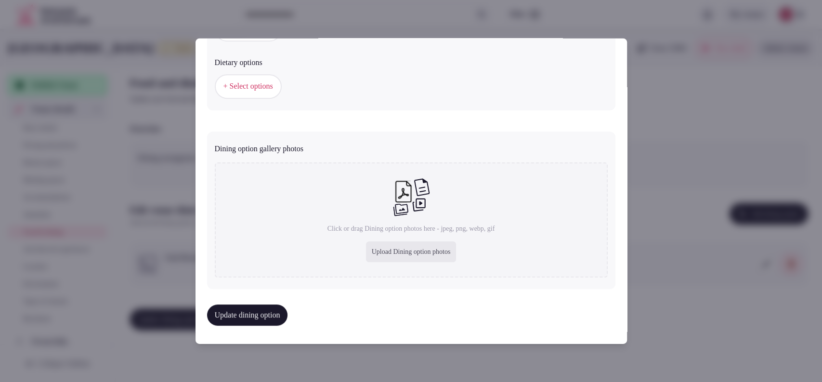
click at [430, 247] on div "Upload Dining option photos" at bounding box center [411, 251] width 91 height 21
click at [376, 248] on div "Upload Dining option photos" at bounding box center [411, 251] width 91 height 21
type input "**********"
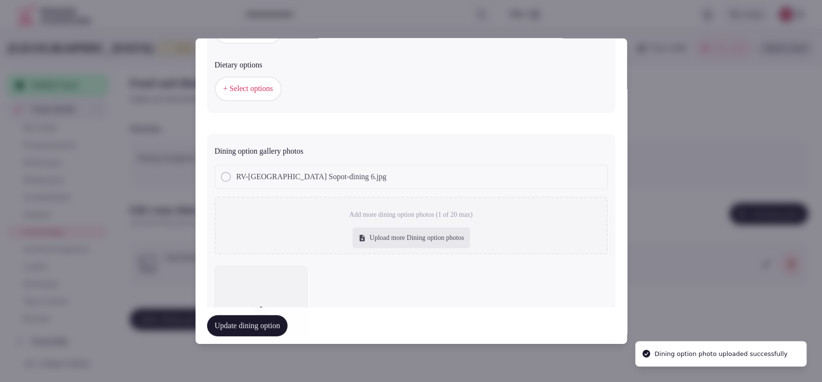
scroll to position [319, 0]
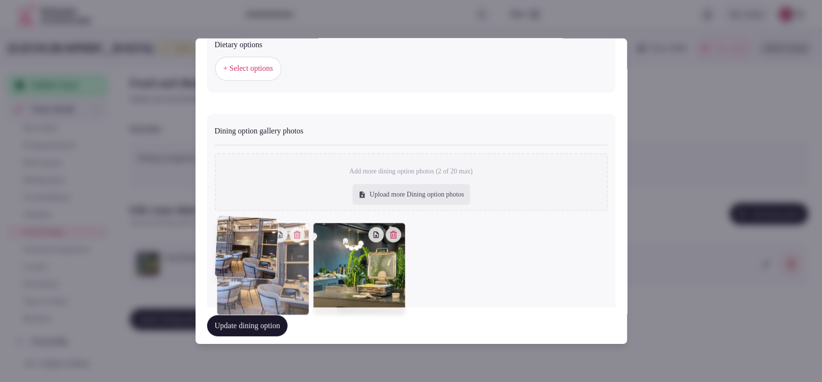
drag, startPoint x: 360, startPoint y: 284, endPoint x: 286, endPoint y: 286, distance: 73.7
click at [286, 286] on div at bounding box center [263, 268] width 92 height 92
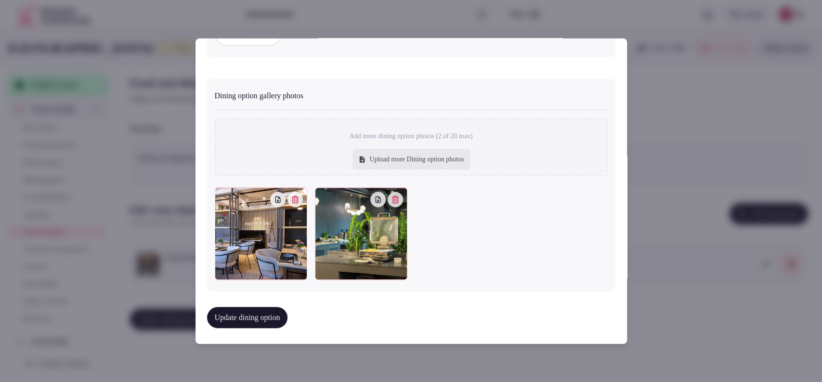
scroll to position [0, 0]
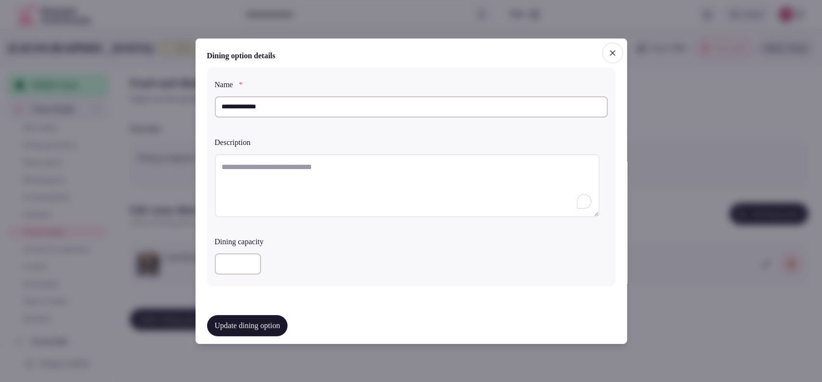
click at [263, 165] on textarea "To enrich screen reader interactions, please activate Accessibility in Grammarl…" at bounding box center [407, 186] width 385 height 64
paste textarea "**********"
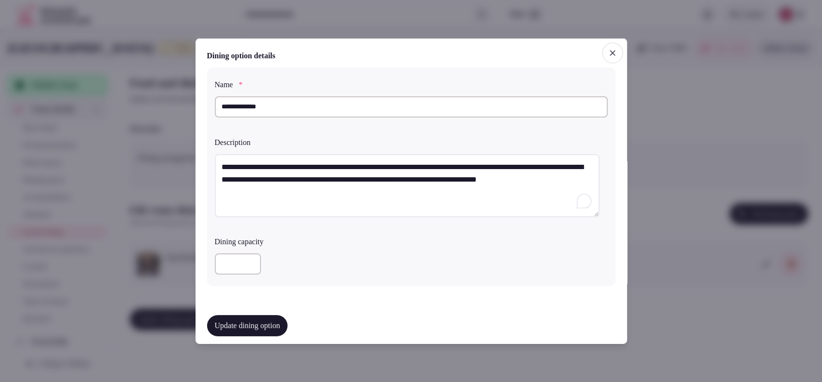
scroll to position [267, 0]
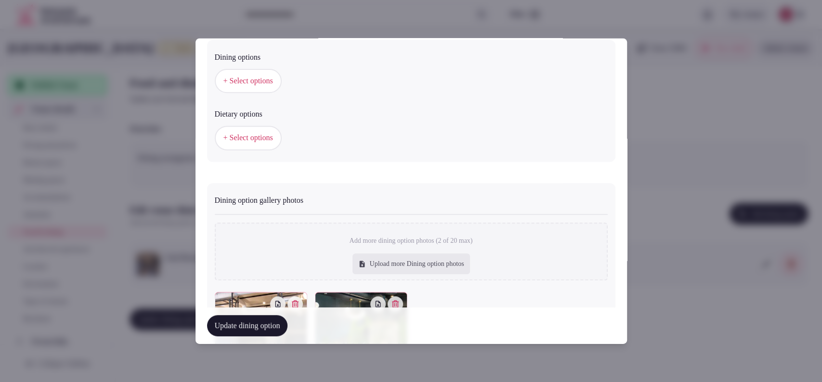
type textarea "**********"
click at [239, 65] on div "+ Select options" at bounding box center [411, 81] width 393 height 32
click at [241, 72] on button "+ Select options" at bounding box center [248, 81] width 67 height 24
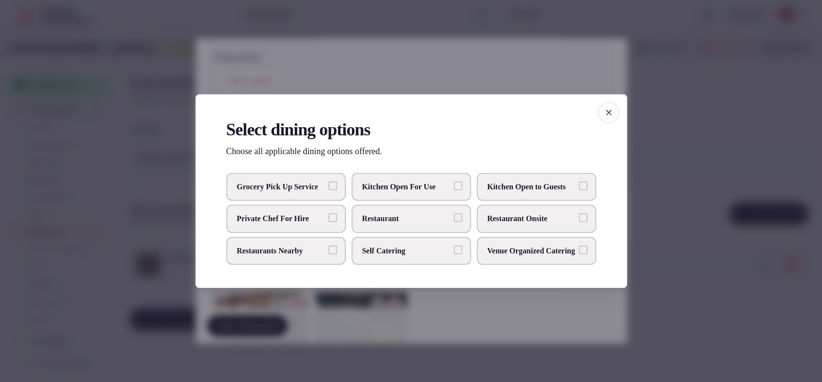
click at [511, 219] on span "Restaurant Onsite" at bounding box center [531, 218] width 89 height 11
click at [579, 219] on button "Restaurant Onsite" at bounding box center [583, 217] width 9 height 9
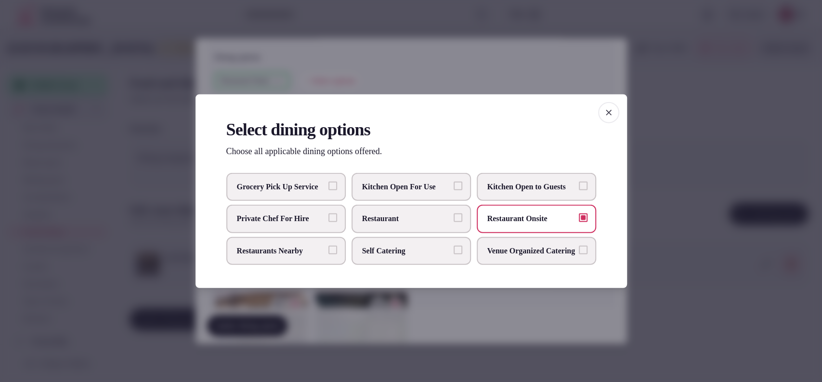
click at [537, 62] on div at bounding box center [411, 191] width 822 height 382
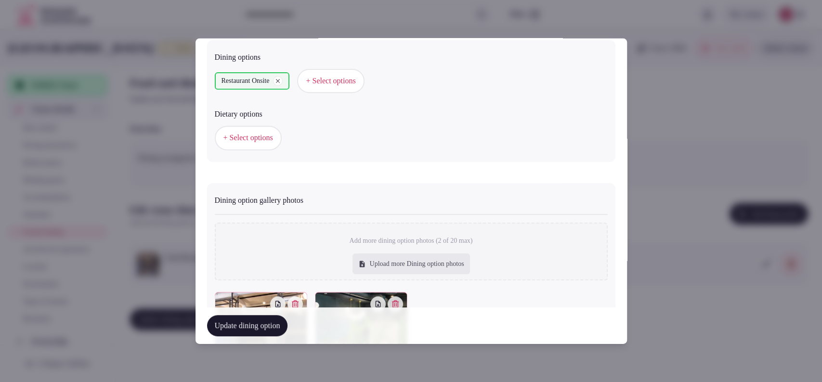
scroll to position [372, 0]
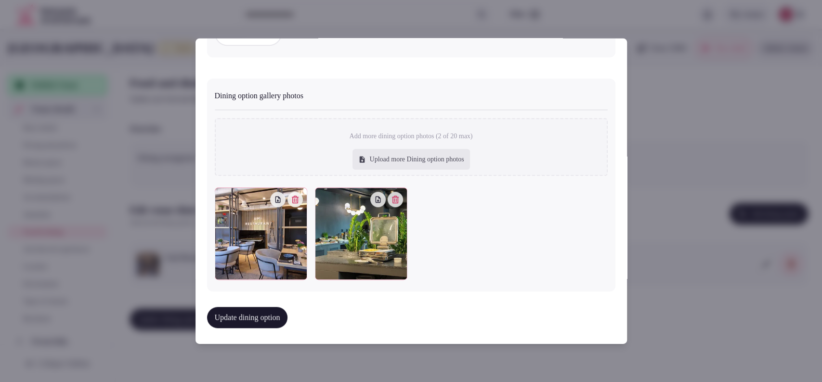
click at [271, 313] on button "Update dining option" at bounding box center [247, 317] width 81 height 21
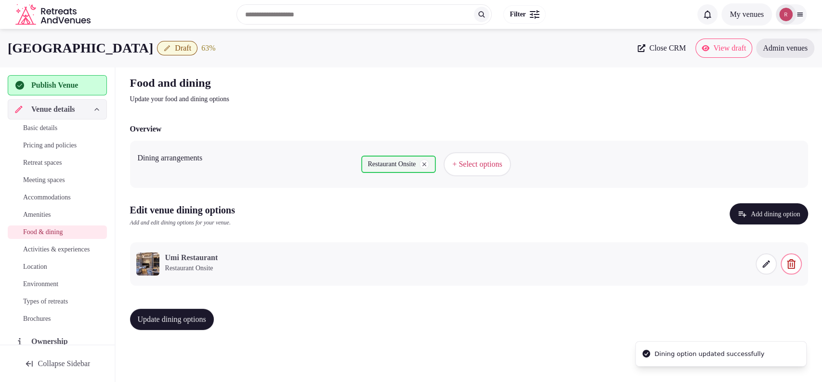
click at [186, 325] on button "Update dining options" at bounding box center [172, 319] width 84 height 21
click at [191, 315] on span "Update dining options" at bounding box center [172, 319] width 68 height 10
click at [28, 248] on span "Activities & experiences" at bounding box center [56, 250] width 66 height 10
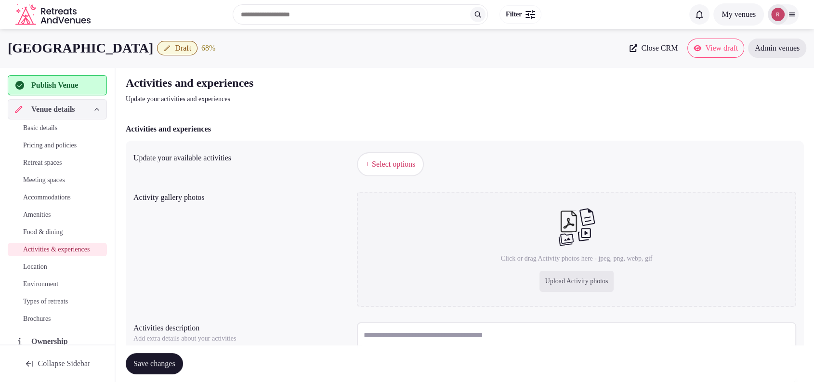
click at [395, 170] on button "+ Select options" at bounding box center [390, 164] width 67 height 24
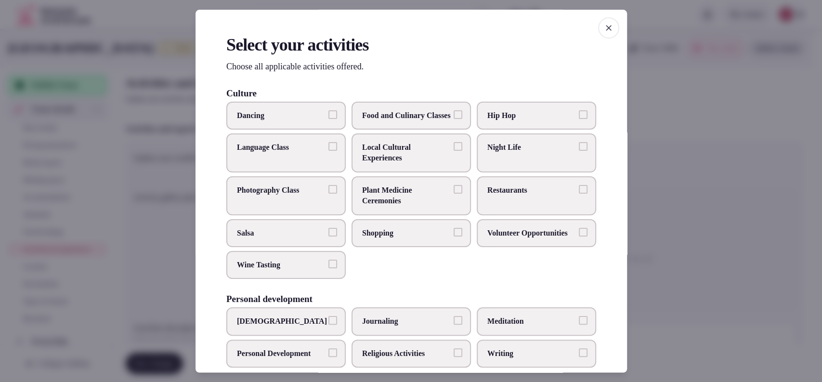
click at [368, 154] on span "Local Cultural Experiences" at bounding box center [406, 153] width 89 height 22
click at [454, 151] on button "Local Cultural Experiences" at bounding box center [458, 146] width 9 height 9
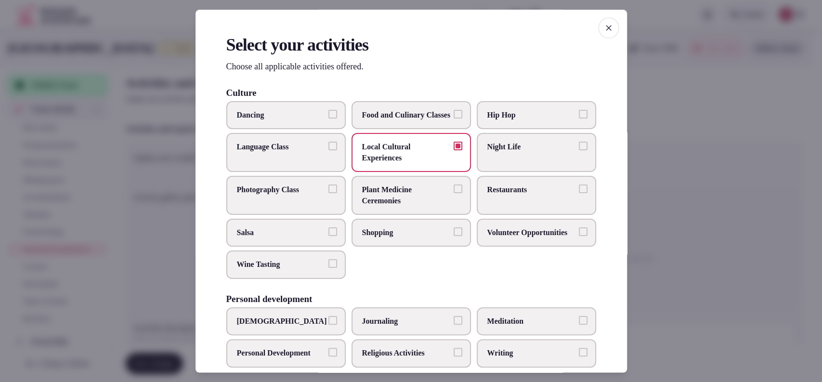
scroll to position [317, 0]
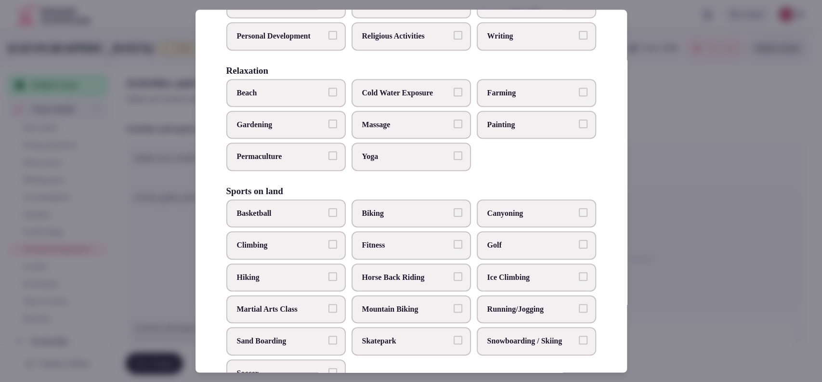
click at [394, 219] on span "Biking" at bounding box center [406, 213] width 89 height 11
click at [454, 217] on button "Biking" at bounding box center [458, 212] width 9 height 9
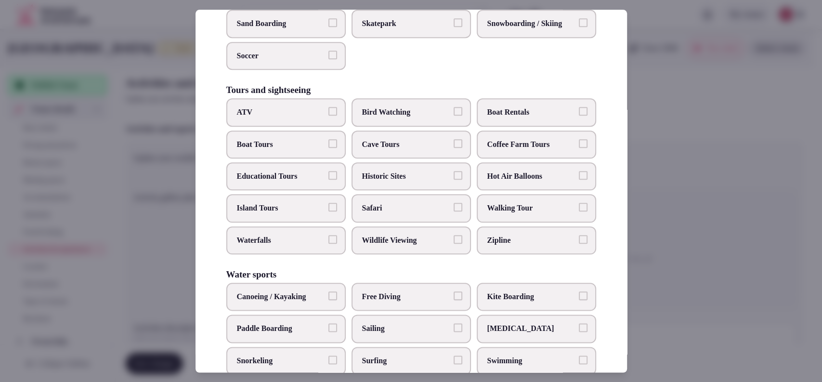
click at [480, 222] on label "Walking Tour" at bounding box center [536, 209] width 119 height 28
click at [579, 212] on button "Walking Tour" at bounding box center [583, 207] width 9 height 9
click at [396, 182] on span "Historic Sites" at bounding box center [406, 176] width 89 height 11
click at [454, 180] on button "Historic Sites" at bounding box center [458, 175] width 9 height 9
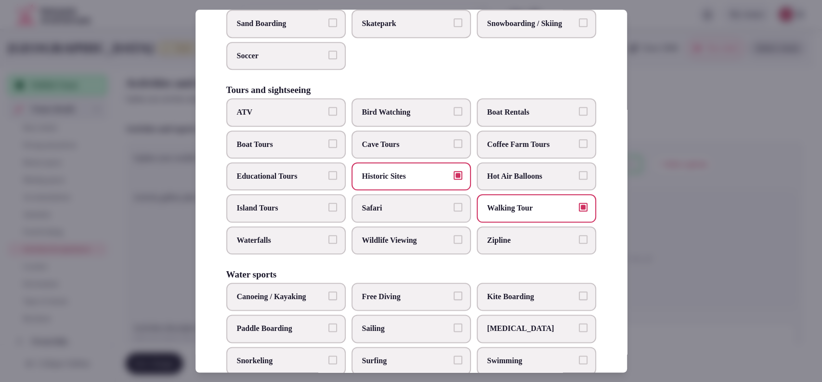
click at [302, 182] on span "Educational Tours" at bounding box center [281, 176] width 89 height 11
click at [328, 180] on button "Educational Tours" at bounding box center [332, 175] width 9 height 9
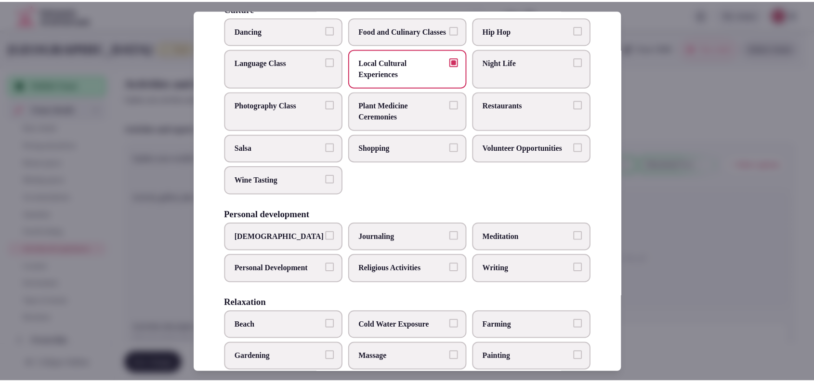
scroll to position [0, 0]
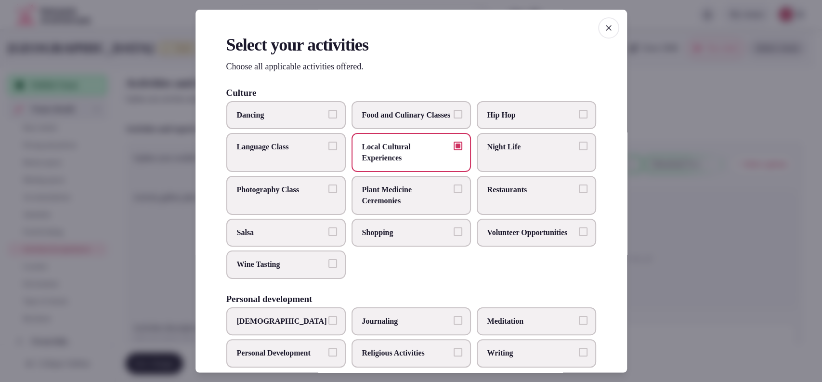
click at [381, 247] on label "Shopping" at bounding box center [410, 233] width 119 height 28
click at [454, 236] on button "Shopping" at bounding box center [458, 231] width 9 height 9
click at [706, 211] on div at bounding box center [411, 191] width 822 height 382
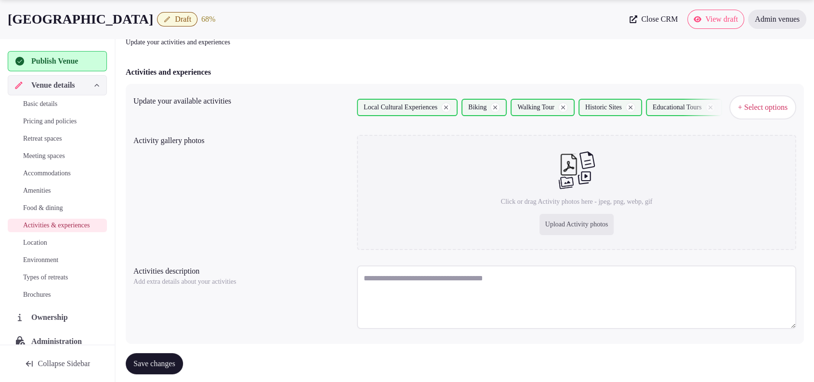
scroll to position [78, 0]
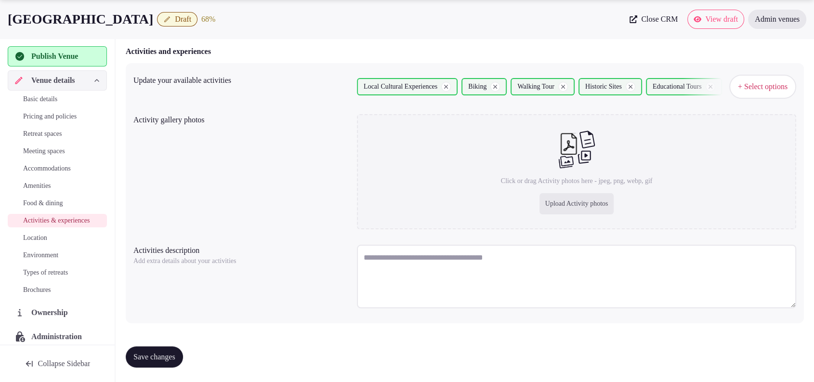
click at [546, 209] on div "Upload Activity photos" at bounding box center [576, 203] width 75 height 21
type input "**********"
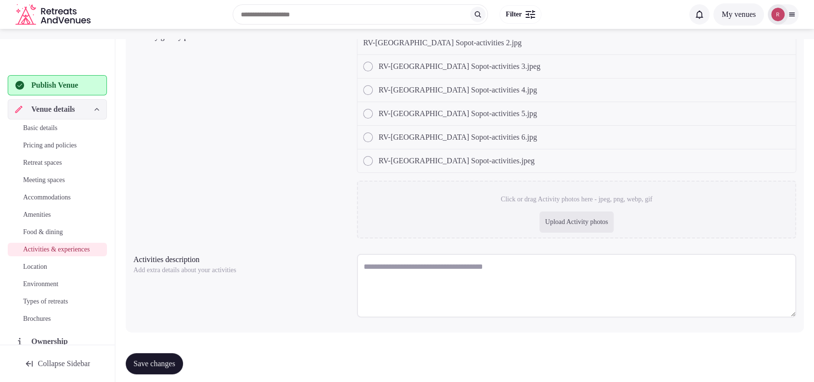
scroll to position [169, 0]
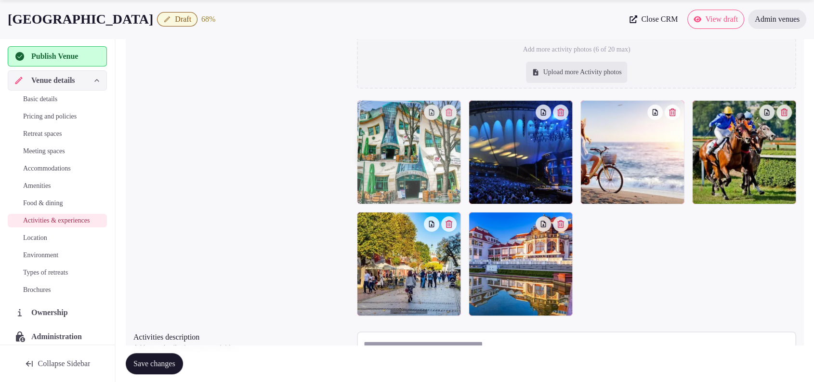
drag, startPoint x: 520, startPoint y: 285, endPoint x: 455, endPoint y: 182, distance: 121.4
click at [431, 189] on body "Search Popular Destinations Toscana, Italy Riviera Maya, Mexico Indonesia, Bali…" at bounding box center [407, 150] width 814 height 639
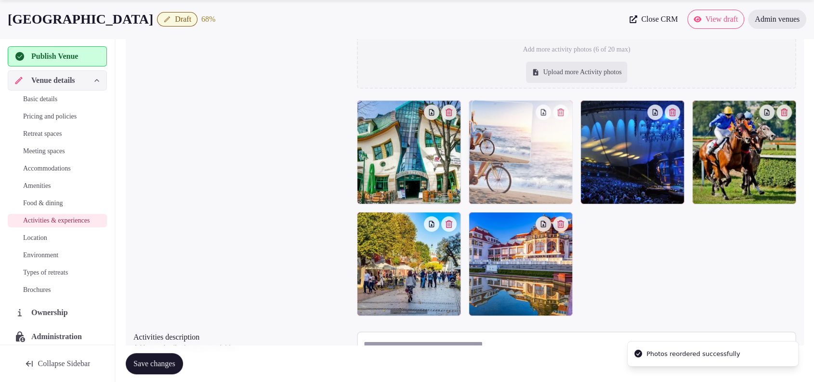
drag, startPoint x: 613, startPoint y: 169, endPoint x: 640, endPoint y: 152, distance: 32.1
click at [527, 169] on body "Search Popular Destinations Toscana, Italy Riviera Maya, Mexico Indonesia, Bali…" at bounding box center [407, 150] width 814 height 639
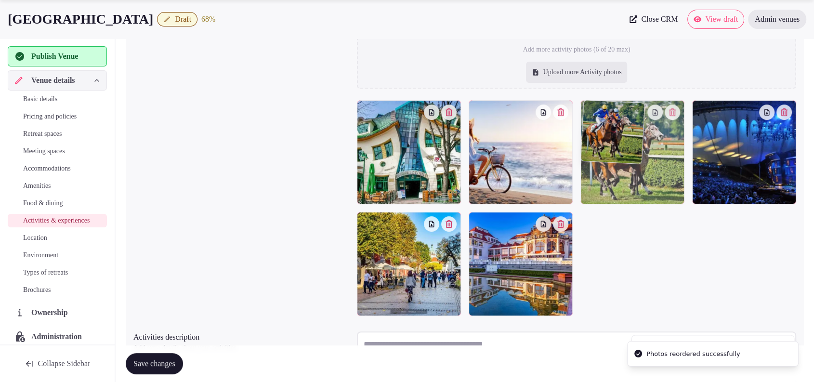
drag, startPoint x: 778, startPoint y: 157, endPoint x: 664, endPoint y: 163, distance: 113.8
click at [664, 163] on body "Search Popular Destinations Toscana, Italy Riviera Maya, Mexico Indonesia, Bali…" at bounding box center [407, 150] width 814 height 639
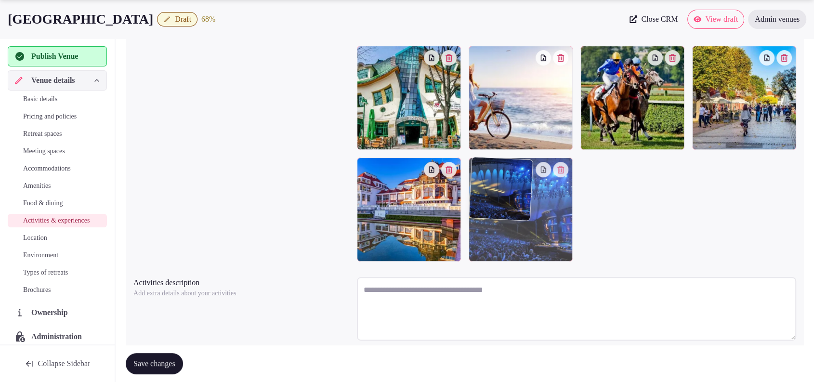
drag, startPoint x: 750, startPoint y: 176, endPoint x: 558, endPoint y: 283, distance: 219.2
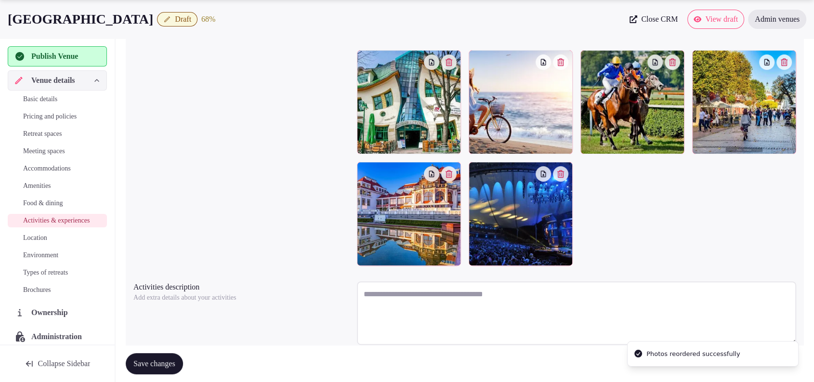
scroll to position [227, 0]
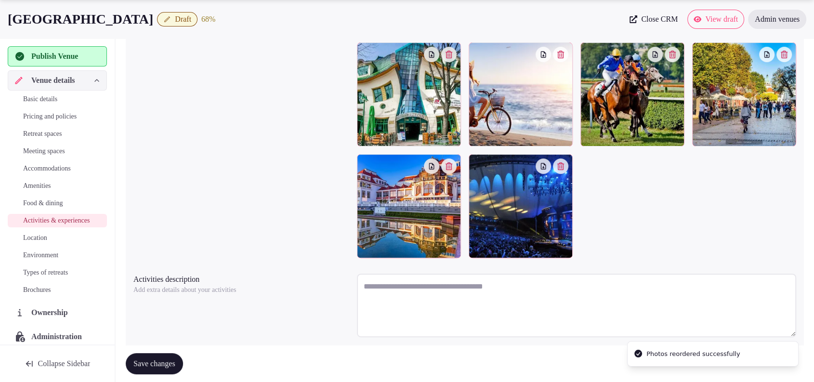
click at [415, 298] on textarea at bounding box center [576, 305] width 439 height 64
paste textarea "**********"
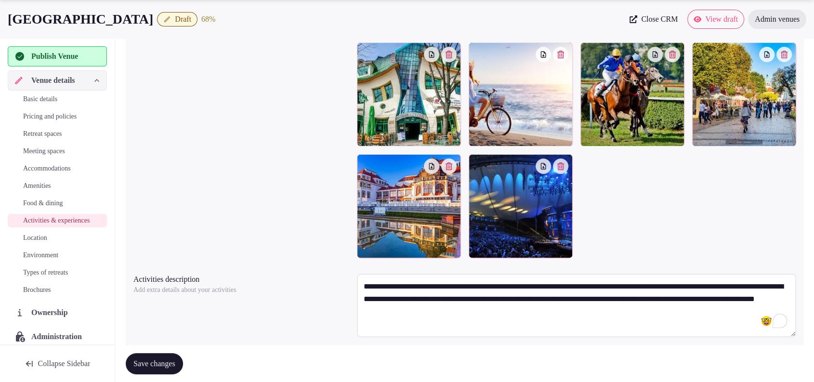
paste textarea "**********"
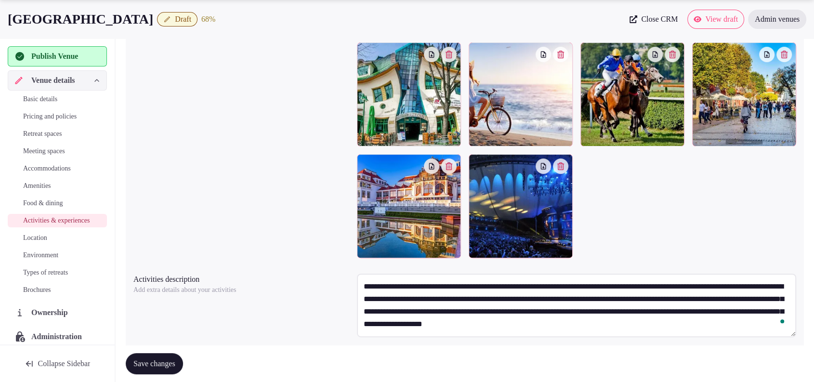
scroll to position [0, 0]
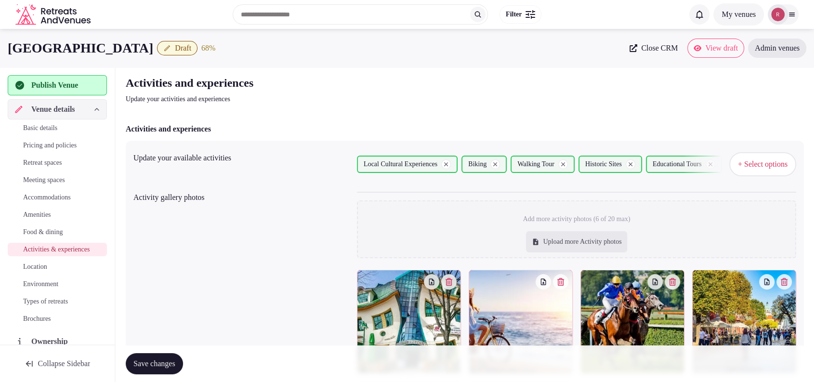
type textarea "**********"
click at [751, 162] on span "+ Select options" at bounding box center [763, 164] width 50 height 11
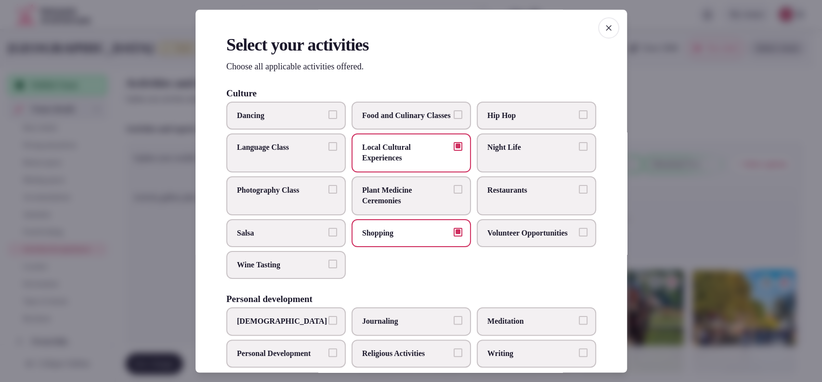
click at [516, 195] on span "Restaurants" at bounding box center [531, 190] width 89 height 11
click at [579, 194] on button "Restaurants" at bounding box center [583, 189] width 9 height 9
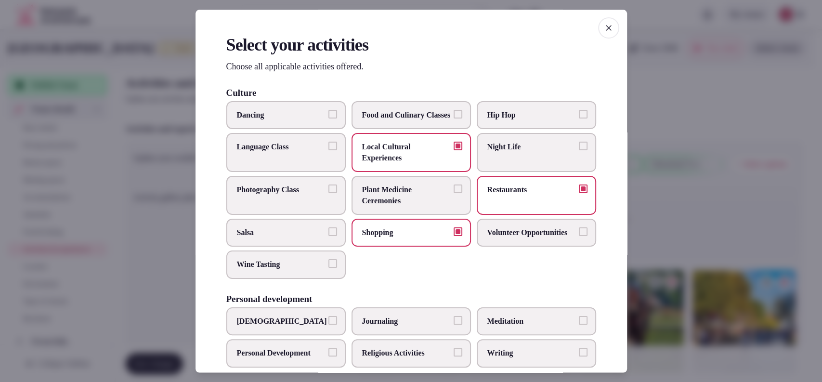
click at [698, 66] on div at bounding box center [411, 191] width 822 height 382
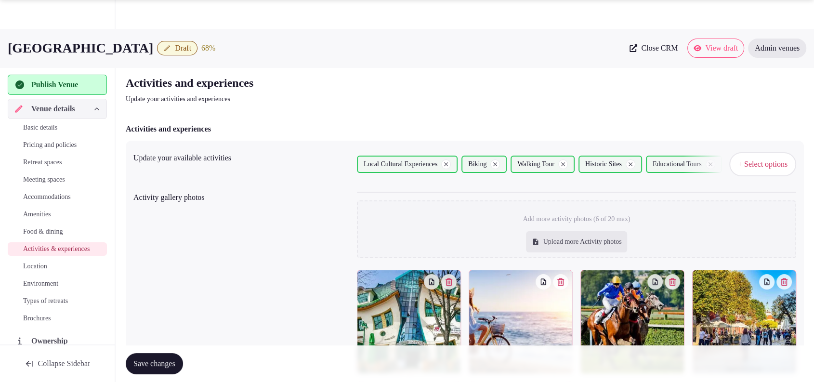
scroll to position [256, 0]
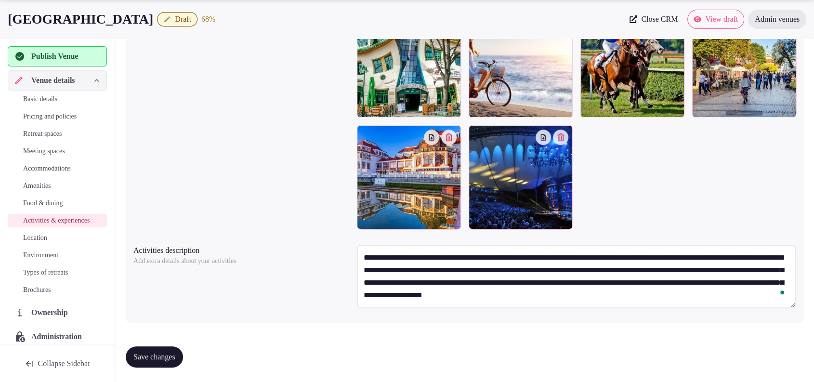
click at [150, 369] on div "Save changes" at bounding box center [465, 356] width 678 height 37
click at [155, 363] on button "Save changes" at bounding box center [154, 356] width 57 height 21
click at [47, 243] on span "Location" at bounding box center [35, 238] width 24 height 10
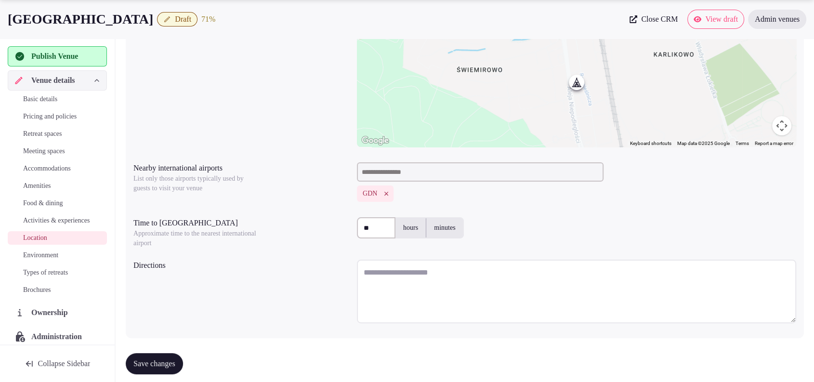
scroll to position [192, 0]
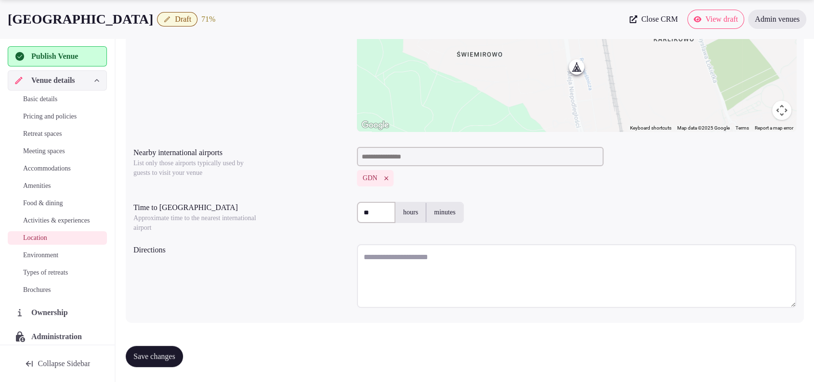
click at [480, 247] on textarea at bounding box center [576, 276] width 439 height 64
drag, startPoint x: 110, startPoint y: 14, endPoint x: 1, endPoint y: 20, distance: 109.4
click at [1, 20] on div "Umi Hotel Sopot Draft 71 % Close CRM View draft Admin venues" at bounding box center [407, 19] width 814 height 19
copy h1 "[GEOGRAPHIC_DATA]"
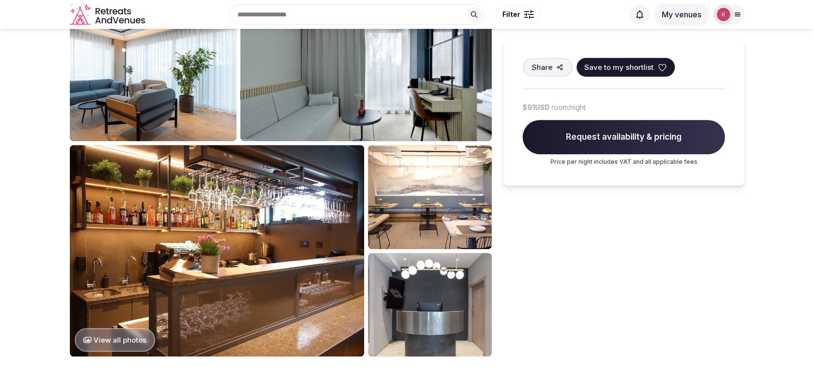
scroll to position [531, 0]
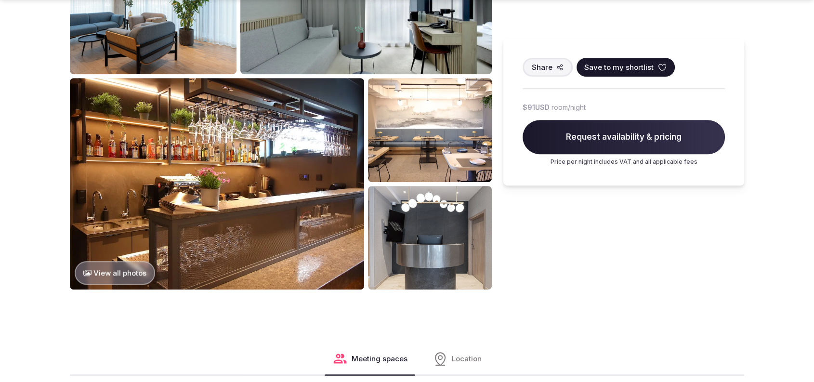
drag, startPoint x: 813, startPoint y: 100, endPoint x: 815, endPoint y: 106, distance: 6.3
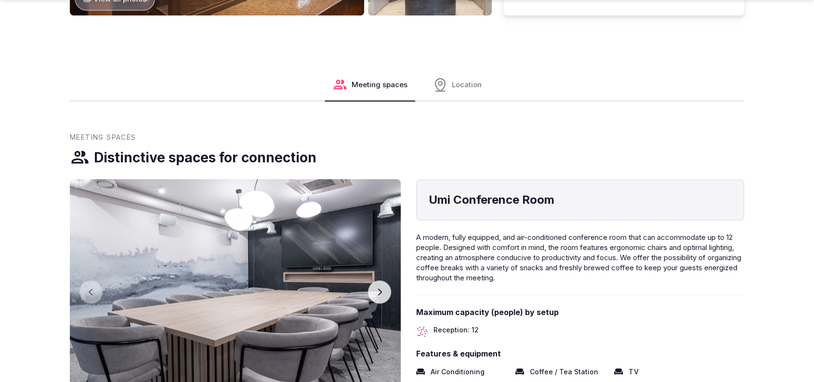
scroll to position [811, 0]
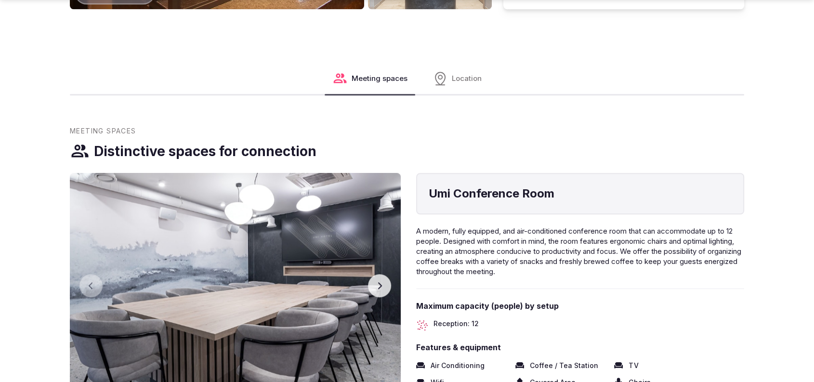
click at [378, 283] on icon "button" at bounding box center [380, 286] width 8 height 8
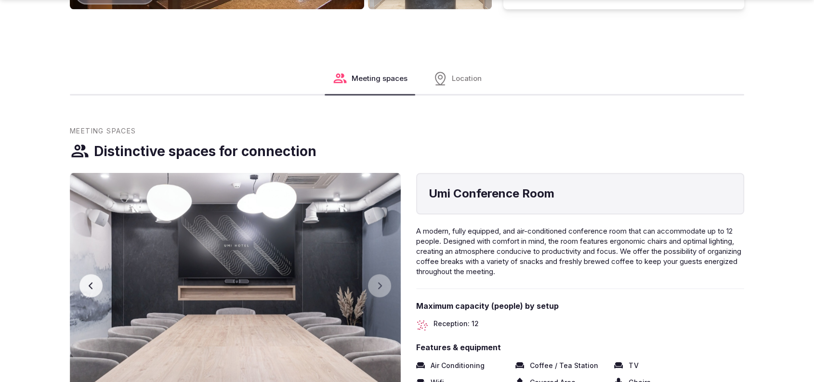
click at [99, 281] on button "Previous slide" at bounding box center [90, 285] width 23 height 23
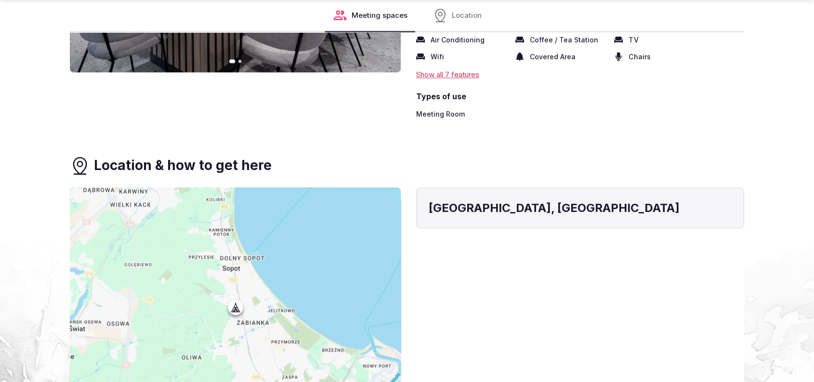
scroll to position [1151, 0]
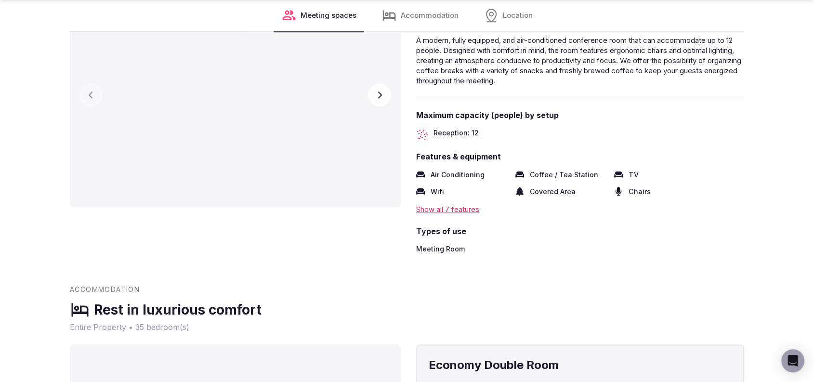
scroll to position [1336, 0]
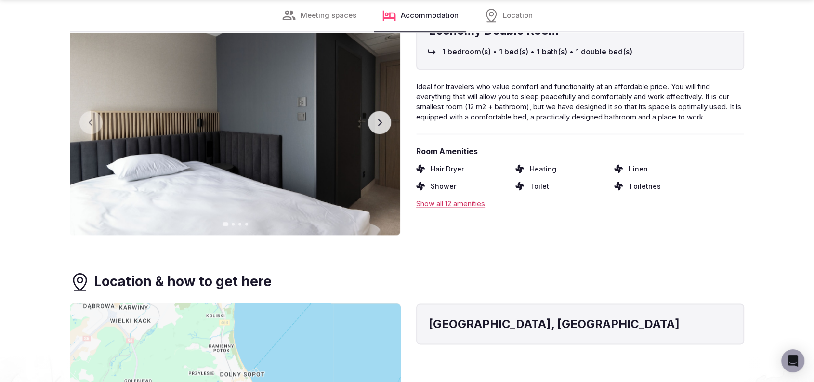
click at [389, 130] on img at bounding box center [234, 122] width 331 height 225
click at [380, 126] on icon "button" at bounding box center [380, 122] width 8 height 8
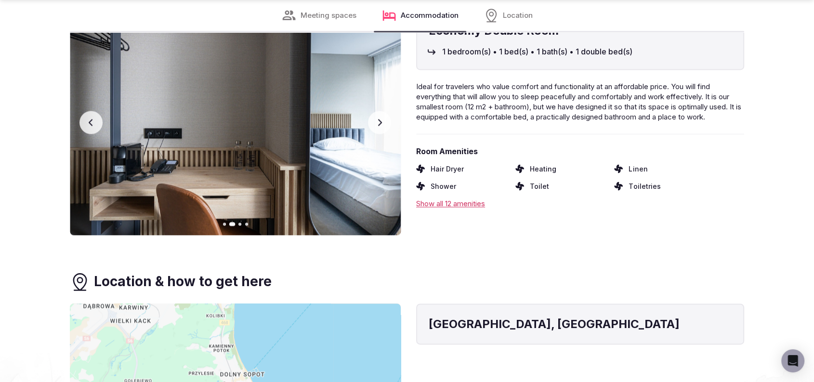
click at [380, 126] on icon "button" at bounding box center [380, 122] width 8 height 8
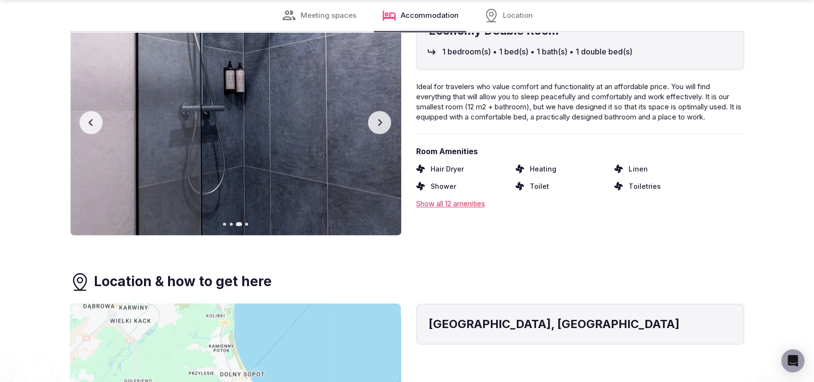
click at [380, 126] on icon "button" at bounding box center [380, 122] width 8 height 8
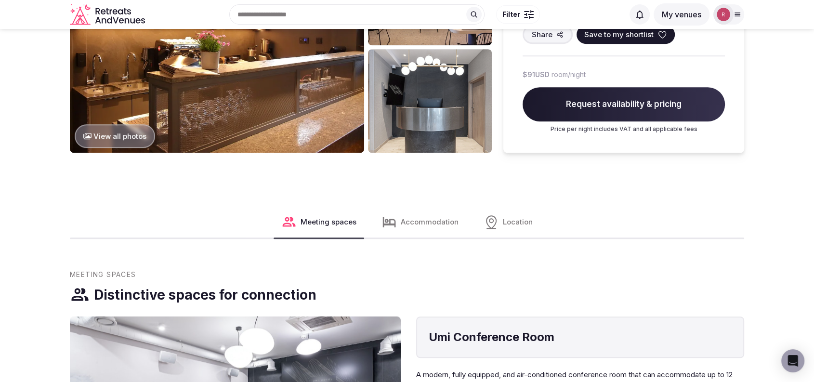
scroll to position [1002, 0]
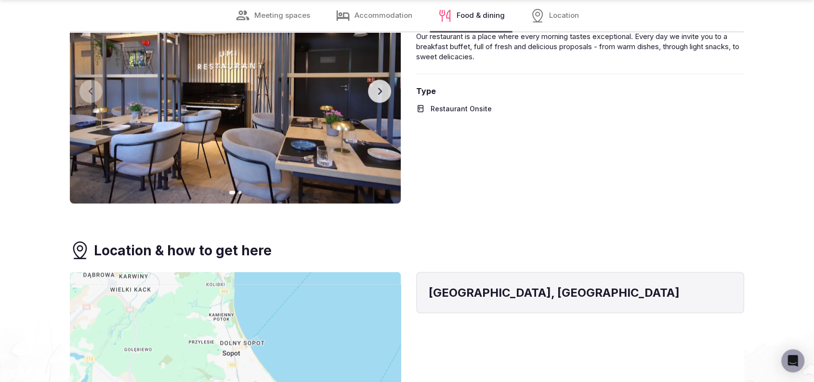
scroll to position [1336, 0]
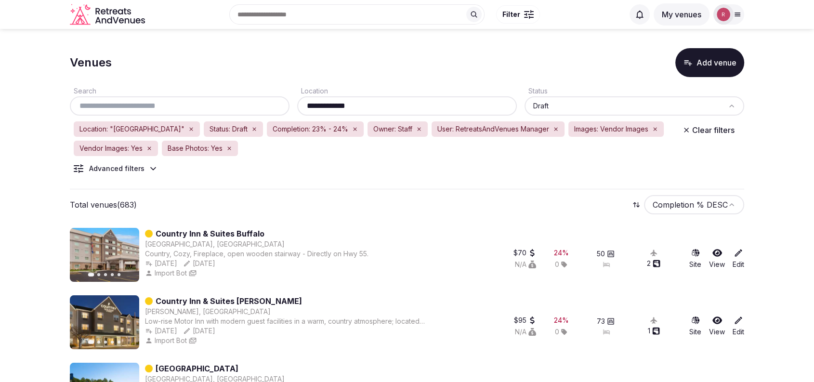
click at [728, 64] on button "Add venue" at bounding box center [709, 62] width 69 height 29
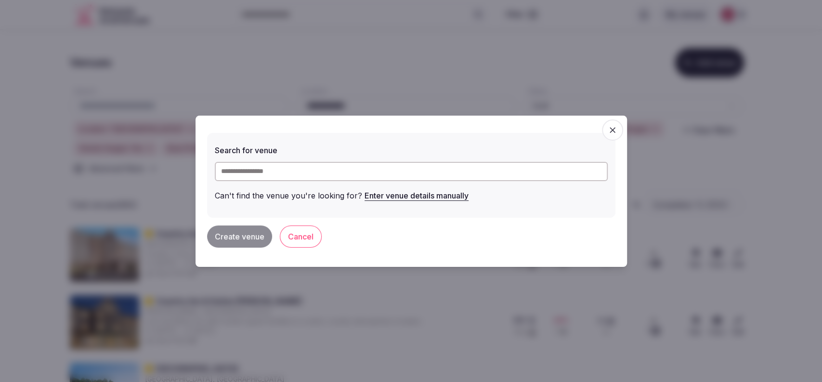
click at [382, 169] on input "text" at bounding box center [411, 171] width 393 height 19
paste input "**********"
click at [320, 193] on span "Sanatorievej, Stouby, Denmark" at bounding box center [394, 191] width 172 height 10
type input "**********"
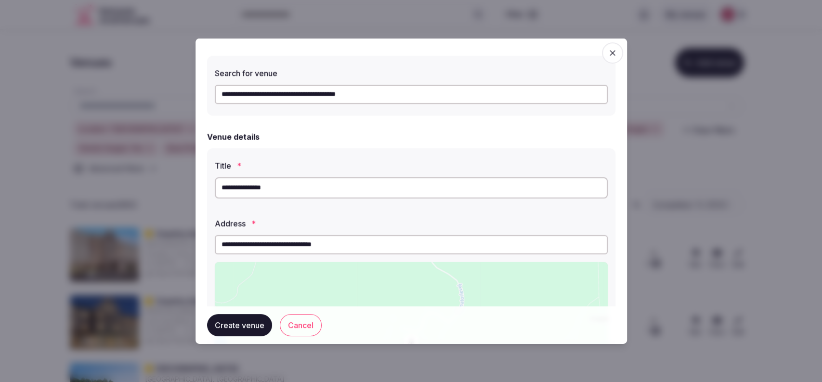
scroll to position [242, 0]
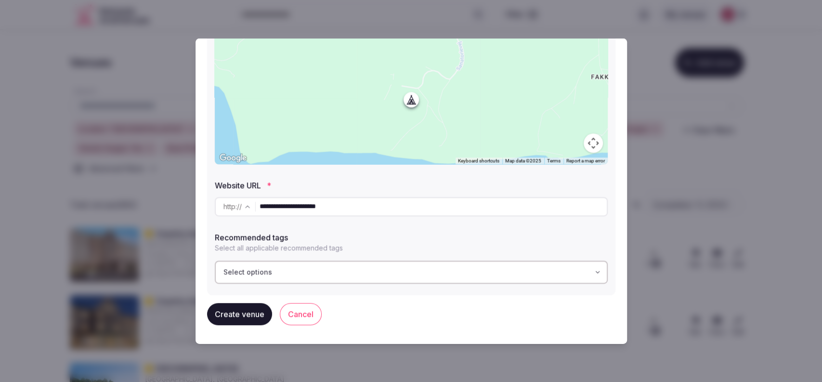
click at [316, 270] on div "Select options" at bounding box center [411, 272] width 387 height 10
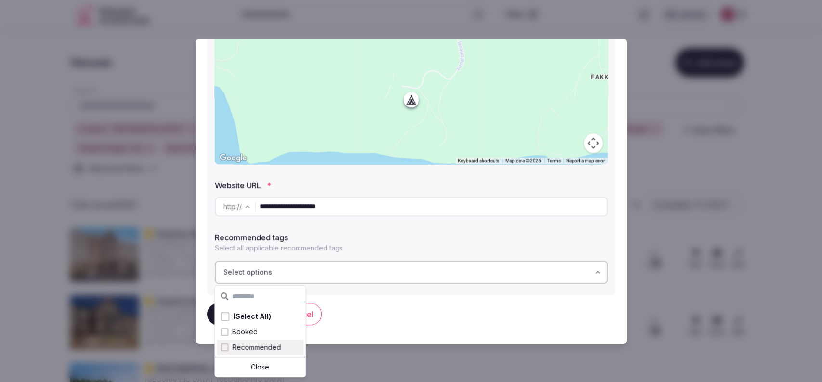
click at [264, 346] on span "Recommended" at bounding box center [256, 347] width 49 height 10
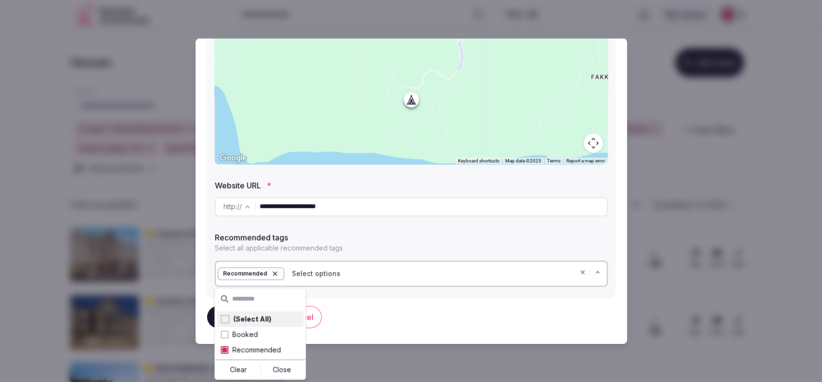
click at [392, 183] on label "Website URL *" at bounding box center [411, 185] width 393 height 8
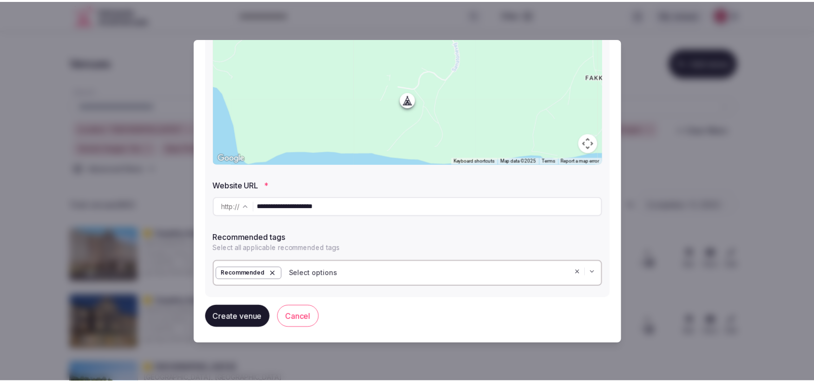
scroll to position [245, 0]
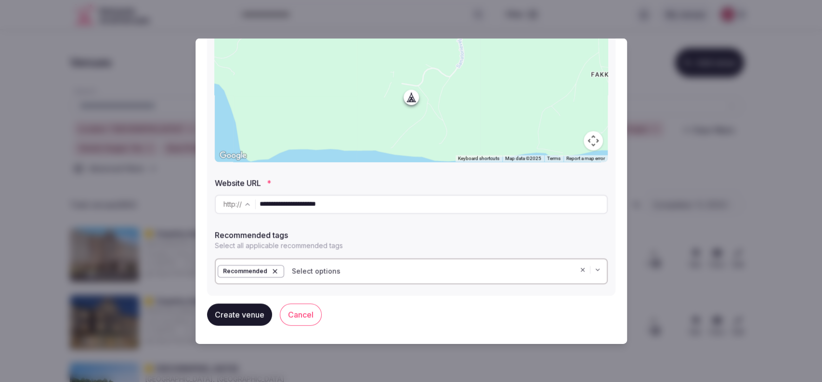
click at [250, 314] on button "Create venue" at bounding box center [239, 314] width 65 height 22
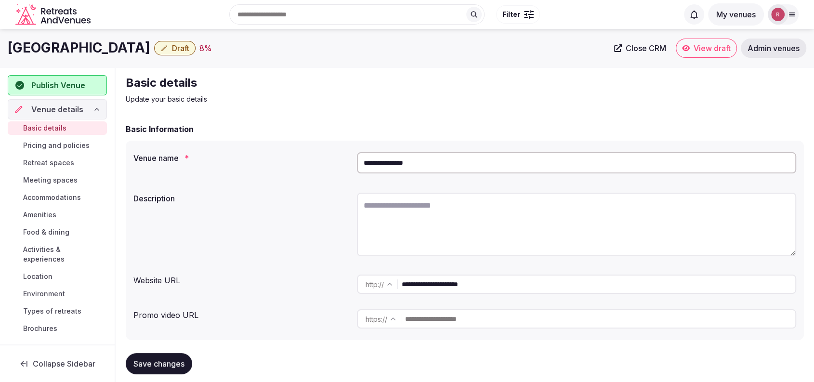
click at [428, 226] on textarea at bounding box center [576, 225] width 439 height 64
paste textarea "**********"
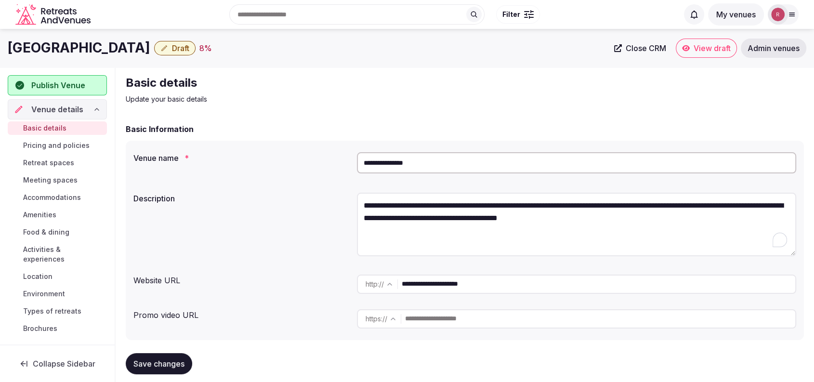
type textarea "**********"
click at [491, 100] on div "Basic details Update your basic details" at bounding box center [465, 89] width 678 height 29
drag, startPoint x: 107, startPoint y: 46, endPoint x: 0, endPoint y: 48, distance: 106.9
click at [0, 48] on div "Hotel Vejlefjord Draft 8 % Close CRM View draft Admin venues" at bounding box center [407, 48] width 814 height 19
copy h1 "Hotel Vejlefjord"
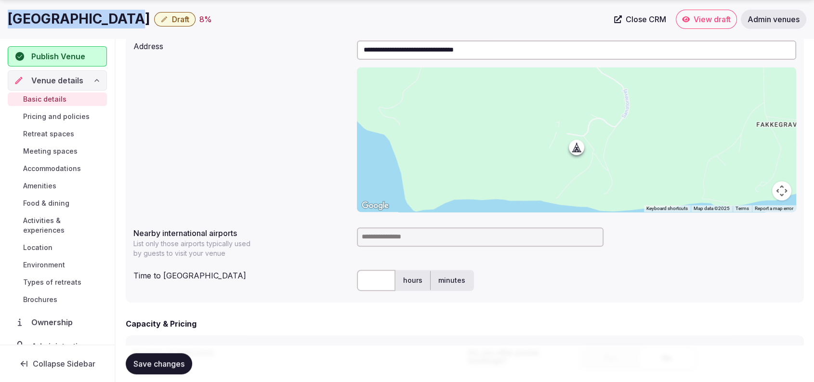
scroll to position [354, 0]
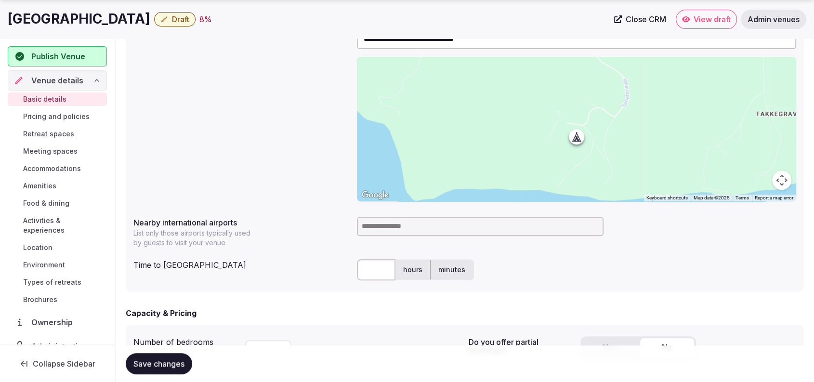
click at [435, 224] on input at bounding box center [480, 226] width 247 height 19
type input "***"
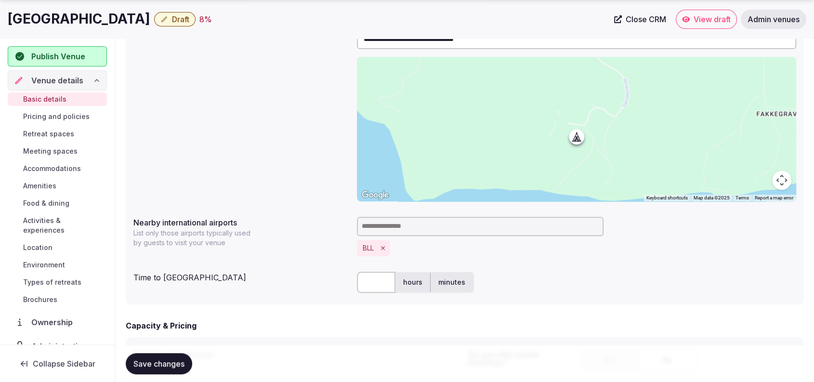
click at [372, 284] on input "text" at bounding box center [376, 282] width 39 height 21
type input "**"
click at [220, 91] on div "**********" at bounding box center [464, 115] width 662 height 179
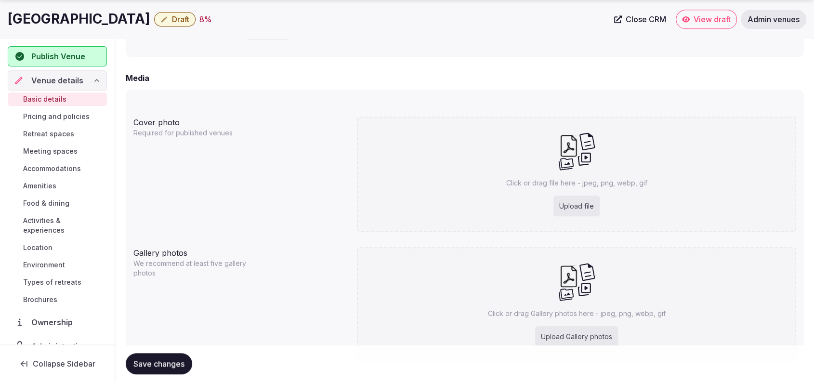
click at [113, 19] on div "Hotel Vejlefjord Draft 8 %" at bounding box center [308, 19] width 600 height 19
drag, startPoint x: 109, startPoint y: 17, endPoint x: 0, endPoint y: 23, distance: 109.0
click at [0, 23] on div "Hotel Vejlefjord Draft 8 % Close CRM View draft Admin venues" at bounding box center [407, 19] width 814 height 19
copy h1 "Hotel Vejlefjord"
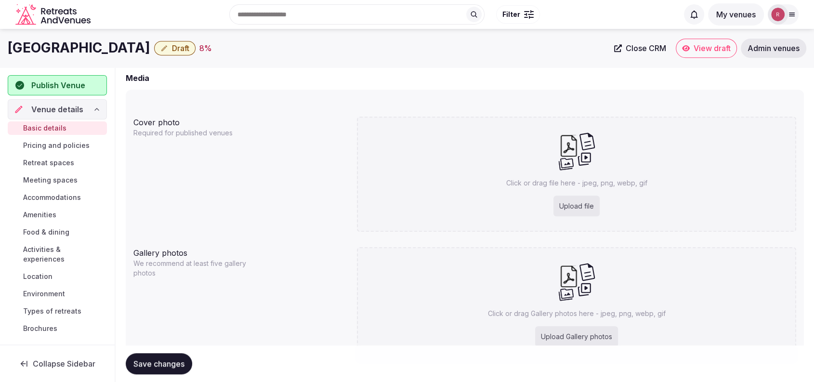
click at [578, 202] on div "Upload file" at bounding box center [576, 205] width 46 height 21
type input "**********"
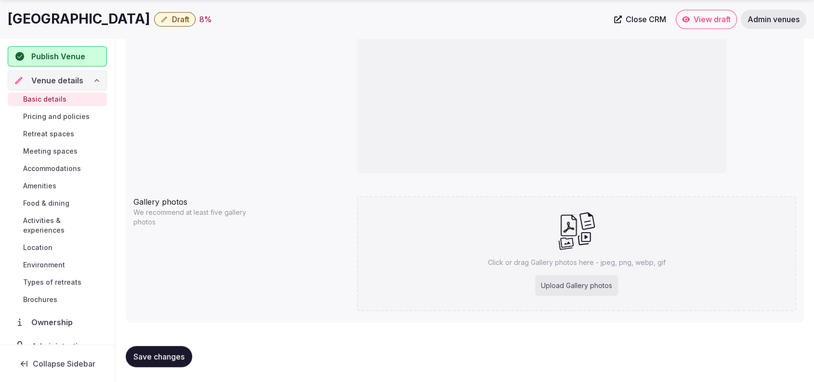
scroll to position [507, 0]
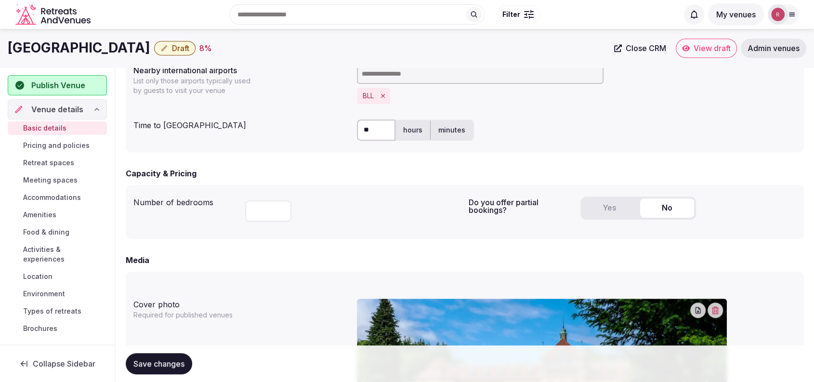
click at [259, 212] on input "number" at bounding box center [268, 210] width 46 height 21
type input "***"
click at [624, 201] on button "Yes" at bounding box center [609, 207] width 54 height 19
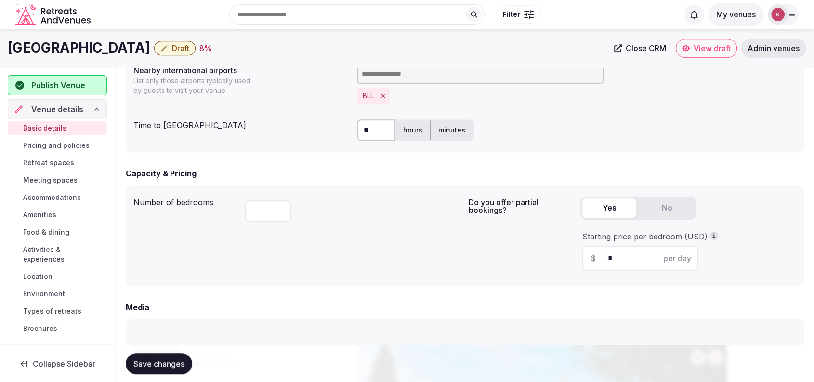
click at [616, 262] on input "*" at bounding box center [648, 258] width 81 height 12
type input "***"
click at [428, 278] on div "Number of bedrooms *** Do you offer partial bookings? Yes No Starting price per…" at bounding box center [465, 235] width 678 height 101
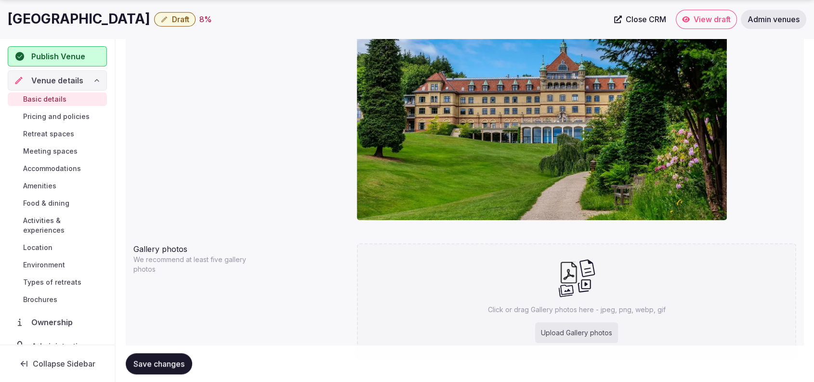
click at [159, 361] on span "Save changes" at bounding box center [158, 364] width 51 height 10
drag, startPoint x: 690, startPoint y: 14, endPoint x: 254, endPoint y: 153, distance: 457.7
click at [254, 153] on div "Cover photo Required for published venues" at bounding box center [464, 119] width 662 height 223
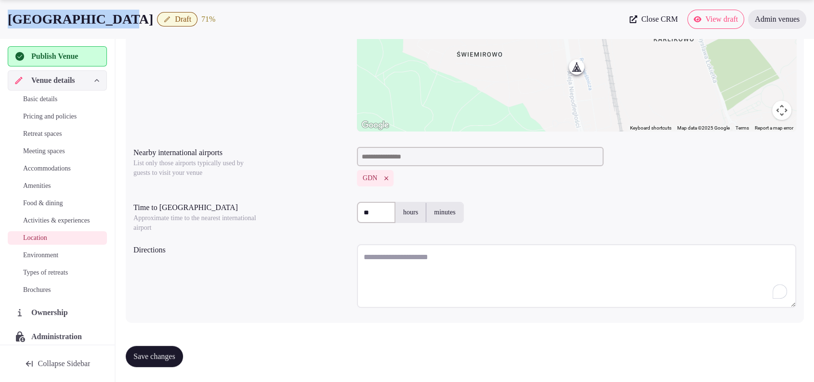
scroll to position [192, 0]
click at [383, 265] on textarea "To enrich screen reader interactions, please activate Accessibility in Grammarl…" at bounding box center [576, 276] width 439 height 64
paste textarea "**********"
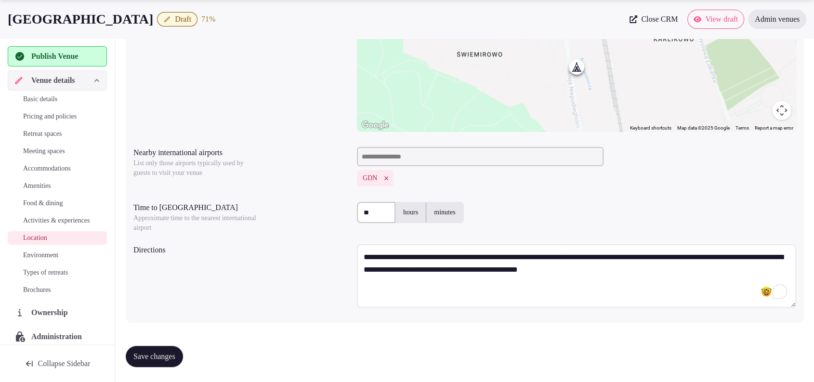
paste textarea "**********"
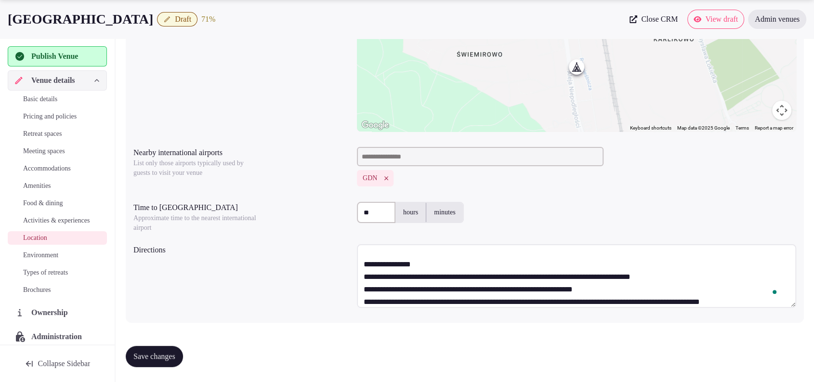
scroll to position [6, 0]
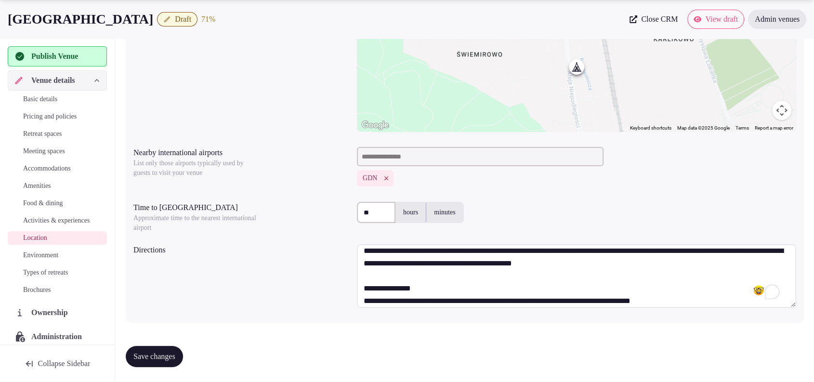
click at [427, 284] on textarea "**********" at bounding box center [576, 276] width 439 height 64
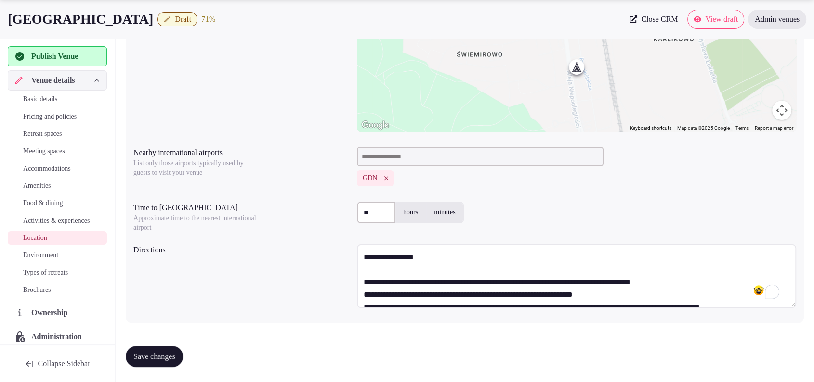
scroll to position [50, 0]
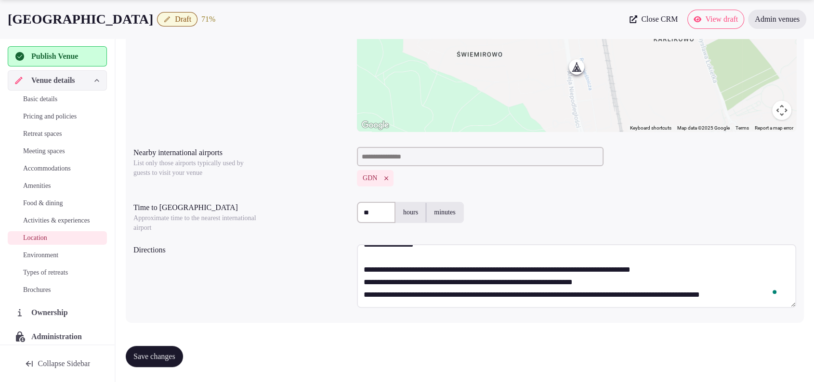
click at [772, 294] on div "Open Grammarly." at bounding box center [774, 291] width 5 height 5
click at [753, 263] on textarea "**********" at bounding box center [576, 276] width 439 height 64
click at [768, 293] on textarea "**********" at bounding box center [576, 276] width 439 height 64
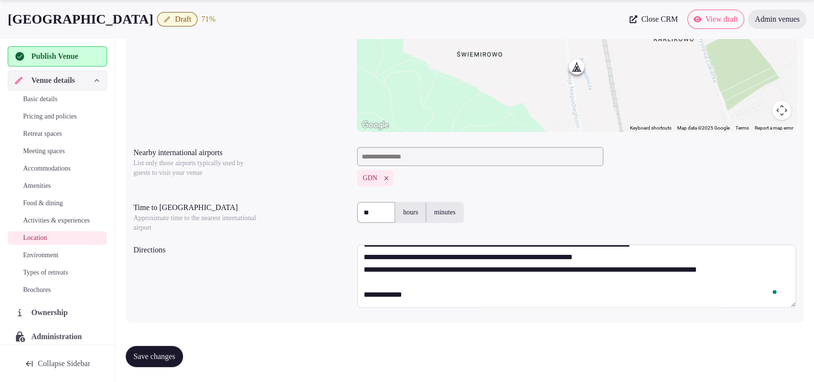
scroll to position [92, 0]
paste textarea "**********"
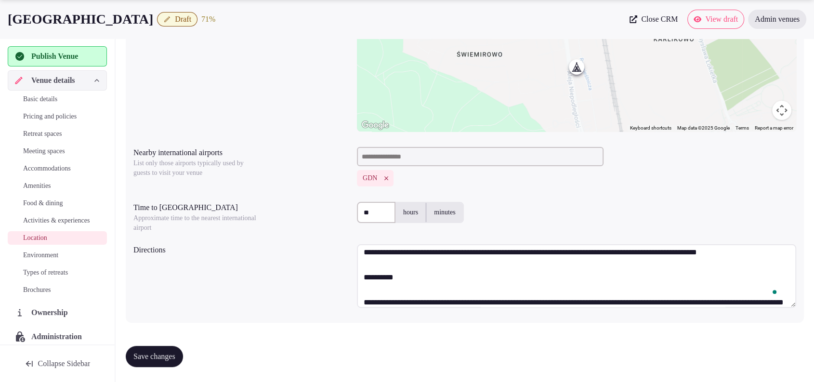
scroll to position [143, 0]
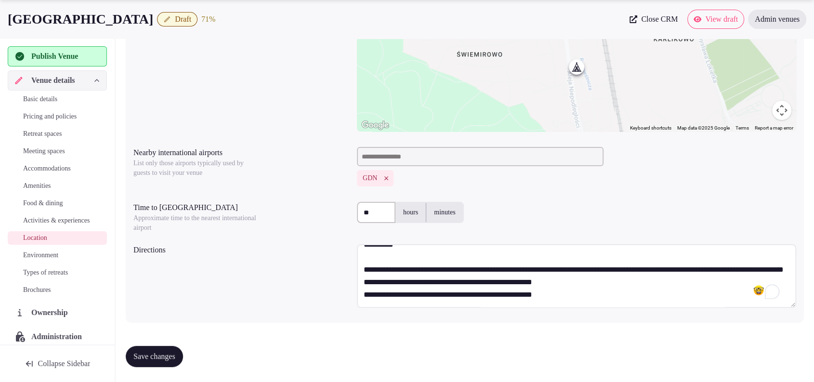
type textarea "**********"
click at [175, 355] on span "Save changes" at bounding box center [154, 356] width 42 height 10
click at [41, 260] on span "Environment" at bounding box center [40, 255] width 35 height 10
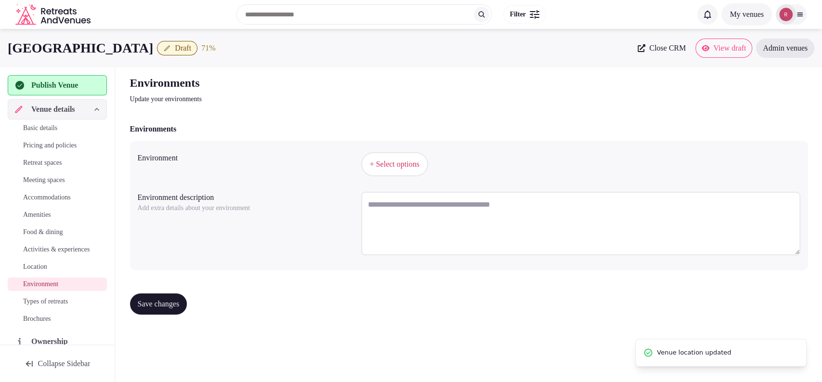
click at [406, 170] on button "+ Select options" at bounding box center [394, 164] width 67 height 24
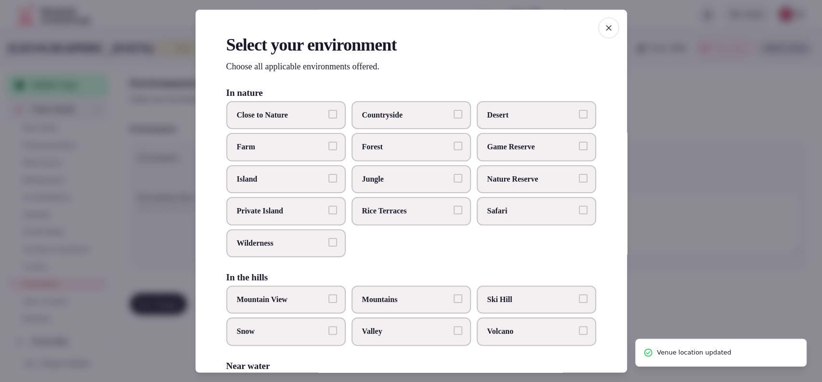
scroll to position [203, 0]
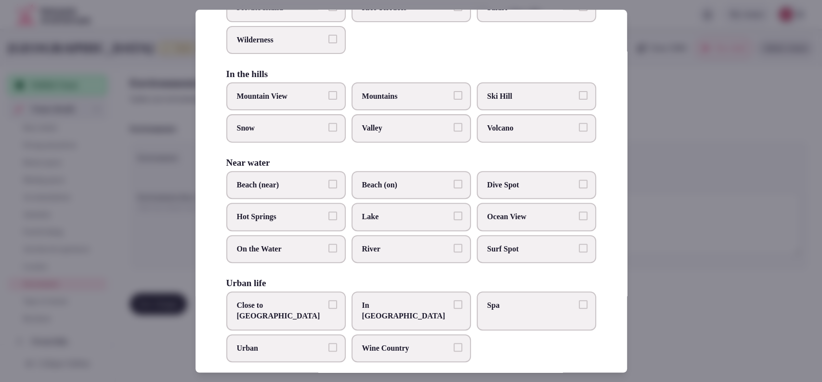
click at [328, 300] on button "Close to City Center" at bounding box center [332, 304] width 9 height 9
click at [716, 178] on div at bounding box center [411, 191] width 822 height 382
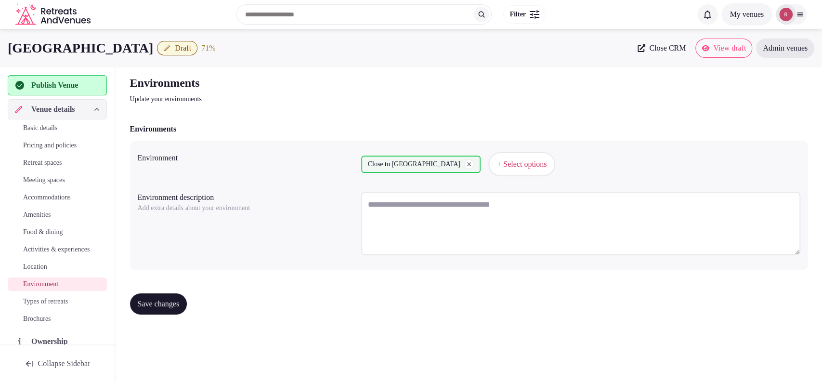
click at [160, 303] on span "Save changes" at bounding box center [159, 304] width 42 height 10
click at [61, 306] on span "Types of retreats" at bounding box center [45, 302] width 45 height 10
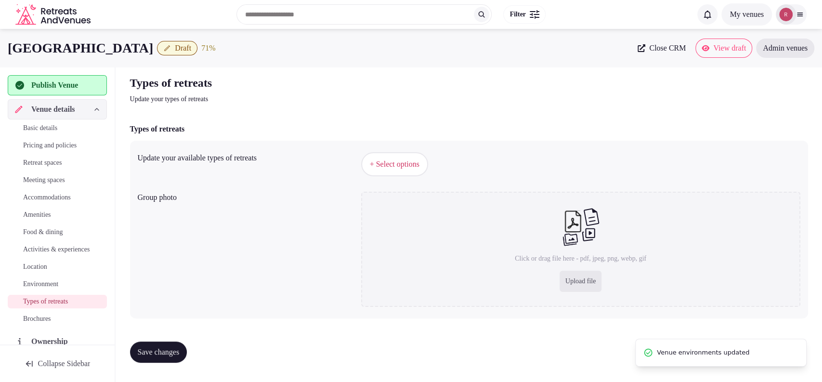
click at [380, 156] on button "+ Select options" at bounding box center [394, 164] width 67 height 24
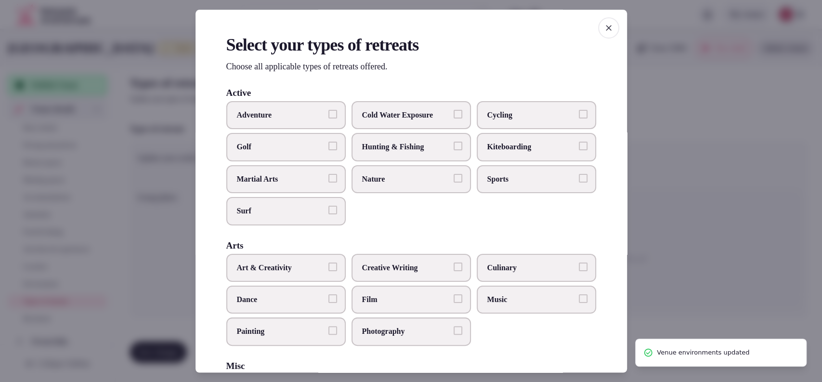
click at [381, 157] on label "Hunting & Fishing" at bounding box center [410, 147] width 119 height 28
click at [454, 151] on button "Hunting & Fishing" at bounding box center [458, 146] width 9 height 9
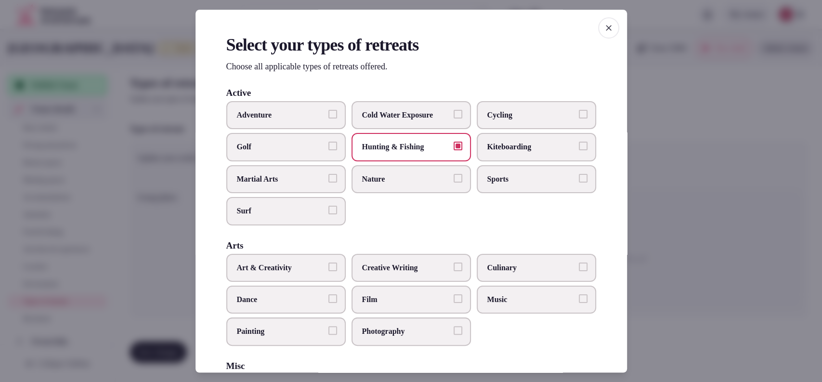
click at [381, 157] on label "Hunting & Fishing" at bounding box center [410, 147] width 119 height 28
click at [454, 151] on button "Hunting & Fishing" at bounding box center [458, 146] width 9 height 9
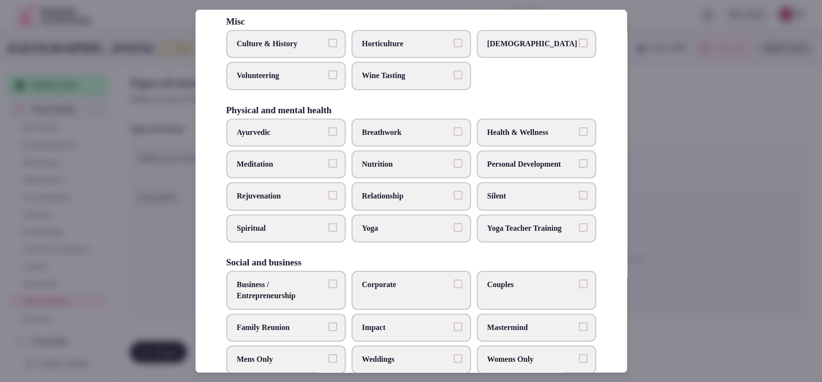
scroll to position [365, 0]
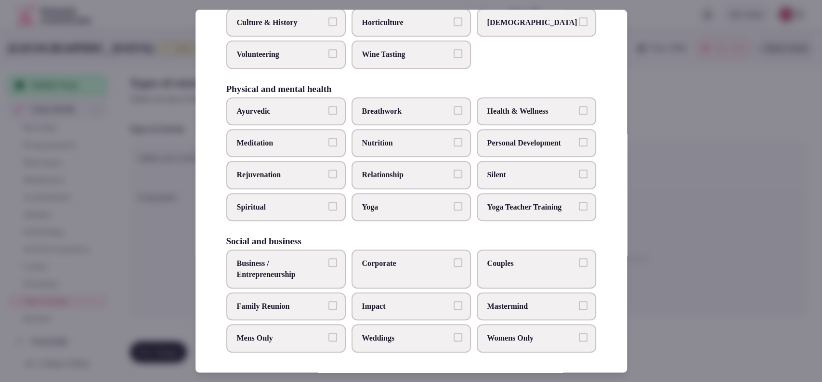
click at [533, 266] on label "Couples" at bounding box center [536, 268] width 119 height 39
click at [579, 266] on button "Couples" at bounding box center [583, 262] width 9 height 9
click at [266, 265] on span "Business / Entrepreneurship" at bounding box center [281, 269] width 89 height 22
click at [328, 265] on button "Business / Entrepreneurship" at bounding box center [332, 262] width 9 height 9
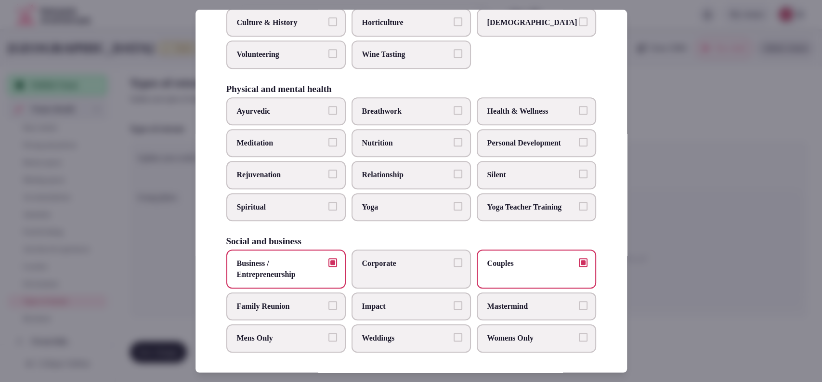
click at [371, 259] on span "Corporate" at bounding box center [406, 263] width 89 height 11
click at [454, 259] on button "Corporate" at bounding box center [458, 262] width 9 height 9
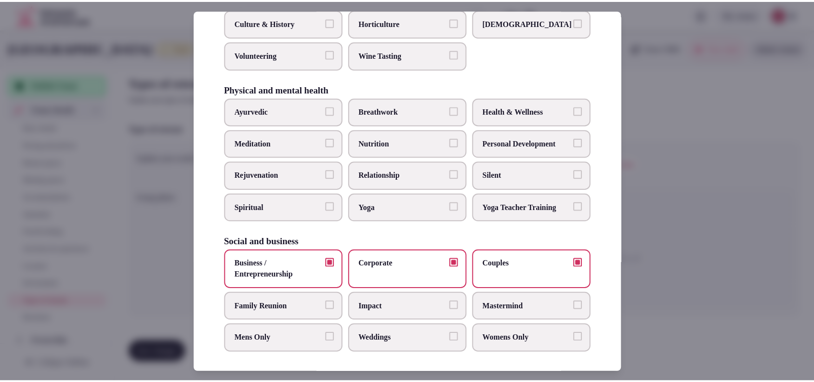
scroll to position [48, 0]
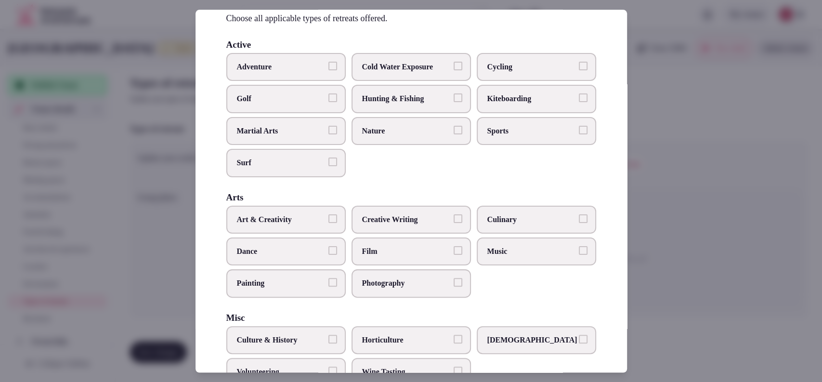
click at [678, 238] on div at bounding box center [411, 191] width 822 height 382
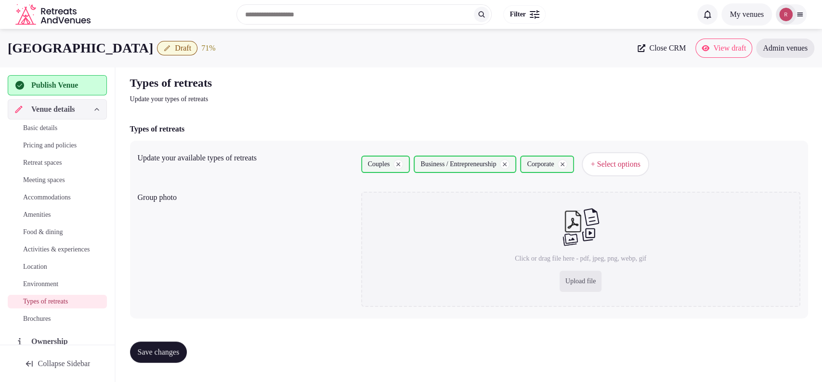
click at [161, 356] on span "Save changes" at bounding box center [159, 352] width 42 height 10
click at [48, 146] on span "Pricing and policies" at bounding box center [49, 146] width 53 height 10
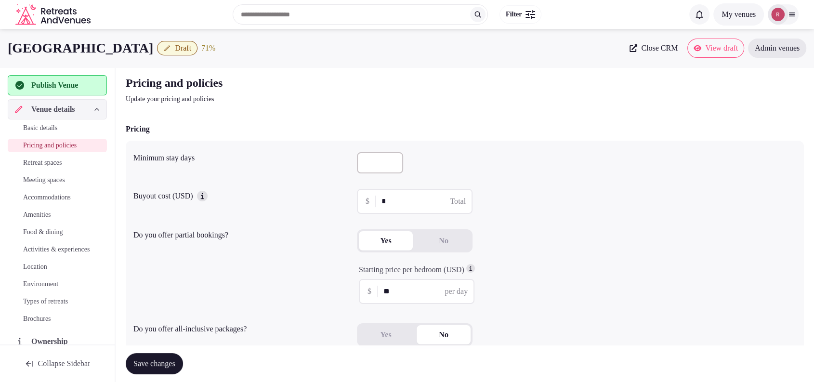
scroll to position [247, 0]
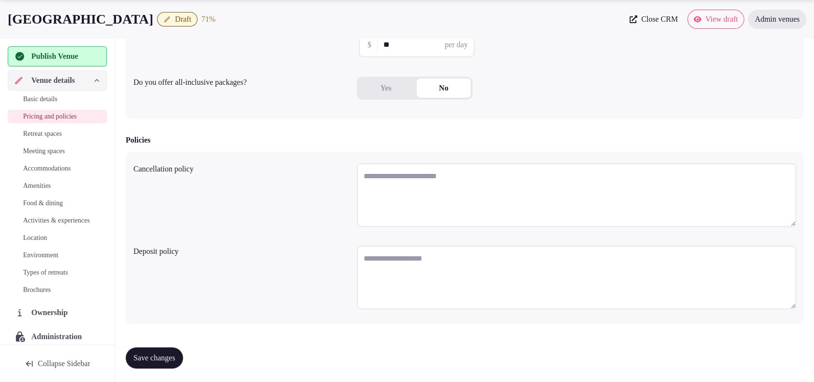
click at [464, 184] on textarea at bounding box center [576, 195] width 439 height 64
paste textarea "**********"
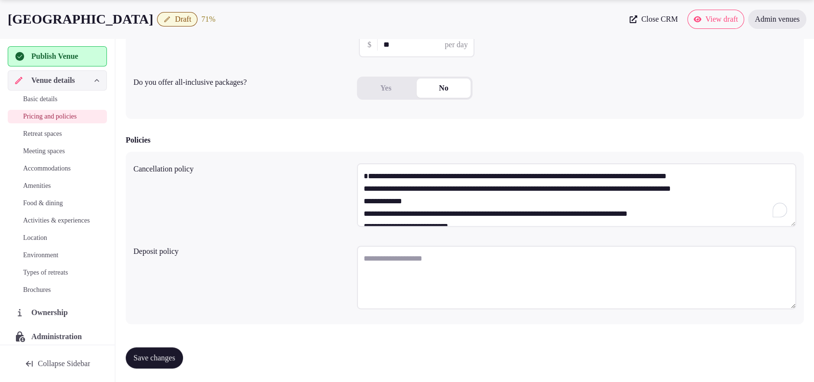
scroll to position [30, 0]
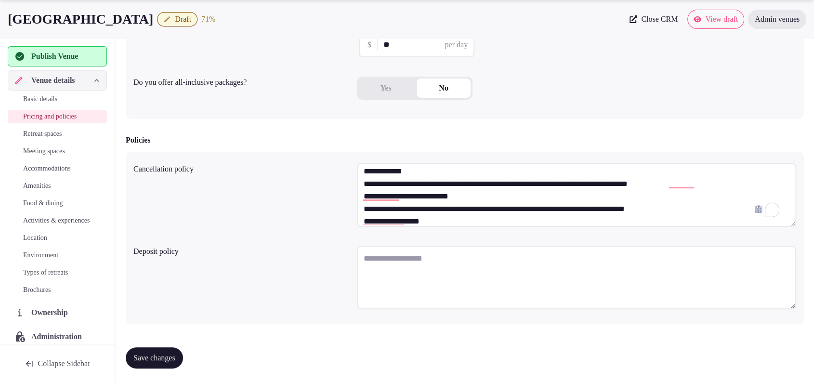
type textarea "**********"
click at [414, 269] on textarea "To enrich screen reader interactions, please activate Accessibility in Grammarl…" at bounding box center [576, 278] width 439 height 64
paste textarea "**********"
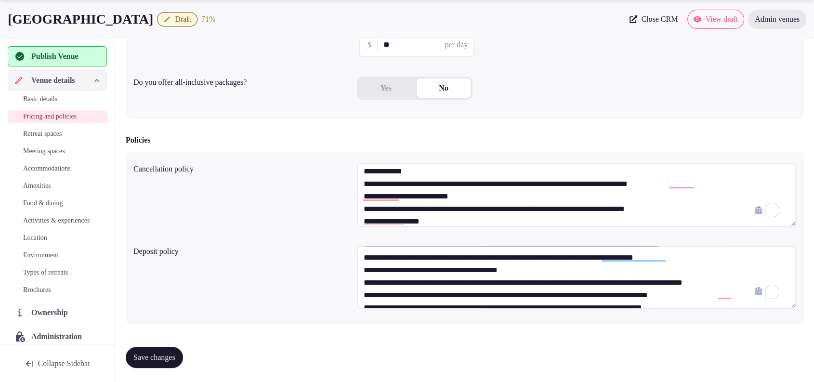
scroll to position [0, 0]
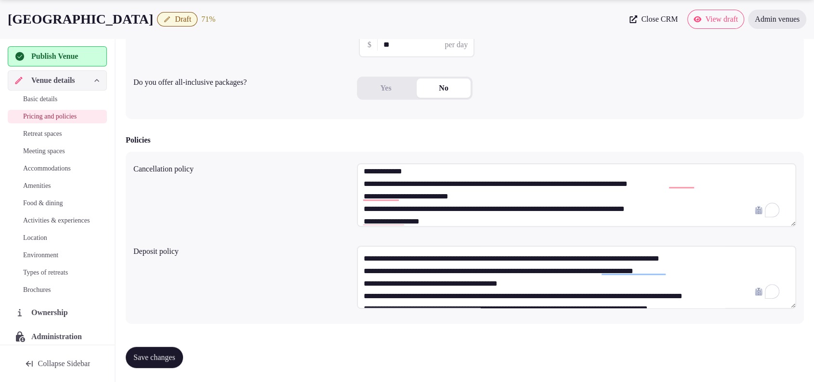
click at [375, 298] on textarea "**********" at bounding box center [576, 278] width 439 height 64
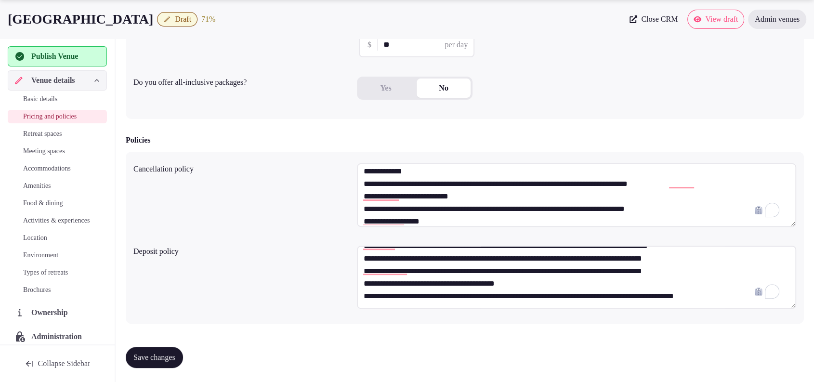
click at [651, 263] on textarea "**********" at bounding box center [576, 278] width 439 height 64
click at [646, 268] on textarea "**********" at bounding box center [576, 278] width 439 height 64
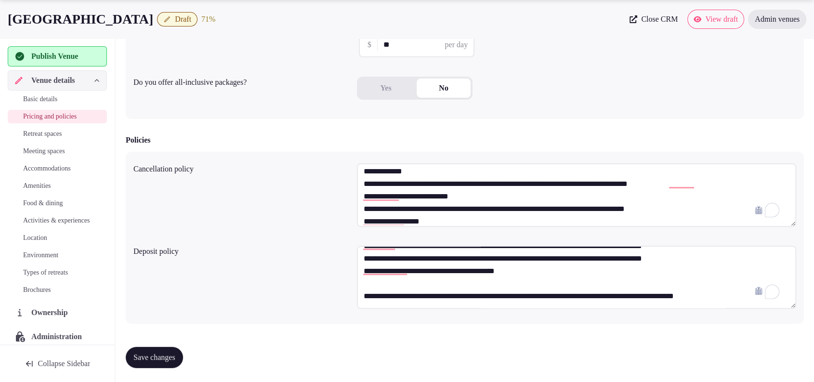
click at [376, 294] on textarea "**********" at bounding box center [576, 278] width 439 height 64
type textarea "**********"
click at [738, 298] on textarea "**********" at bounding box center [576, 278] width 439 height 64
paste textarea "**********"
type textarea "**********"
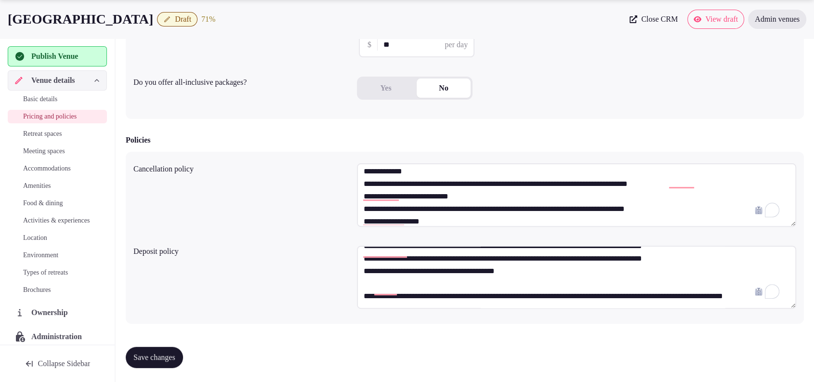
click at [175, 360] on span "Save changes" at bounding box center [154, 357] width 42 height 10
click at [503, 169] on textarea "**********" at bounding box center [576, 195] width 439 height 64
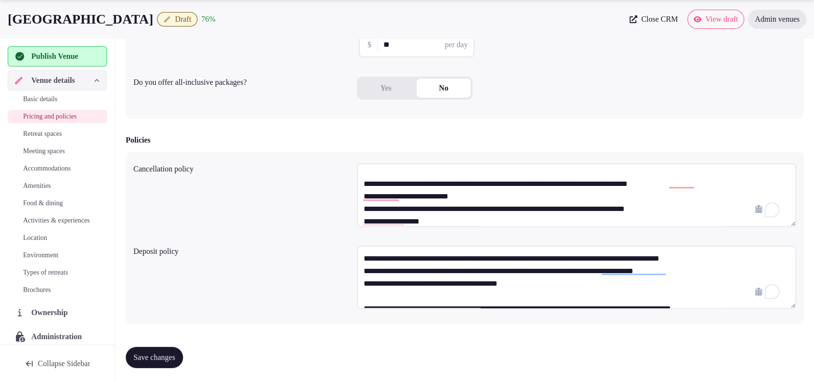
type textarea "**********"
click at [543, 284] on textarea "**********" at bounding box center [576, 278] width 439 height 64
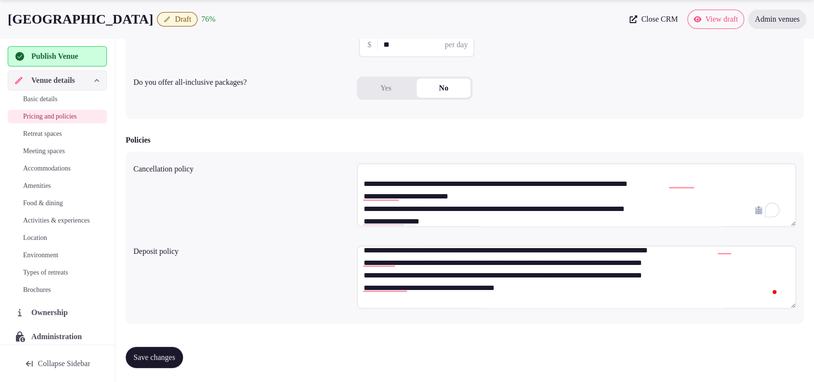
scroll to position [113, 0]
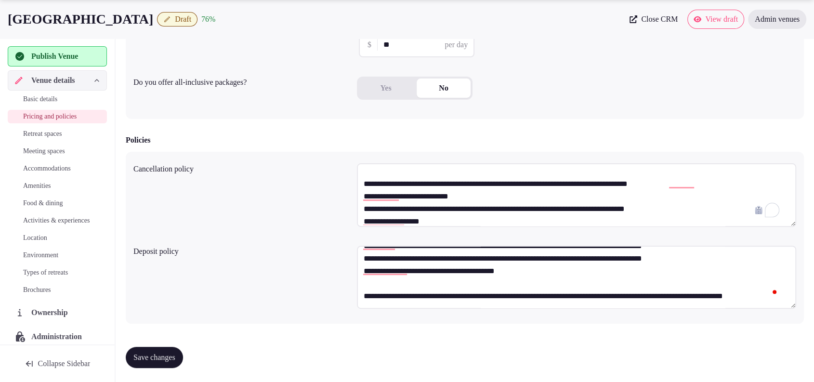
click at [597, 280] on textarea "**********" at bounding box center [576, 278] width 439 height 64
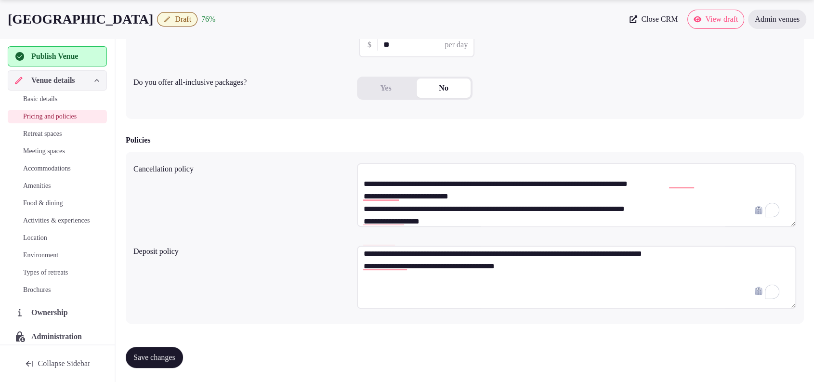
type textarea "**********"
click at [170, 348] on button "Save changes" at bounding box center [154, 357] width 57 height 21
click at [72, 61] on span "Publish Venue" at bounding box center [54, 57] width 47 height 12
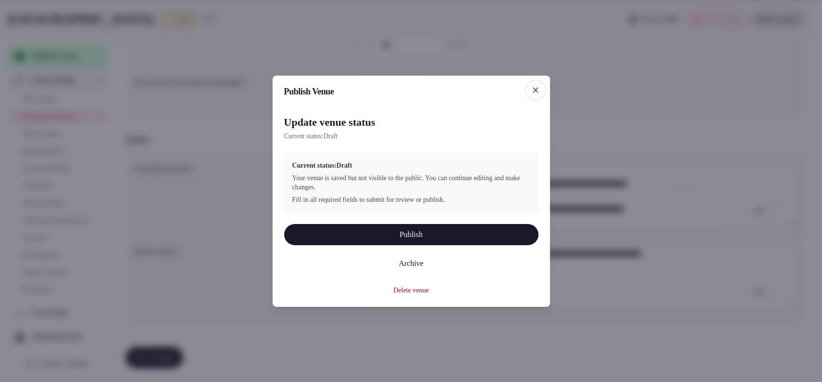
click at [351, 236] on button "Publish" at bounding box center [411, 234] width 254 height 21
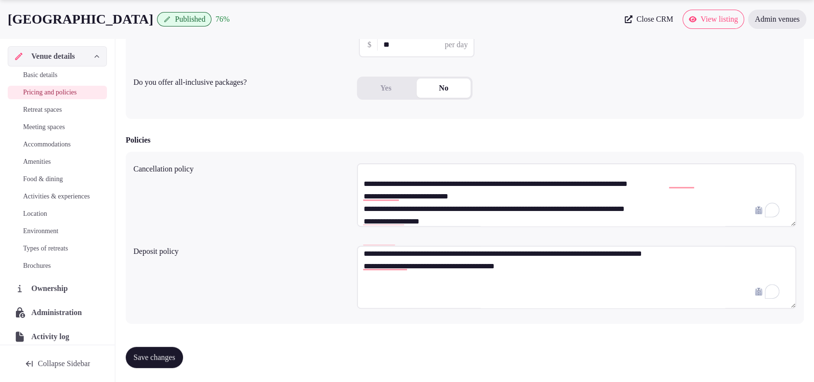
click at [43, 79] on span "Basic details" at bounding box center [40, 75] width 34 height 10
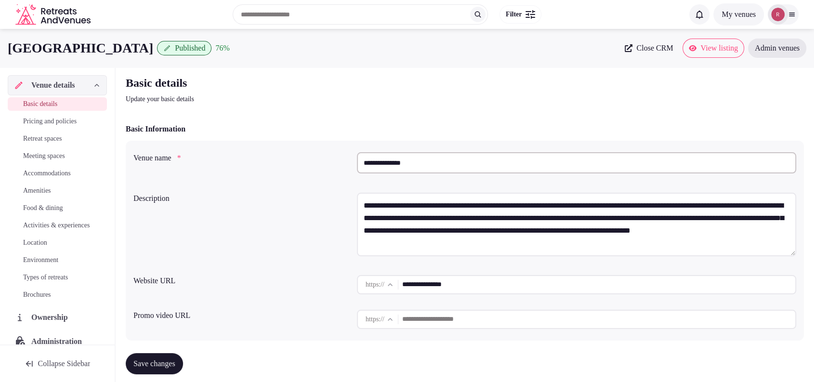
click at [763, 86] on div "Basic details Update your basic details" at bounding box center [465, 89] width 678 height 29
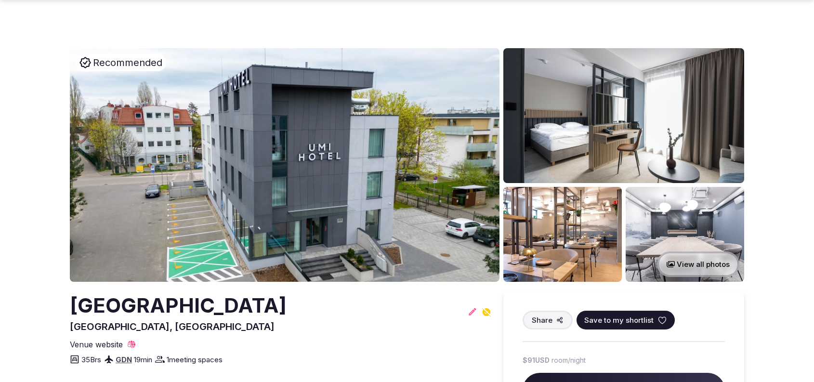
scroll to position [562, 0]
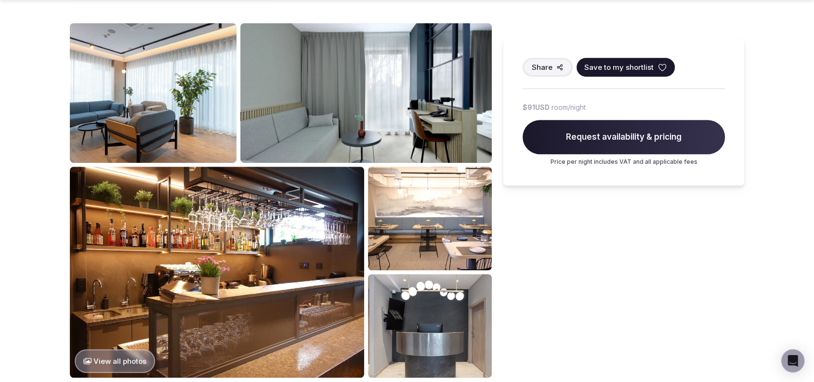
drag, startPoint x: 0, startPoint y: 0, endPoint x: 769, endPoint y: 39, distance: 769.9
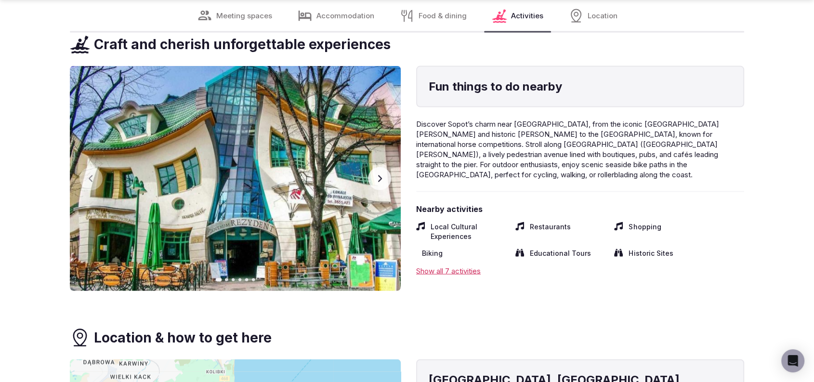
drag, startPoint x: 819, startPoint y: 80, endPoint x: 820, endPoint y: 234, distance: 154.6
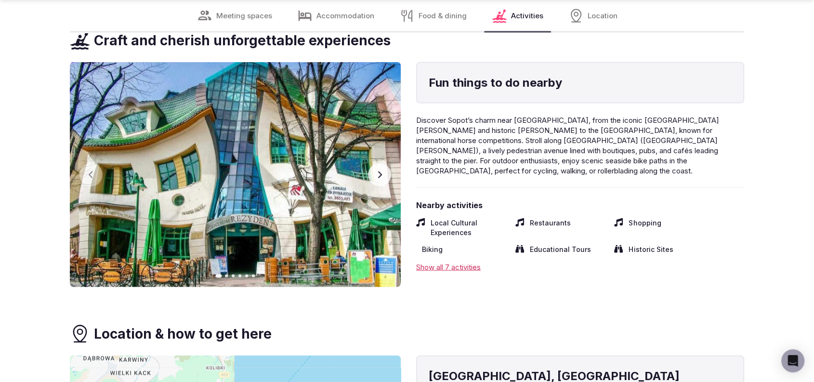
click at [381, 179] on button "Next slide" at bounding box center [379, 174] width 23 height 23
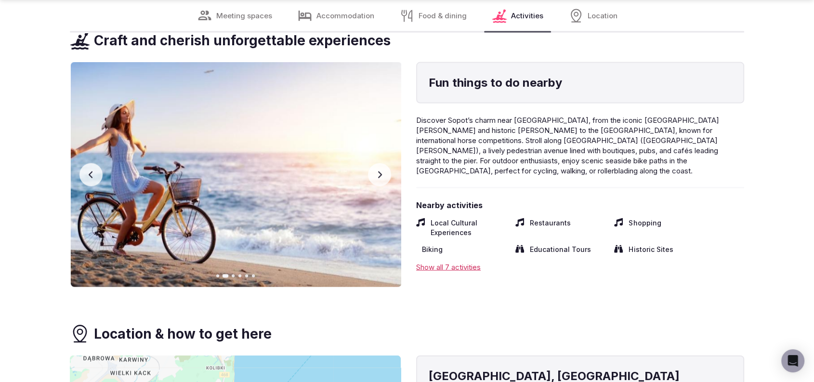
click at [381, 179] on button "Next slide" at bounding box center [379, 174] width 23 height 23
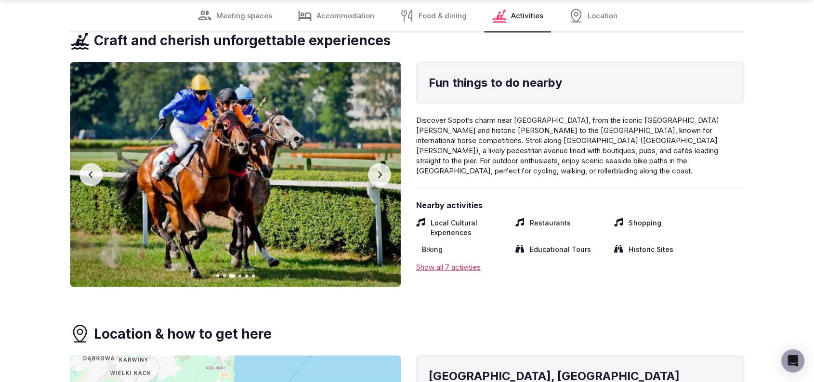
click at [381, 179] on button "Next slide" at bounding box center [379, 174] width 23 height 23
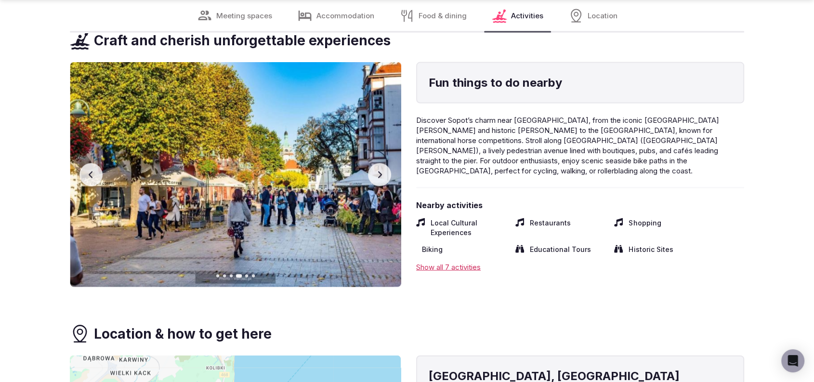
click at [381, 179] on button "Next slide" at bounding box center [379, 174] width 23 height 23
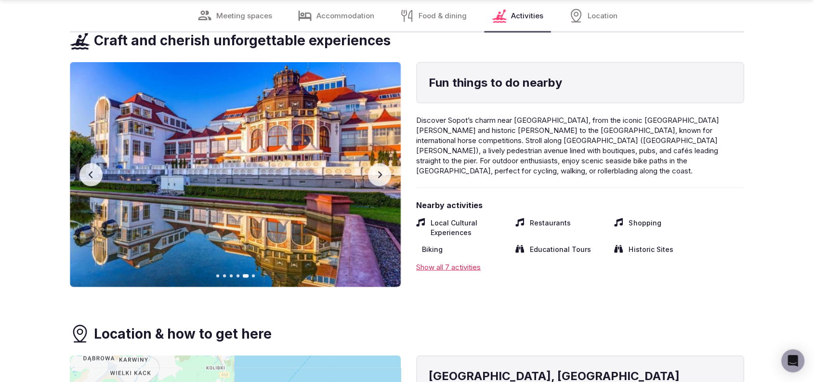
click at [381, 179] on button "Next slide" at bounding box center [379, 174] width 23 height 23
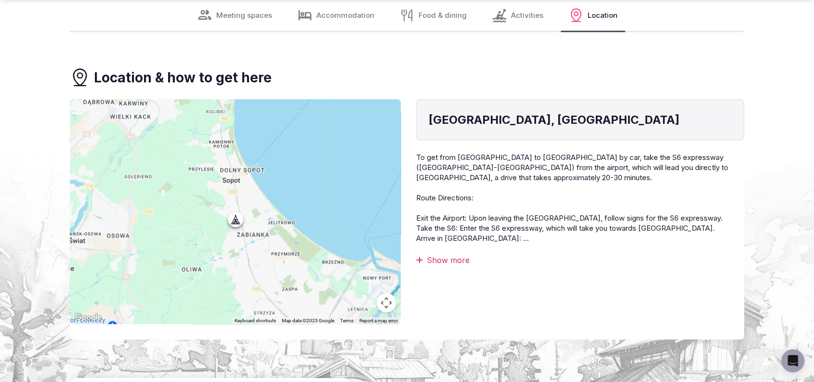
scroll to position [2276, 0]
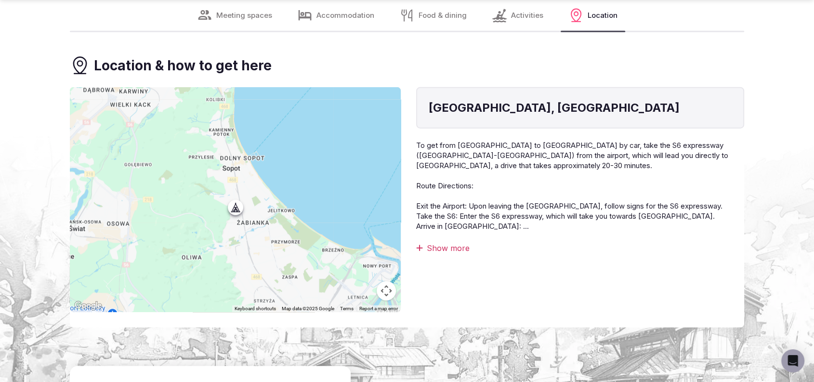
click at [454, 245] on div "Show more" at bounding box center [580, 248] width 328 height 11
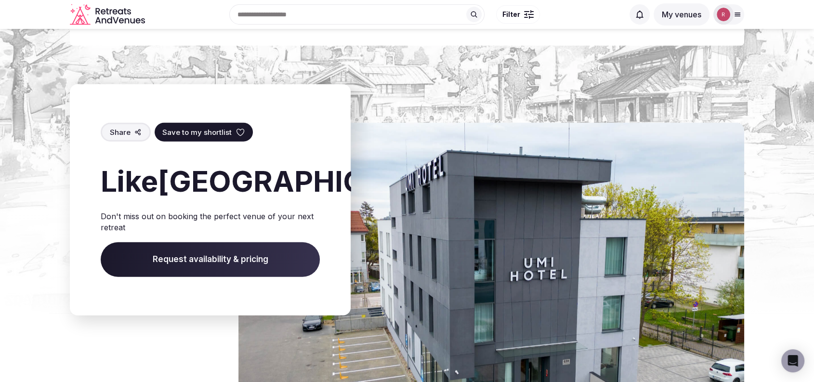
scroll to position [1942, 0]
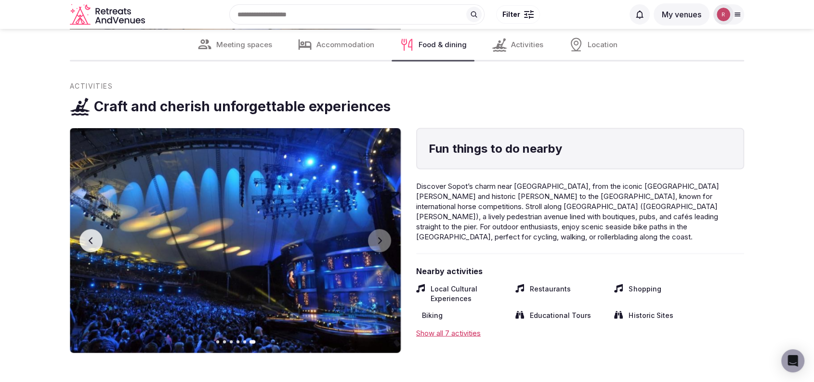
click at [91, 247] on button "Previous slide" at bounding box center [90, 240] width 23 height 23
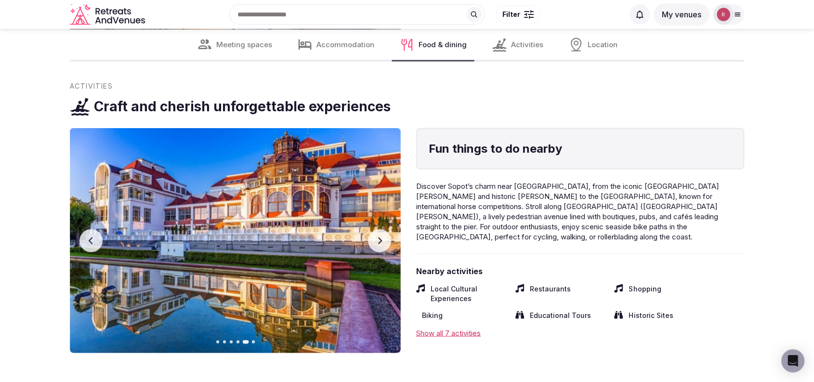
click at [91, 247] on button "Previous slide" at bounding box center [90, 240] width 23 height 23
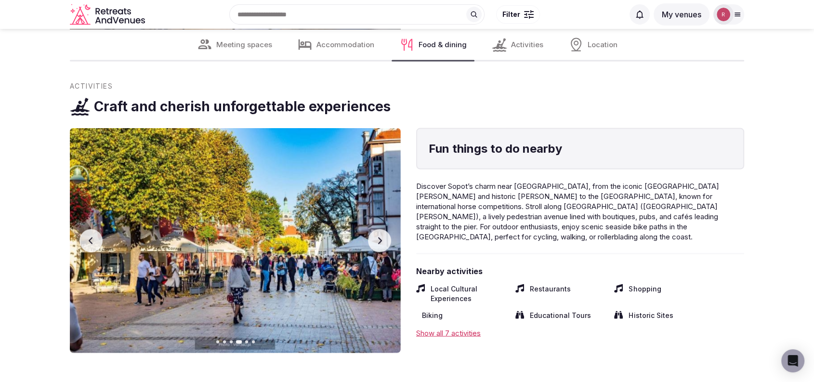
click at [91, 247] on button "Previous slide" at bounding box center [90, 240] width 23 height 23
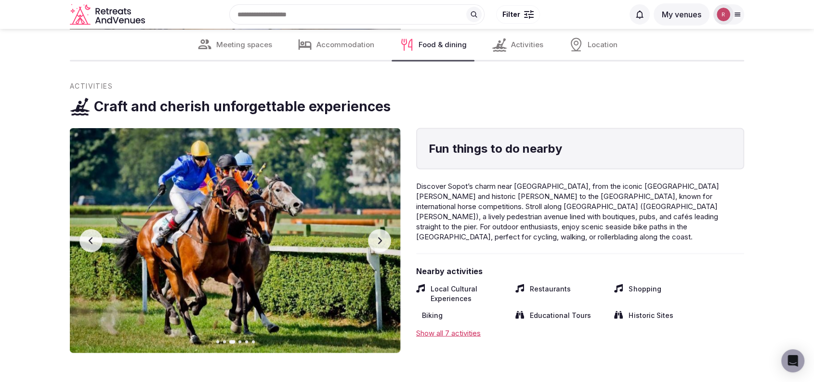
click at [91, 247] on button "Previous slide" at bounding box center [90, 240] width 23 height 23
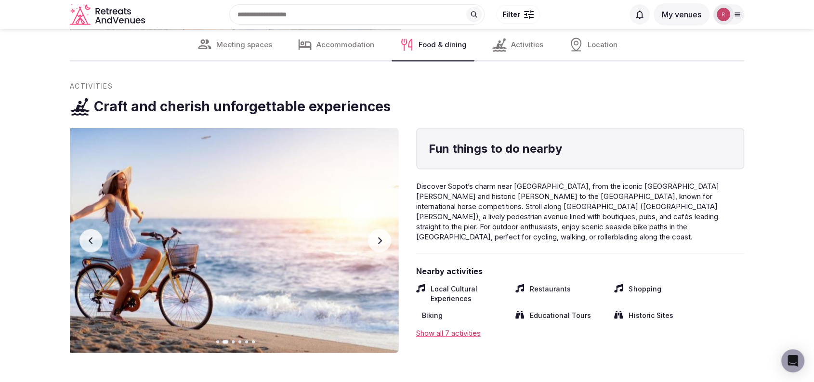
click at [91, 247] on button "Previous slide" at bounding box center [90, 240] width 23 height 23
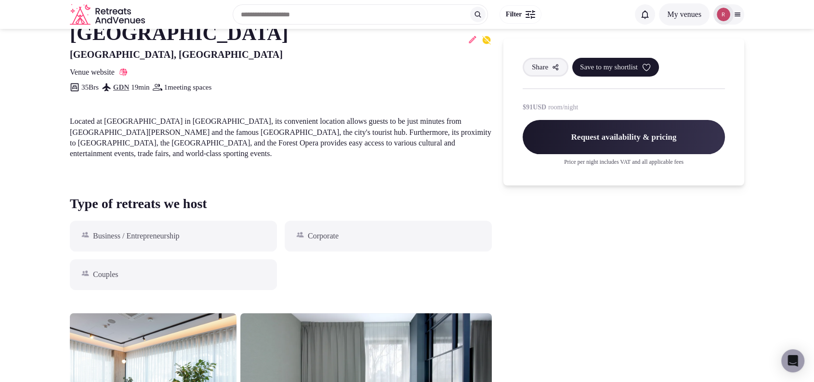
scroll to position [0, 0]
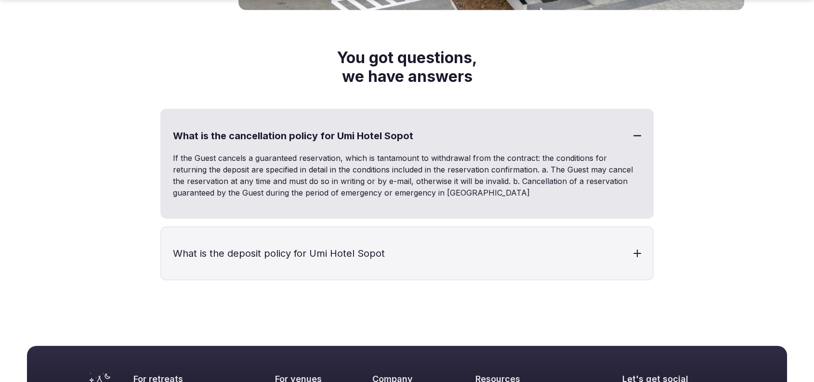
scroll to position [3007, 0]
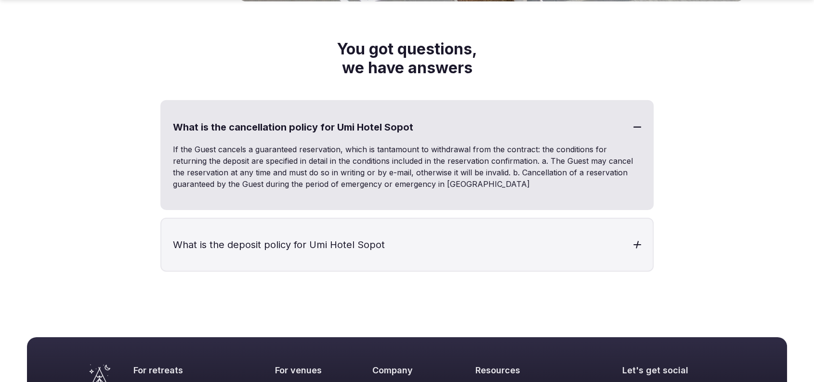
click at [377, 242] on h3 "What is the deposit policy for Umi Hotel Sopot" at bounding box center [406, 245] width 491 height 52
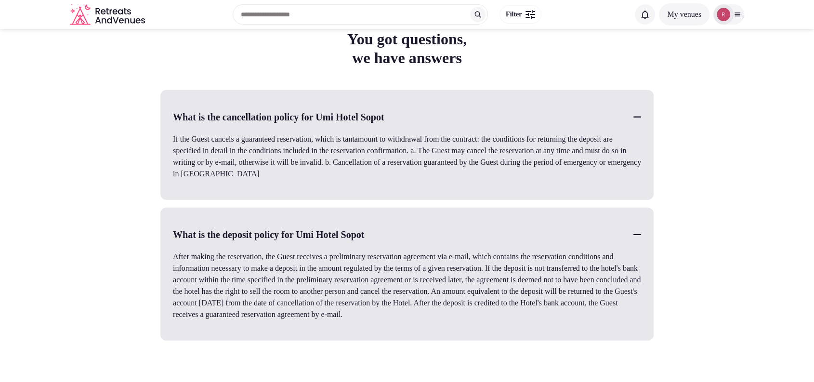
scroll to position [2338, 0]
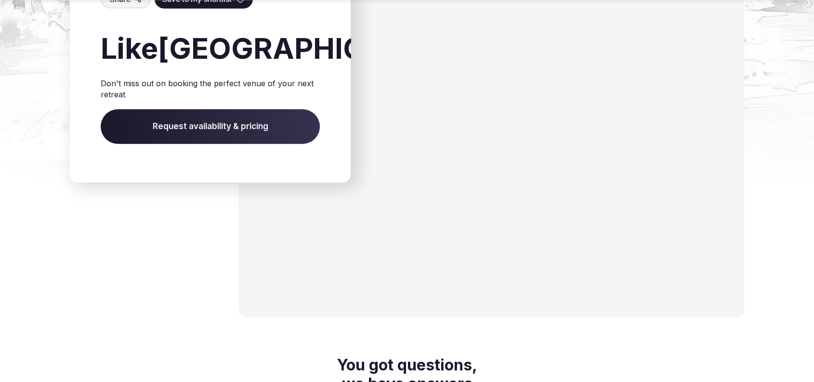
scroll to position [3006, 0]
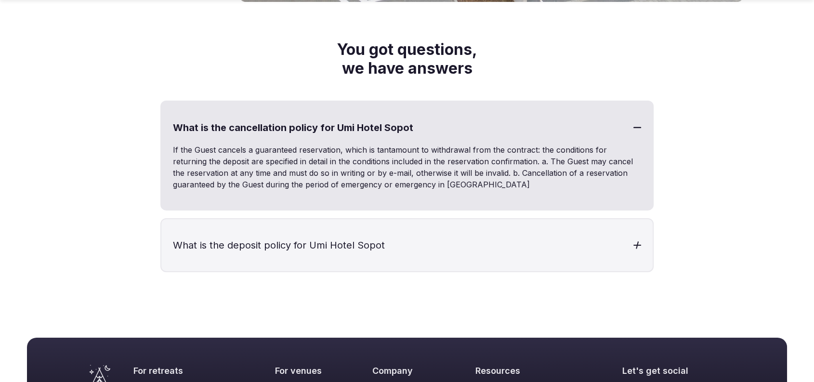
click at [392, 230] on h3 "What is the deposit policy for Umi Hotel Sopot" at bounding box center [406, 245] width 491 height 52
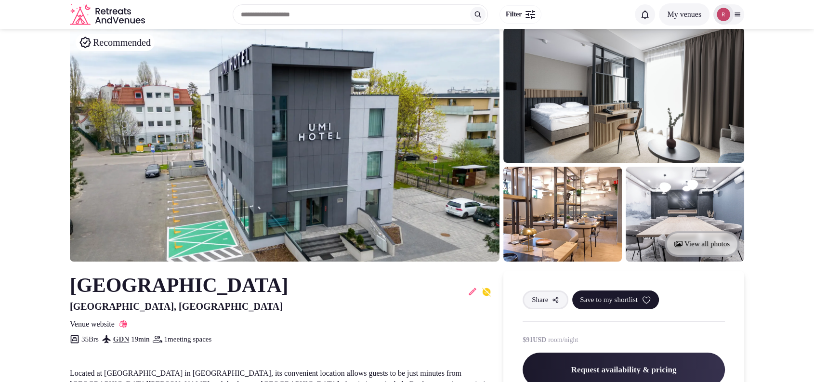
scroll to position [0, 0]
